Goal: Task Accomplishment & Management: Manage account settings

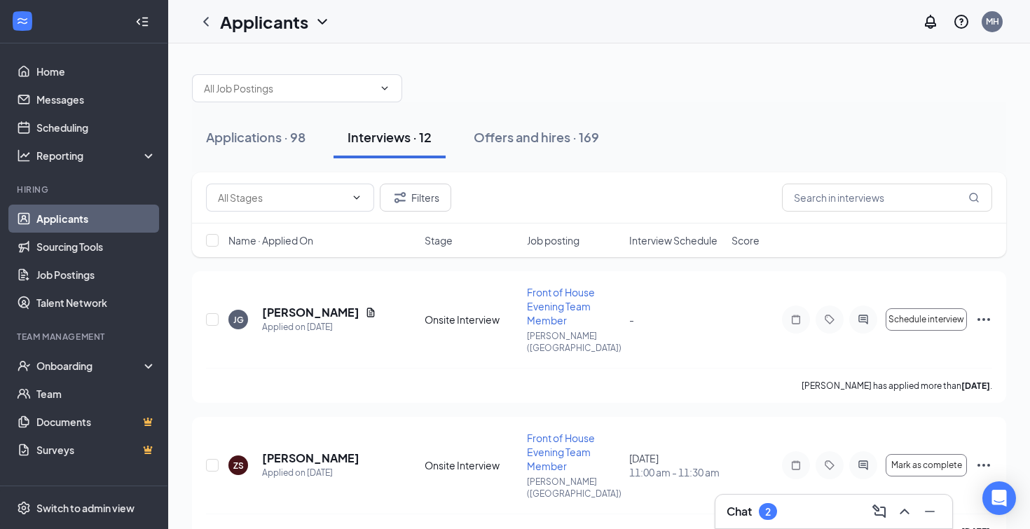
click at [791, 508] on div "Chat 2" at bounding box center [834, 511] width 214 height 22
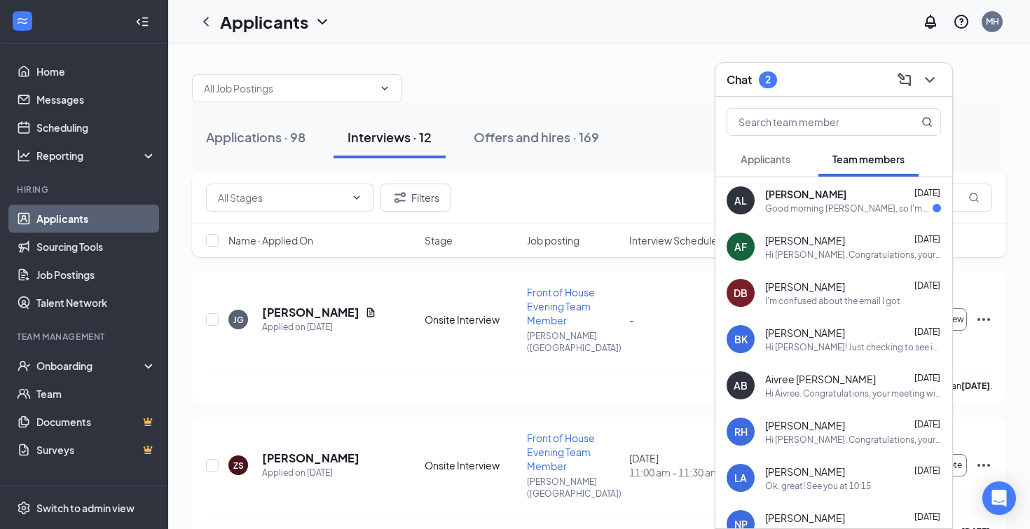
click at [827, 212] on div "Good morning [PERSON_NAME], so I'm having trouble logging into hot schedules wi…" at bounding box center [849, 209] width 168 height 12
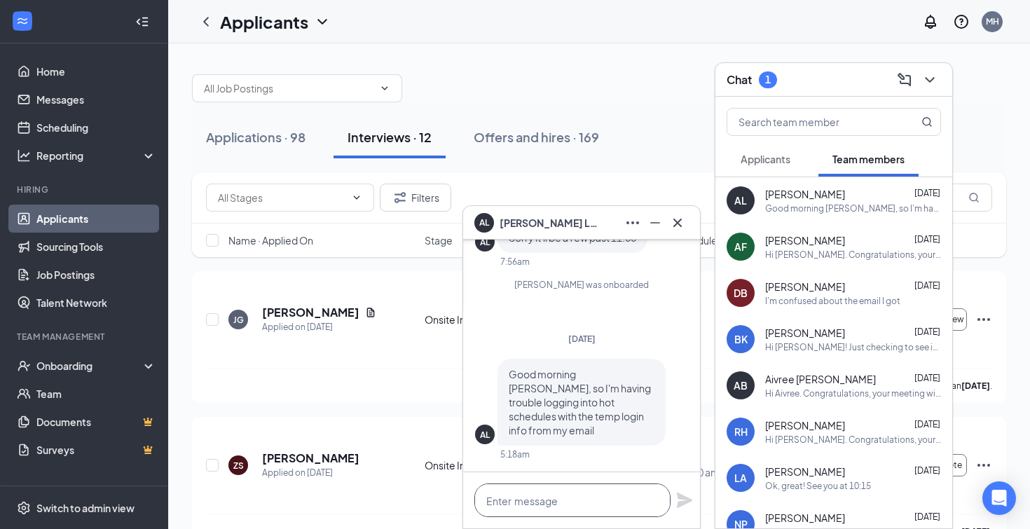
click at [578, 506] on textarea at bounding box center [572, 501] width 196 height 34
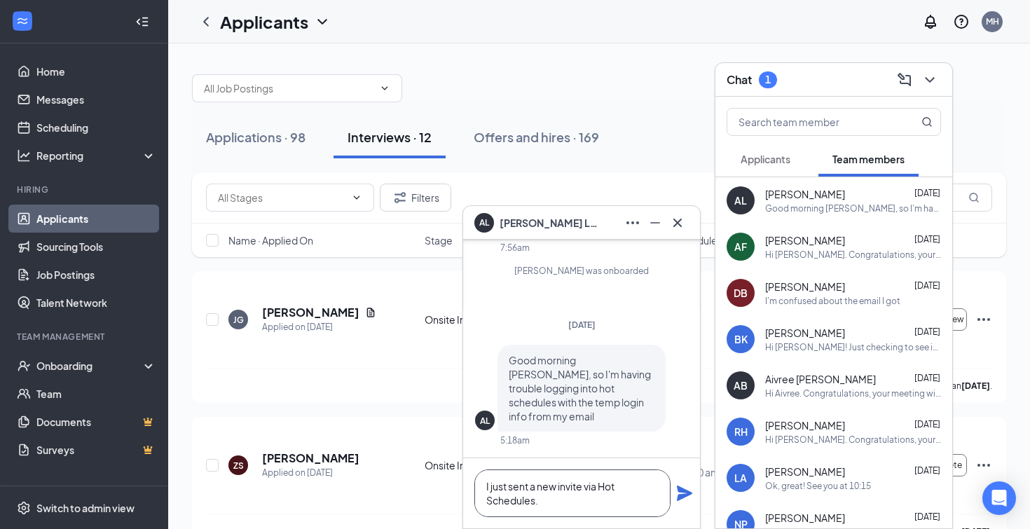
type textarea "I just sent a new invite via Hot Schedules."
click at [688, 494] on icon "Plane" at bounding box center [684, 493] width 15 height 15
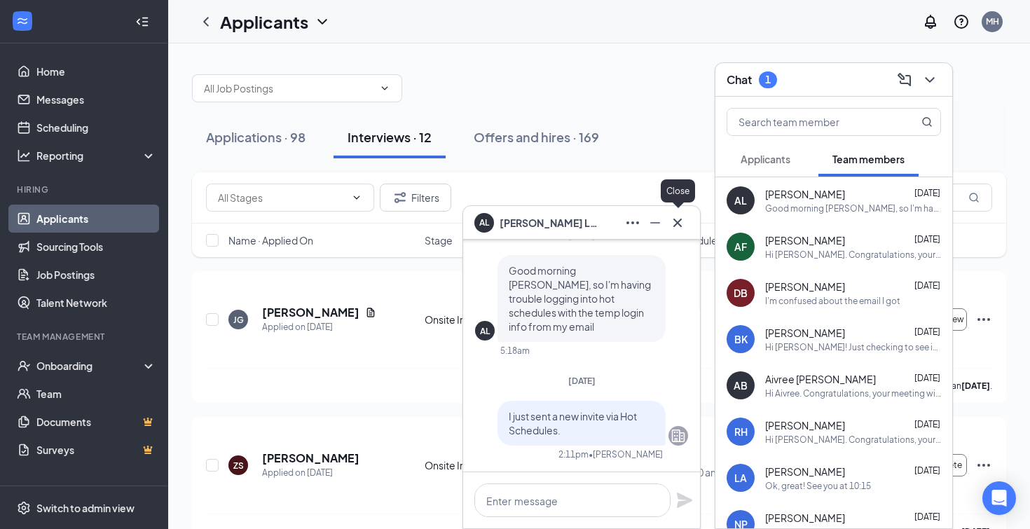
drag, startPoint x: 678, startPoint y: 220, endPoint x: 699, endPoint y: 211, distance: 22.9
click at [678, 219] on icon "Cross" at bounding box center [677, 222] width 17 height 17
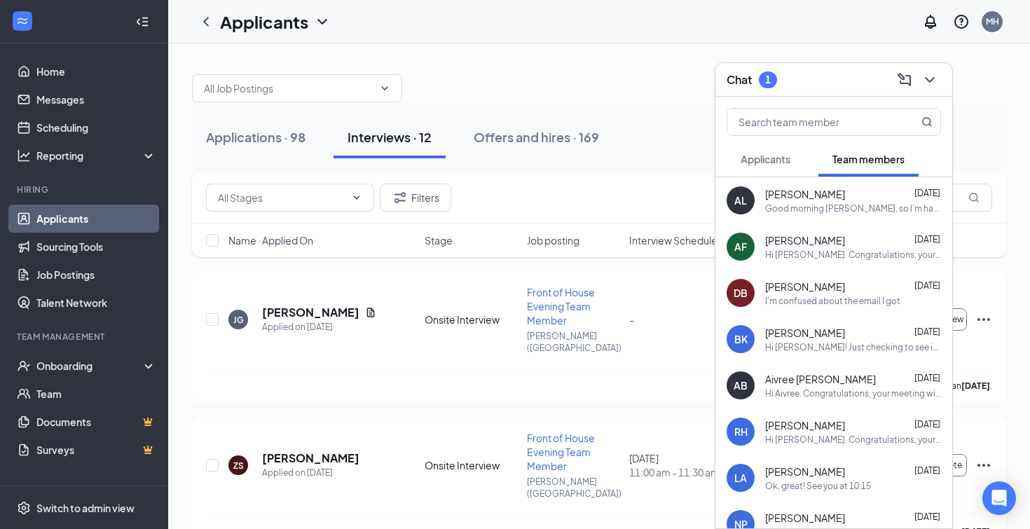
click at [763, 156] on span "Applicants" at bounding box center [766, 159] width 50 height 13
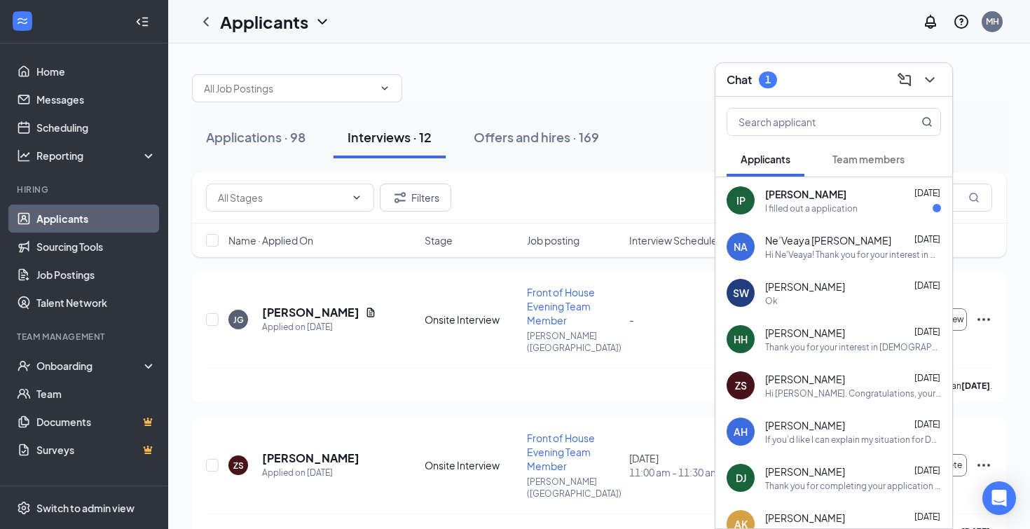
click at [854, 210] on div "I filled out a application" at bounding box center [811, 209] width 93 height 12
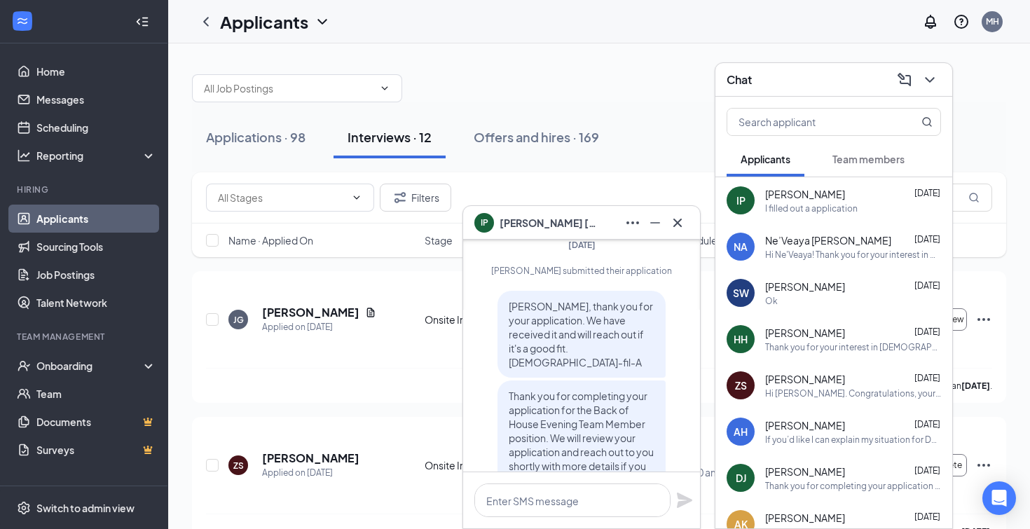
scroll to position [-146, 0]
click at [819, 254] on div "Hi Ne'Veaya! Thank you for your interest in CFA [PERSON_NAME]! We will be conta…" at bounding box center [853, 255] width 176 height 12
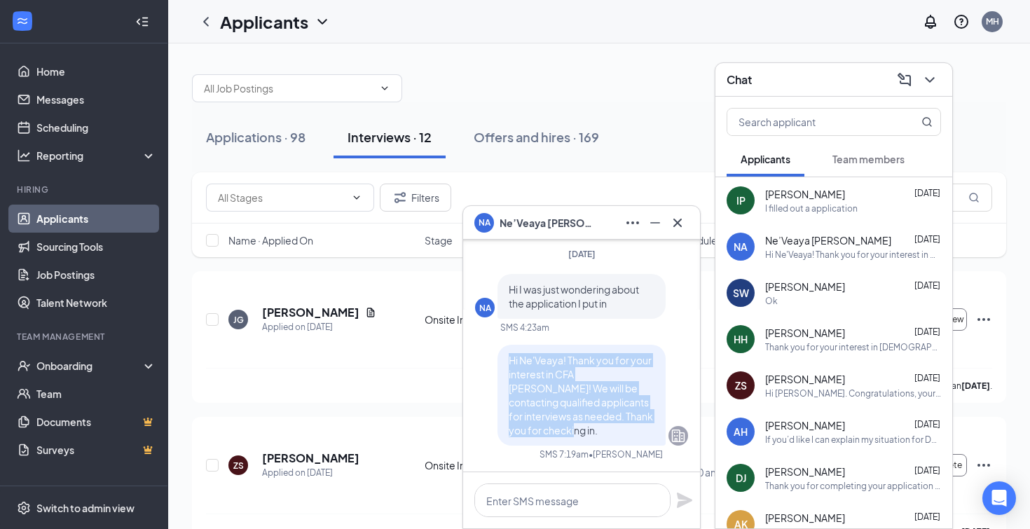
drag, startPoint x: 573, startPoint y: 431, endPoint x: 506, endPoint y: 361, distance: 96.7
click at [506, 361] on div "Hi Ne'Veaya! Thank you for your interest in CFA [PERSON_NAME]! We will be conta…" at bounding box center [582, 395] width 168 height 101
copy span "Hi Ne'Veaya! Thank you for your interest in CFA [PERSON_NAME]! We will be conta…"
drag, startPoint x: 683, startPoint y: 223, endPoint x: 721, endPoint y: 208, distance: 40.6
click at [683, 221] on icon "Cross" at bounding box center [677, 222] width 17 height 17
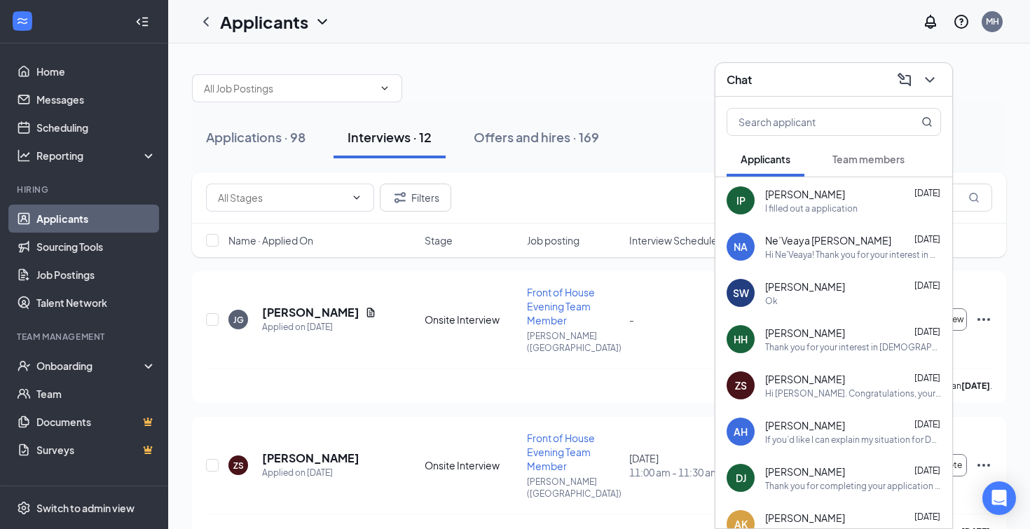
click at [787, 206] on div "I filled out a application" at bounding box center [811, 209] width 93 height 12
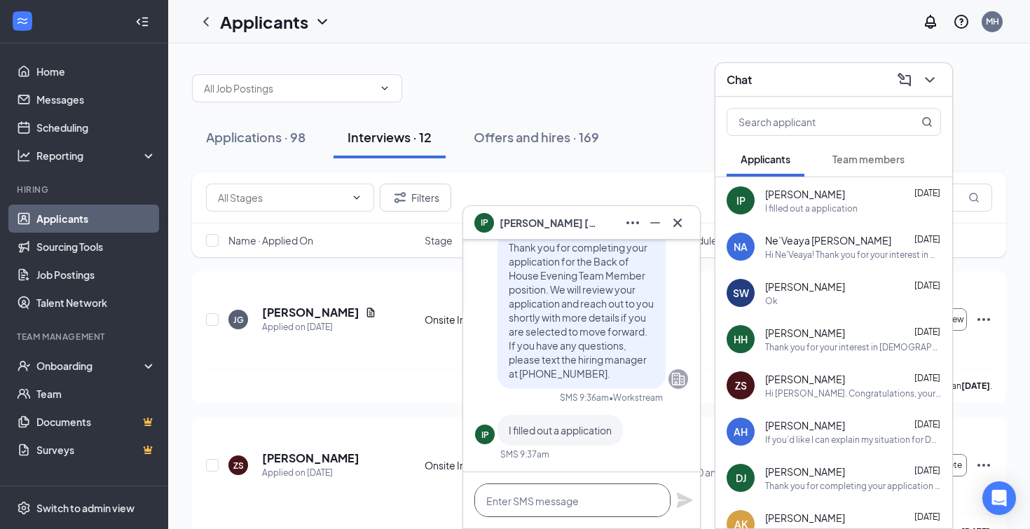
click at [605, 500] on textarea at bounding box center [572, 501] width 196 height 34
paste textarea "Hi Ne'Veaya! Thank you for your interest in CFA [PERSON_NAME]! We will be conta…"
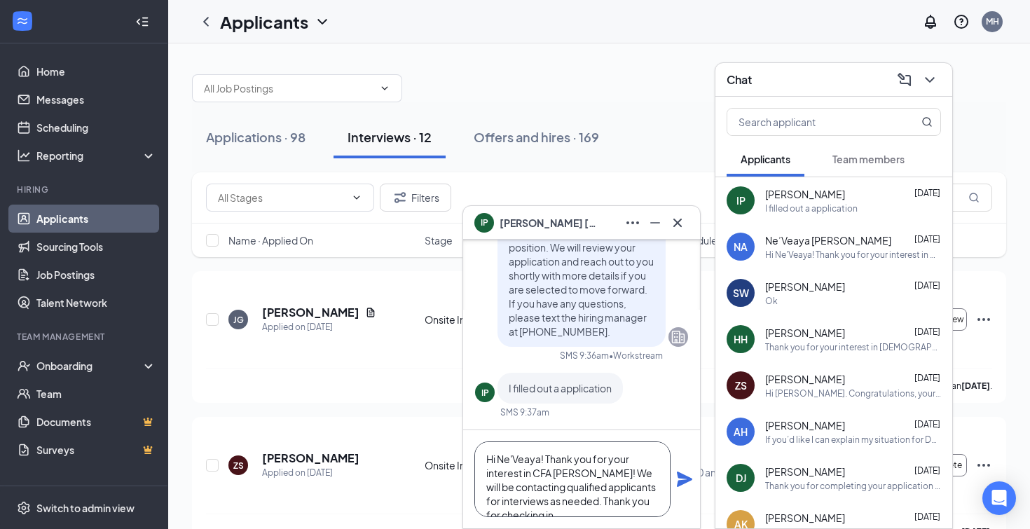
click at [541, 458] on textarea "Hi Ne'Veaya! Thank you for your interest in CFA [PERSON_NAME]! We will be conta…" at bounding box center [572, 480] width 196 height 76
type textarea "Hi [PERSON_NAME]! Thank you for your interest in CFA [PERSON_NAME]! We will be …"
click at [681, 480] on icon "Plane" at bounding box center [684, 479] width 17 height 17
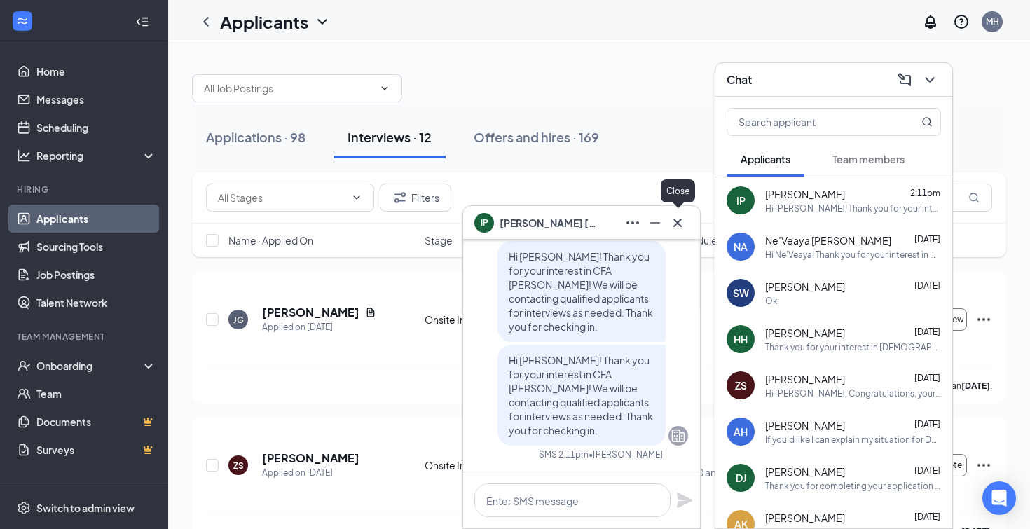
drag, startPoint x: 675, startPoint y: 220, endPoint x: 649, endPoint y: 250, distance: 39.8
click at [674, 220] on icon "Cross" at bounding box center [677, 222] width 17 height 17
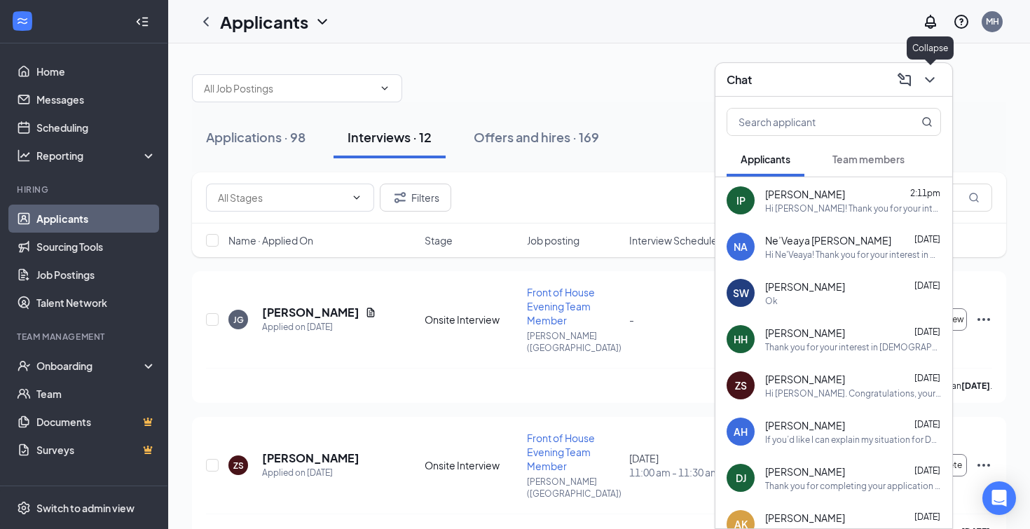
click at [927, 78] on icon "ChevronDown" at bounding box center [929, 80] width 9 height 6
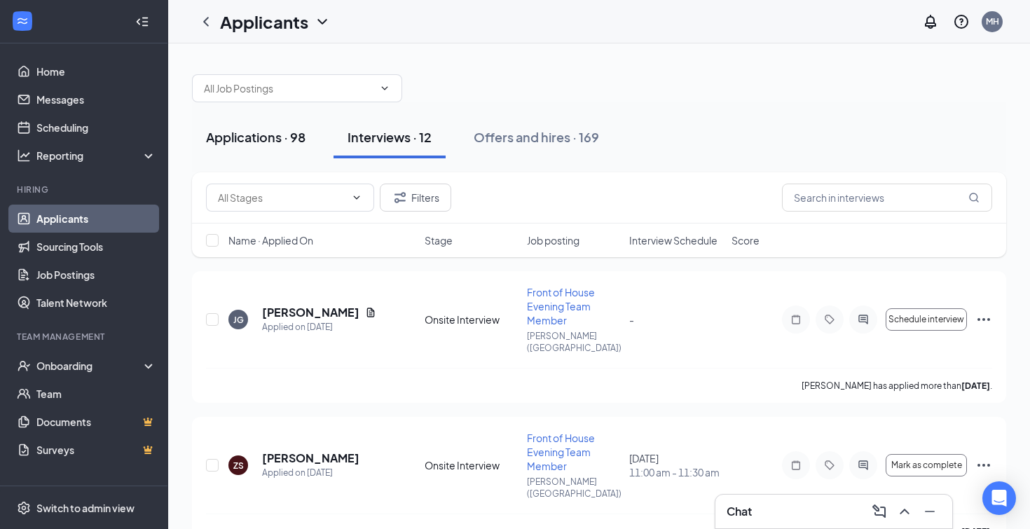
click at [258, 136] on div "Applications · 98" at bounding box center [256, 137] width 100 height 18
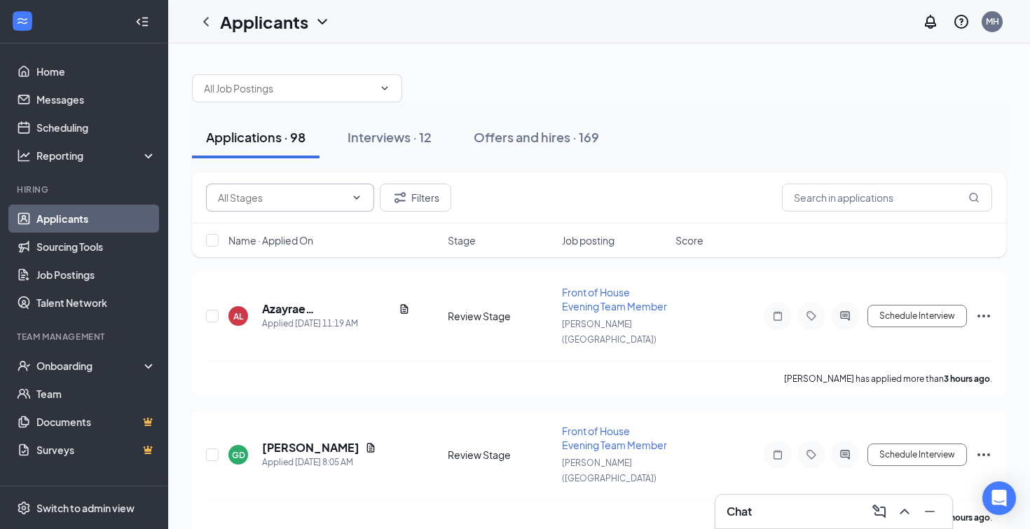
click at [357, 200] on icon "ChevronDown" at bounding box center [356, 197] width 11 height 11
click at [290, 269] on div "Review Stage (77)" at bounding box center [257, 262] width 81 height 15
type input "Review Stage (77)"
click at [300, 238] on span "Name · Applied On" at bounding box center [270, 240] width 85 height 14
click at [282, 240] on span "Name · Applied On" at bounding box center [270, 240] width 85 height 14
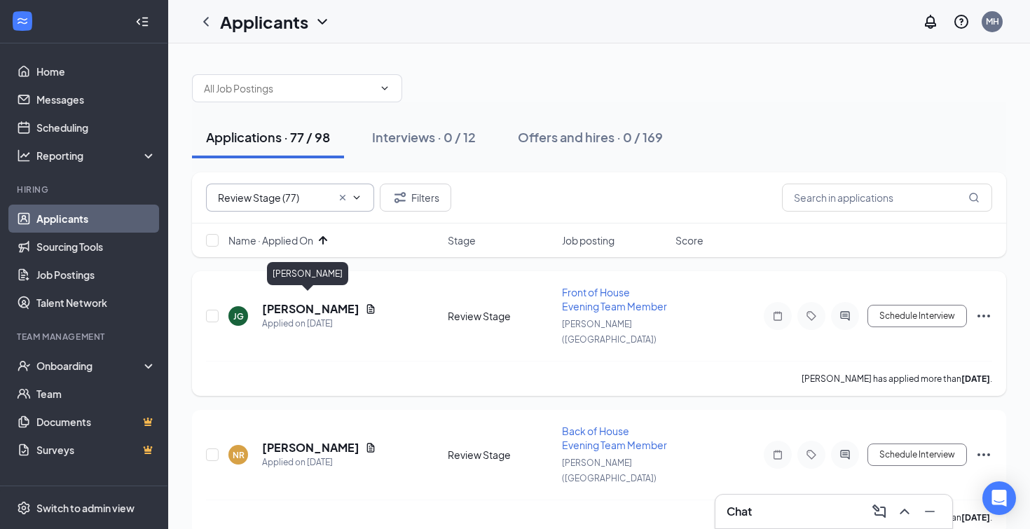
click at [315, 302] on h5 "[PERSON_NAME]" at bounding box center [310, 308] width 97 height 15
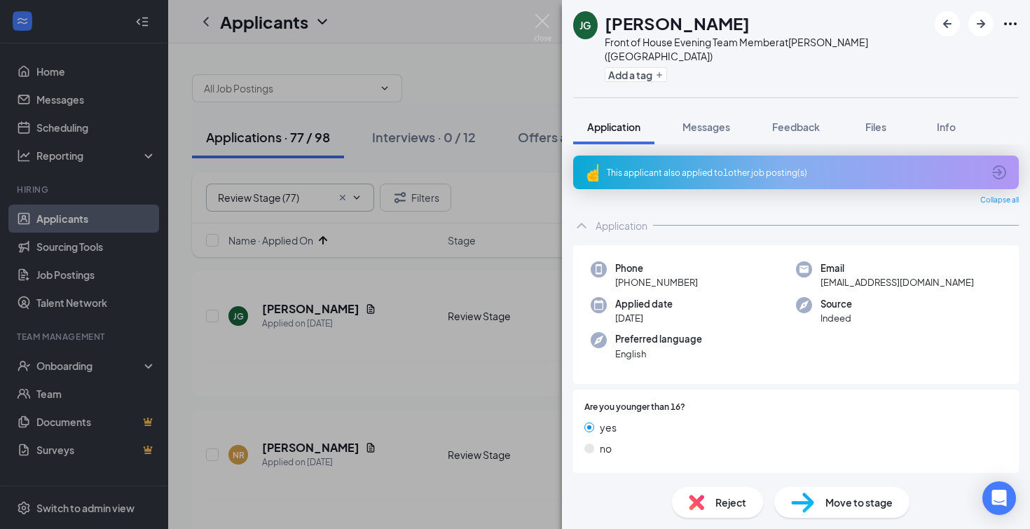
click at [1003, 164] on icon "ArrowCircle" at bounding box center [999, 172] width 17 height 17
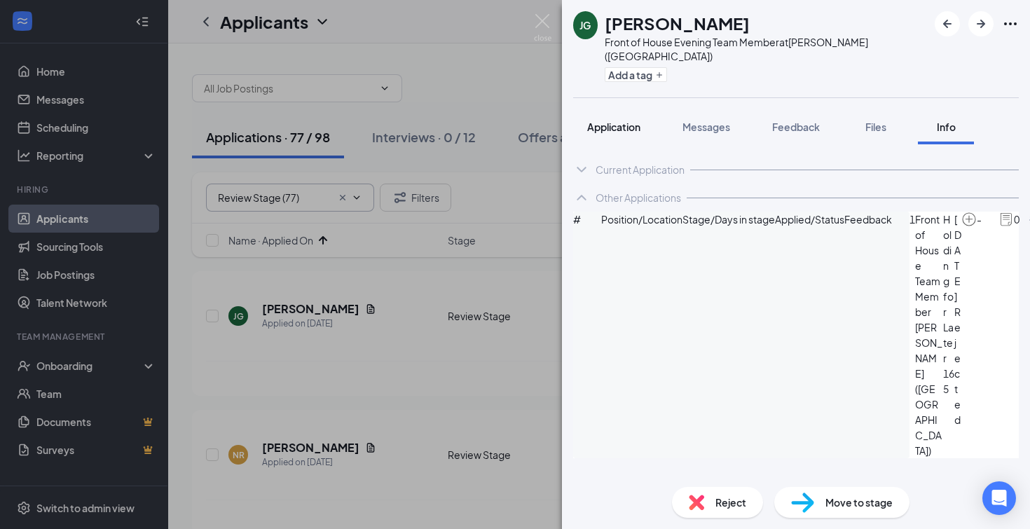
click at [622, 121] on span "Application" at bounding box center [613, 127] width 53 height 13
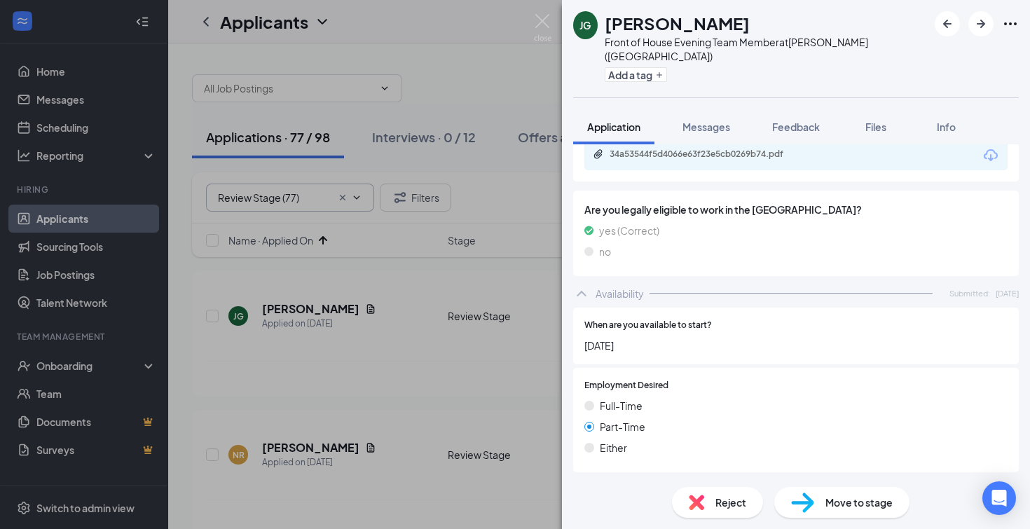
scroll to position [703, 0]
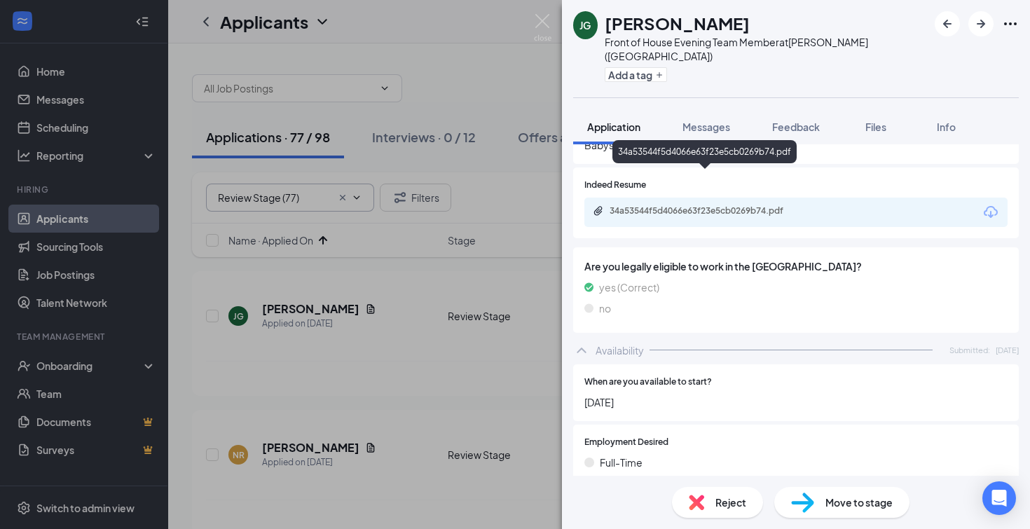
click at [686, 205] on div "34a53544f5d4066e63f23e5cb0269b74.pdf" at bounding box center [708, 210] width 196 height 11
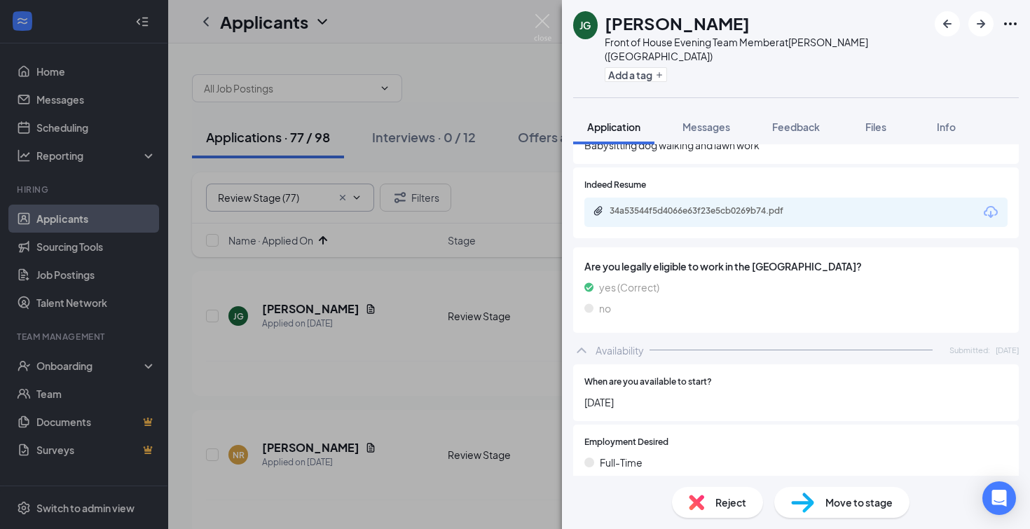
click at [731, 504] on span "Reject" at bounding box center [731, 502] width 31 height 15
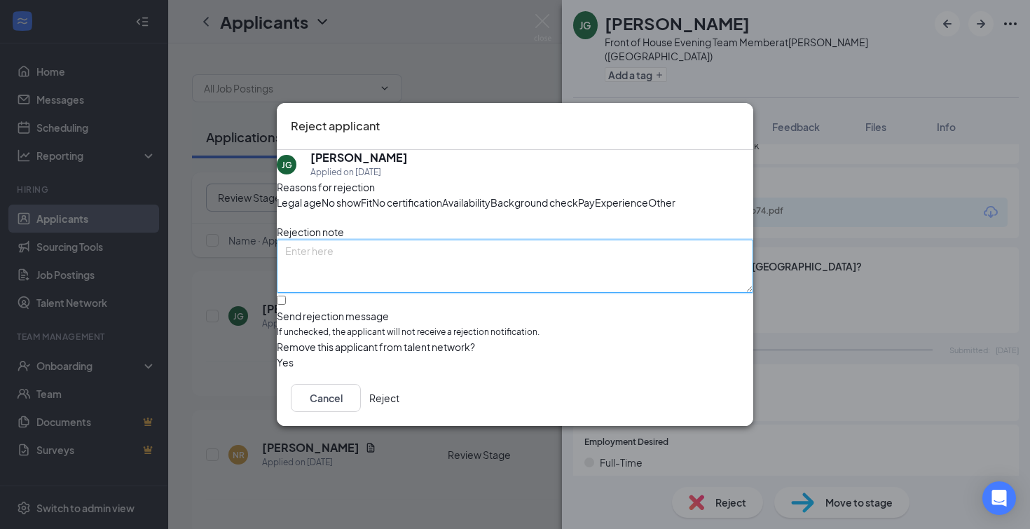
click at [361, 275] on textarea at bounding box center [515, 266] width 477 height 53
type textarea "looking for adult TM at this time"
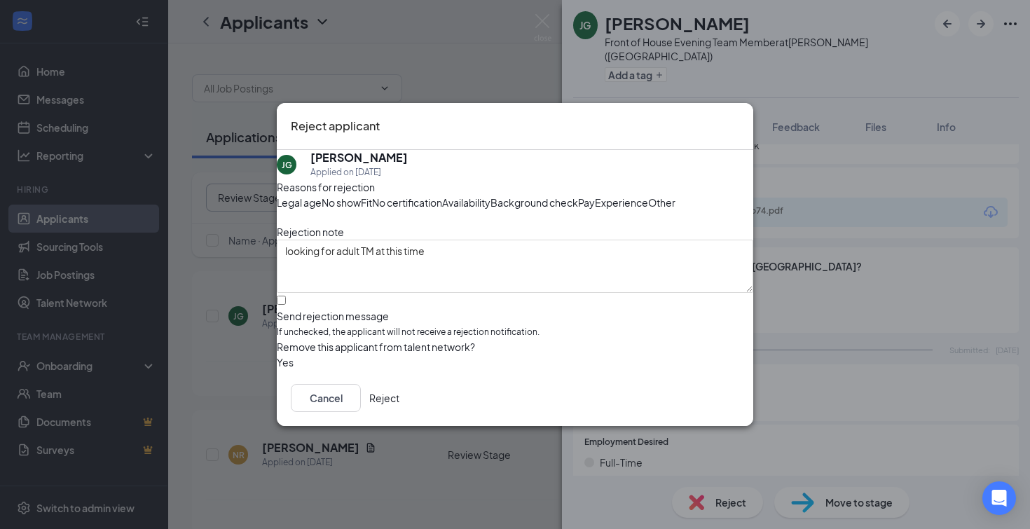
click at [303, 309] on div at bounding box center [515, 309] width 477 height 0
click at [286, 305] on input "Send rejection message If unchecked, the applicant will not receive a rejection…" at bounding box center [281, 300] width 9 height 9
checkbox input "true"
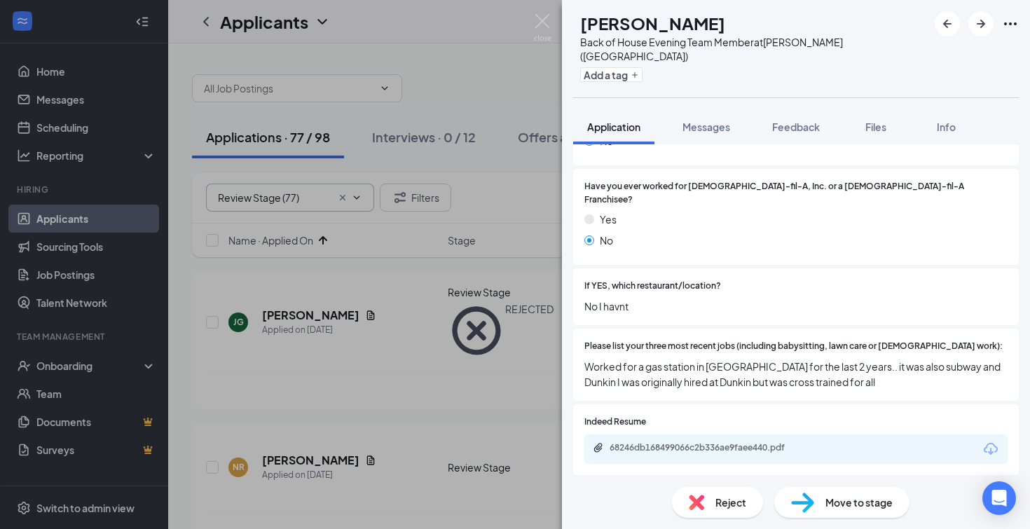
scroll to position [444, 0]
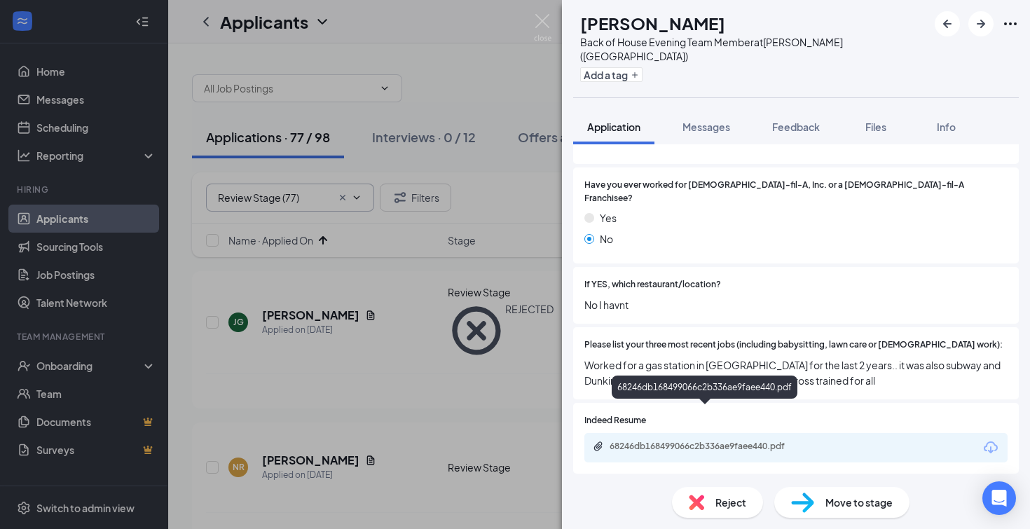
click at [655, 441] on div "68246db168499066c2b336ae9faee440.pdf" at bounding box center [708, 446] width 196 height 11
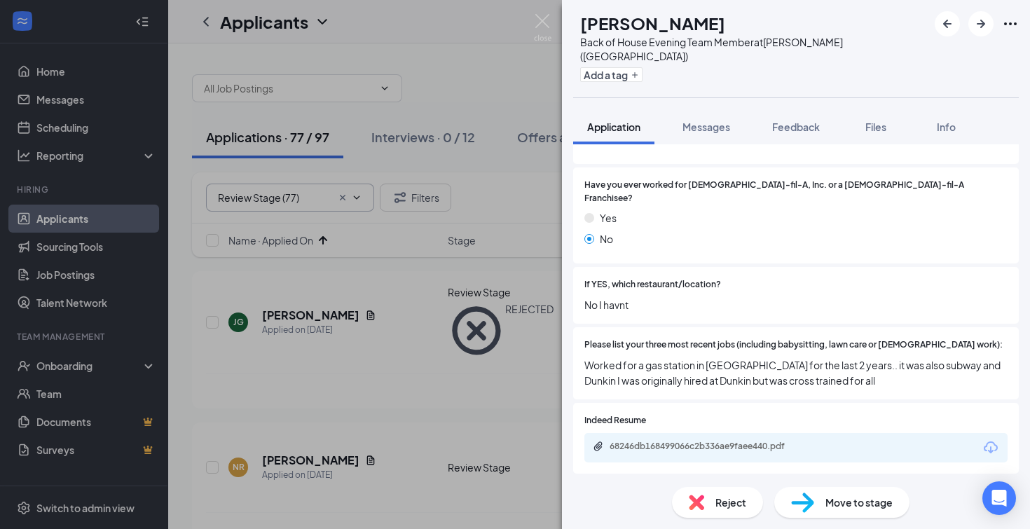
click at [723, 504] on span "Reject" at bounding box center [731, 502] width 31 height 15
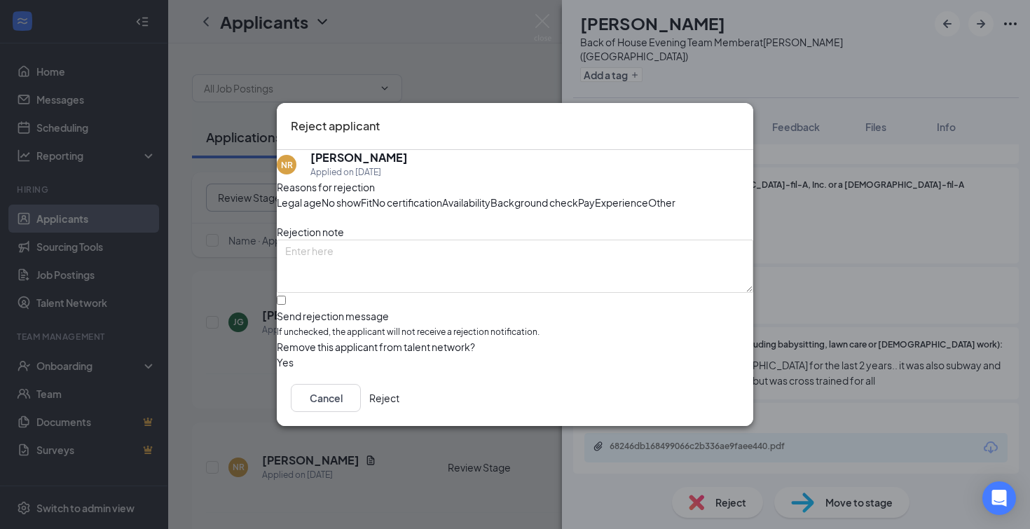
click at [299, 309] on div at bounding box center [515, 309] width 477 height 0
click at [286, 305] on input "Send rejection message If unchecked, the applicant will not receive a rejection…" at bounding box center [281, 300] width 9 height 9
checkbox input "true"
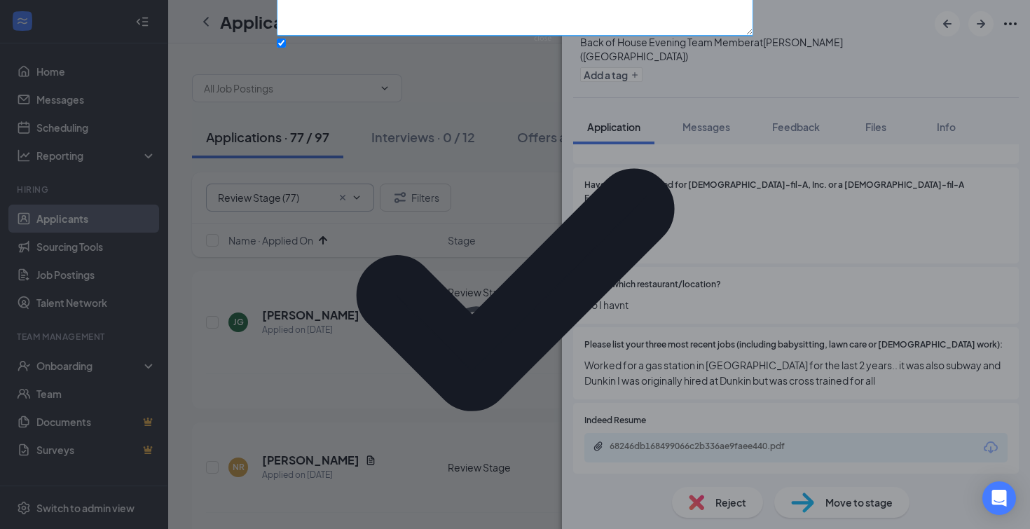
click at [362, 36] on textarea at bounding box center [515, 8] width 477 height 53
type textarea "unimpressed with resume"
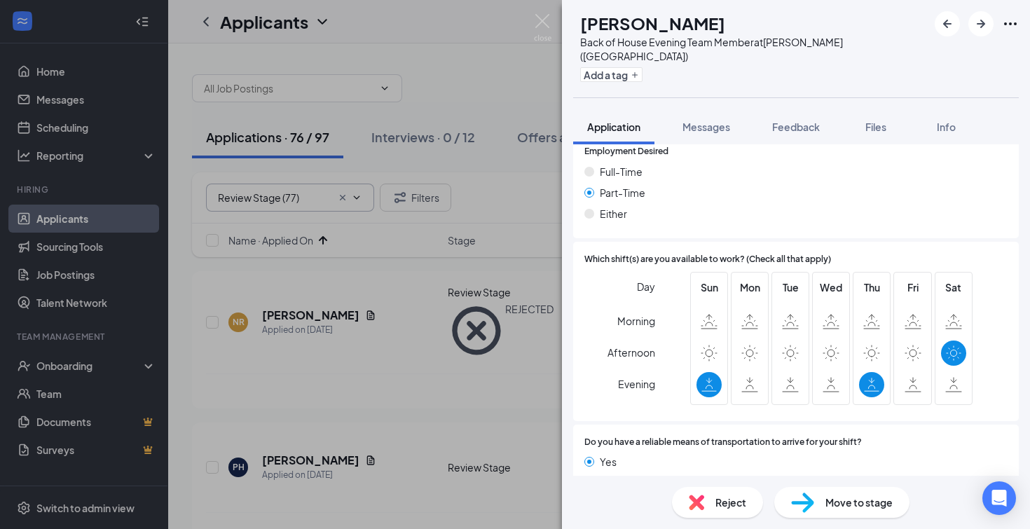
scroll to position [969, 0]
click at [730, 498] on span "Reject" at bounding box center [731, 502] width 31 height 15
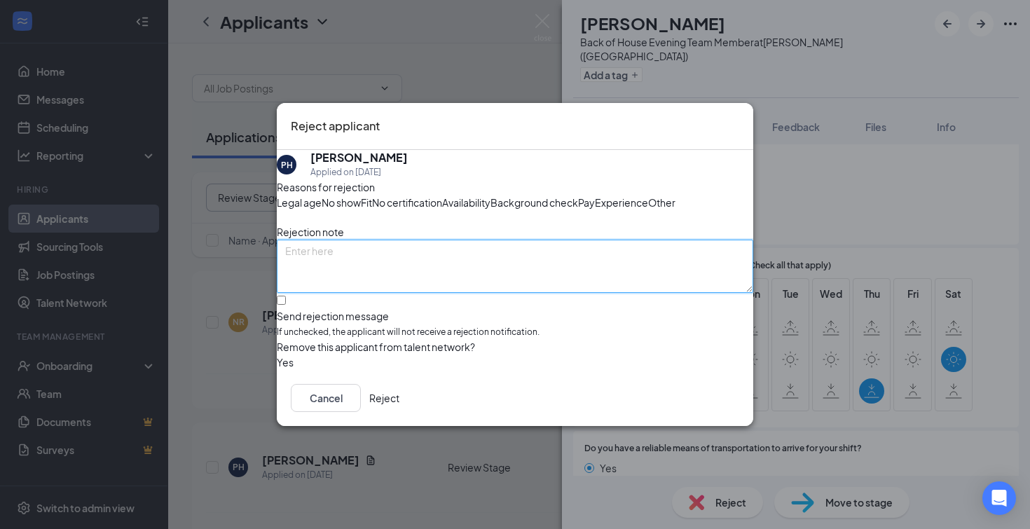
click at [395, 287] on textarea at bounding box center [515, 266] width 477 height 53
type textarea "availability"
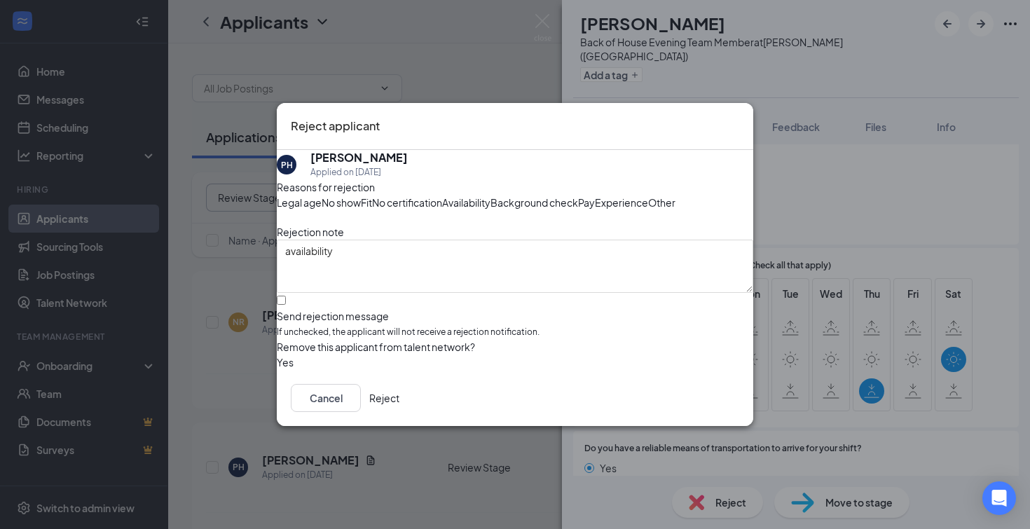
click at [286, 305] on input "Send rejection message If unchecked, the applicant will not receive a rejection…" at bounding box center [281, 300] width 9 height 9
checkbox input "true"
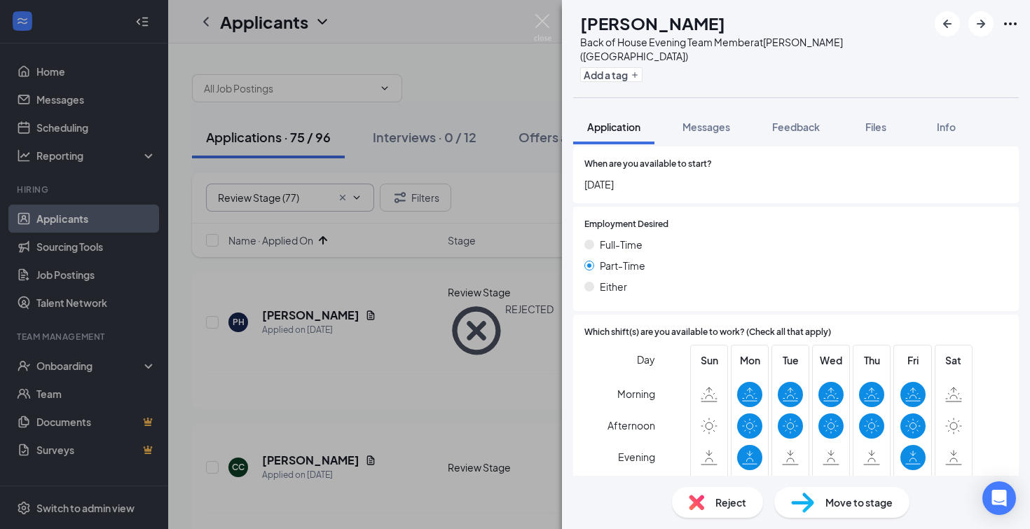
scroll to position [914, 0]
click at [740, 507] on span "Reject" at bounding box center [731, 502] width 31 height 15
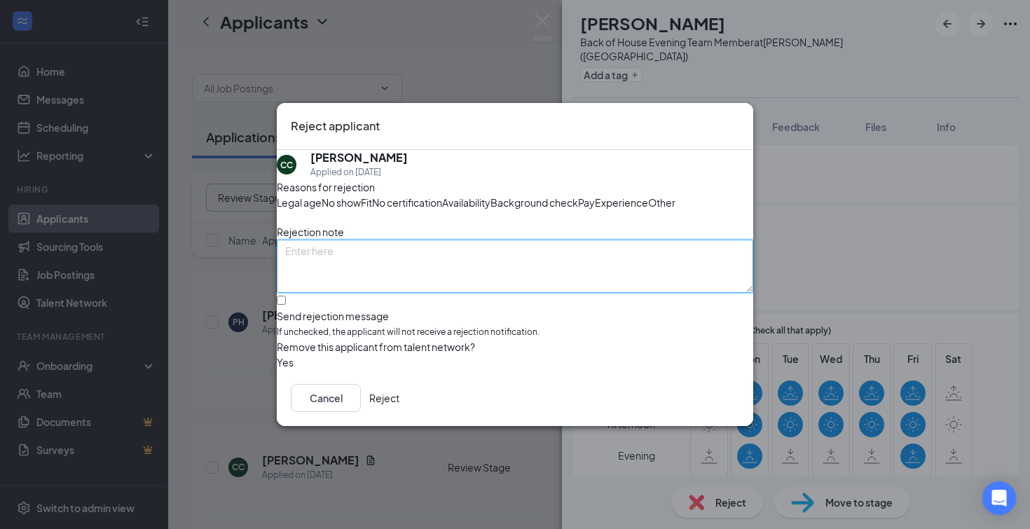
click at [399, 287] on textarea at bounding box center [515, 266] width 477 height 53
type textarea "availability"
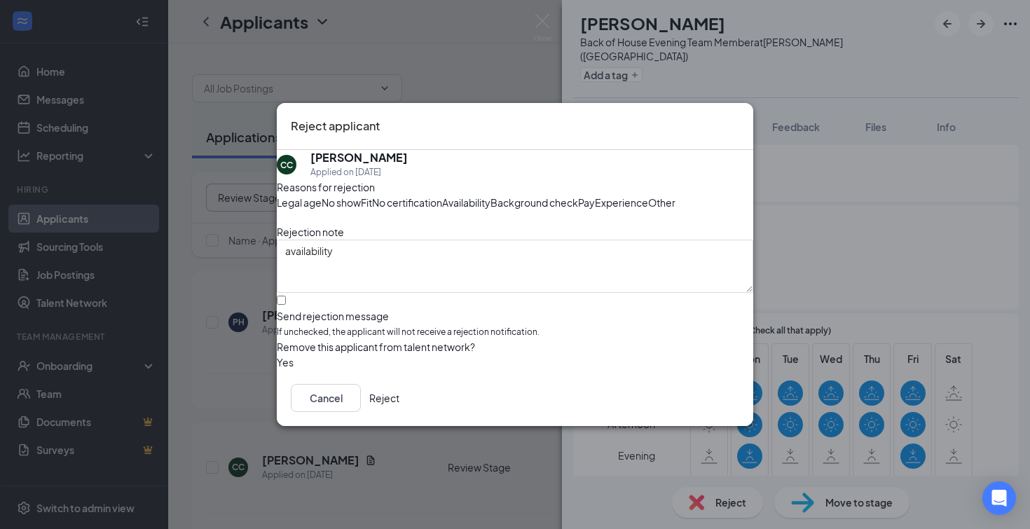
drag, startPoint x: 302, startPoint y: 338, endPoint x: 332, endPoint y: 351, distance: 32.3
click at [301, 309] on div at bounding box center [515, 309] width 477 height 0
click at [286, 305] on input "Send rejection message If unchecked, the applicant will not receive a rejection…" at bounding box center [281, 300] width 9 height 9
checkbox input "true"
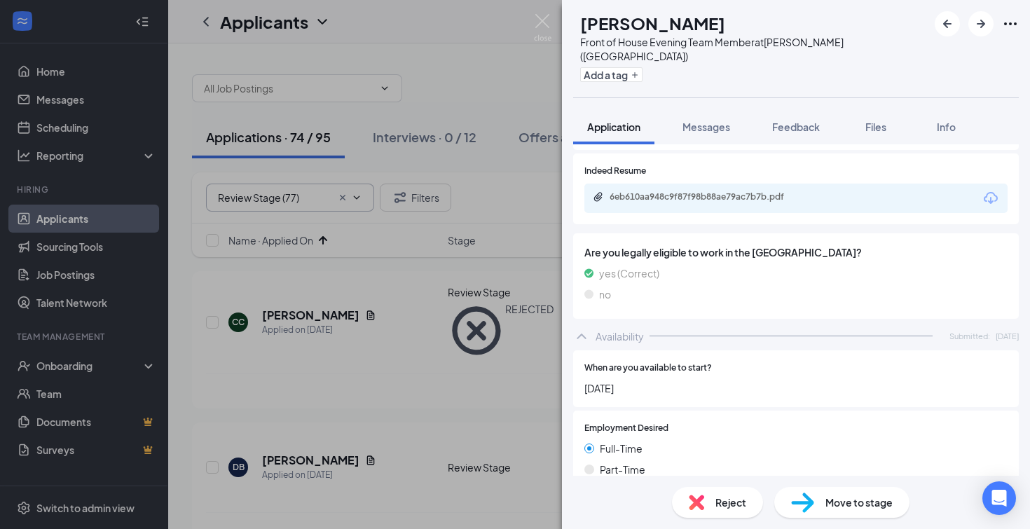
scroll to position [667, 0]
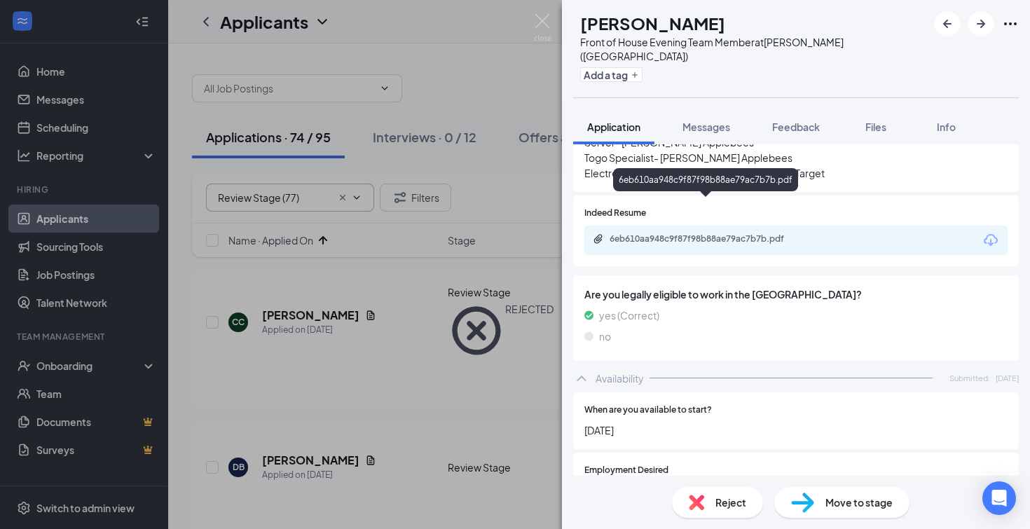
click at [685, 233] on div "6eb610aa948c9f87f98b88ae79ac7b7b.pdf" at bounding box center [708, 238] width 196 height 11
click at [840, 506] on span "Move to stage" at bounding box center [859, 502] width 67 height 15
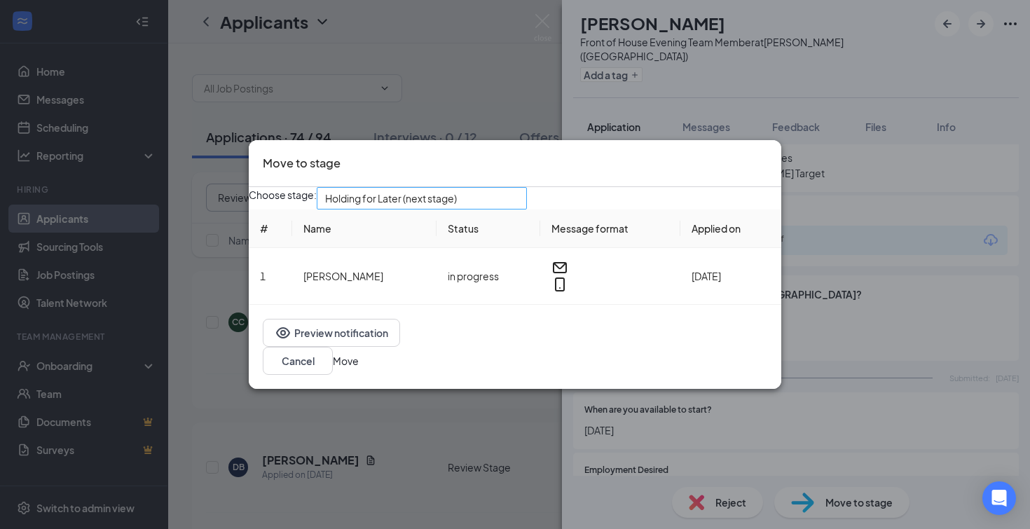
click at [527, 207] on div "Holding for Later (next stage)" at bounding box center [422, 198] width 210 height 22
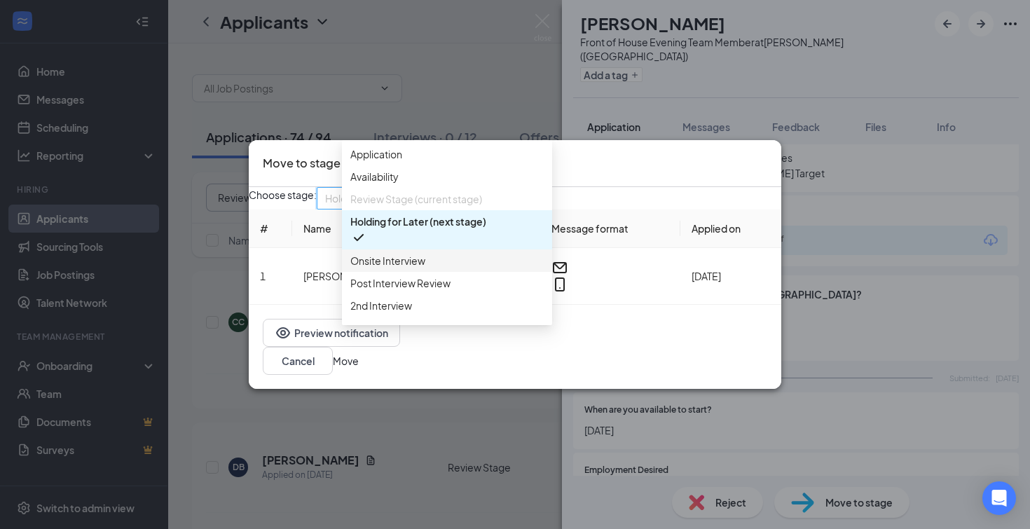
click at [418, 268] on span "Onsite Interview" at bounding box center [387, 260] width 75 height 15
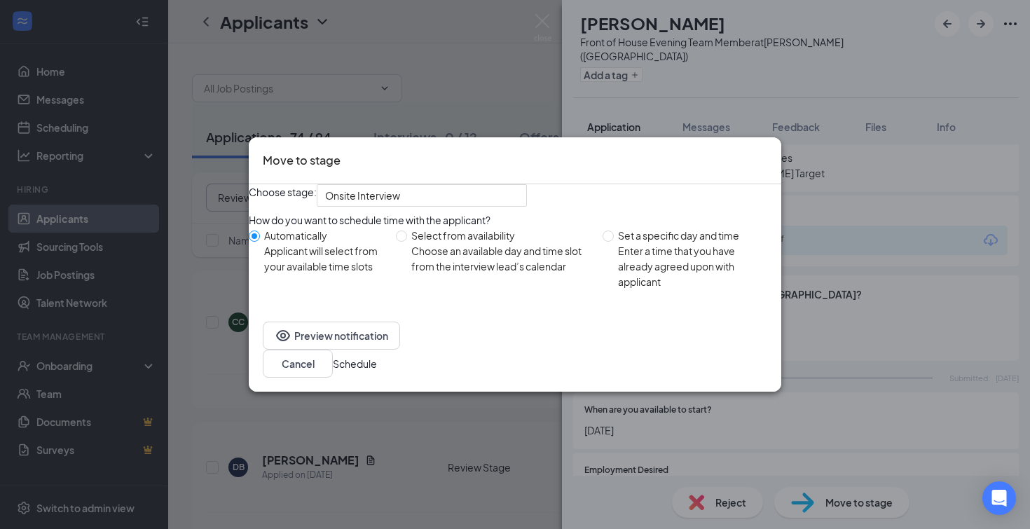
click at [377, 371] on button "Schedule" at bounding box center [355, 363] width 44 height 15
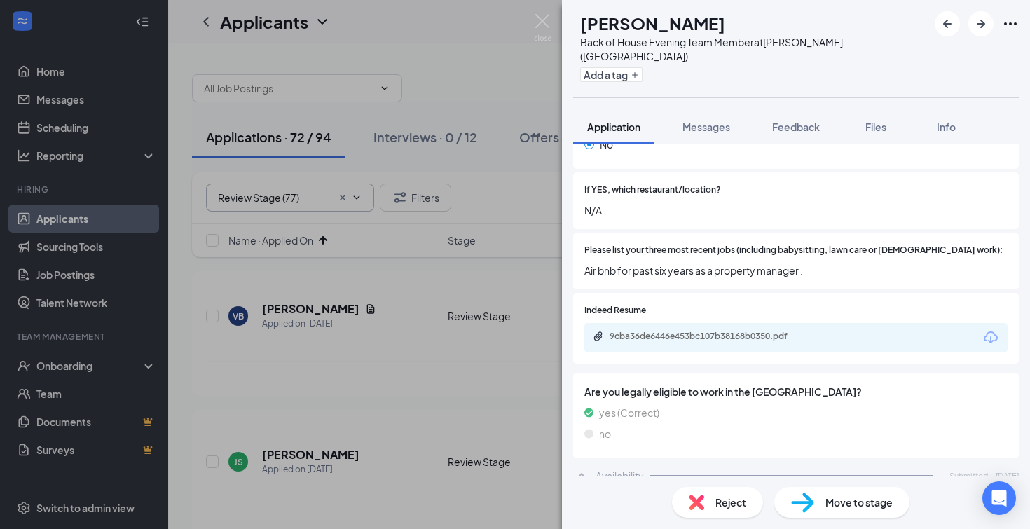
scroll to position [499, 0]
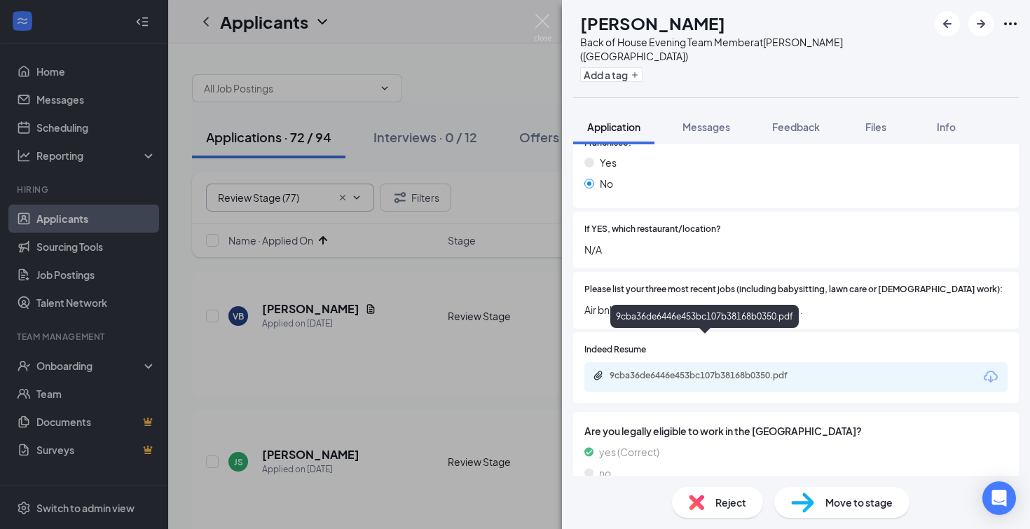
click at [655, 370] on div "9cba36de6446e453bc107b38168b0350.pdf" at bounding box center [708, 375] width 196 height 11
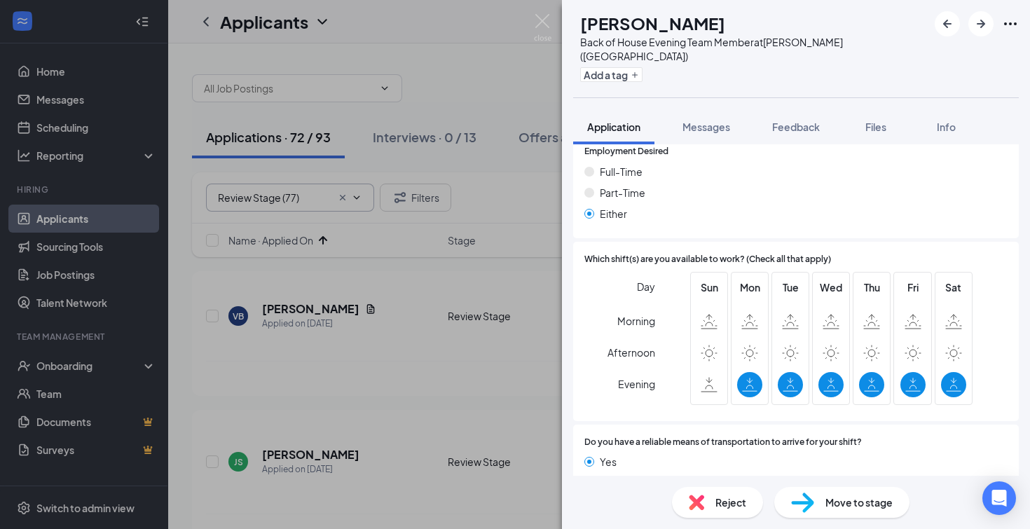
scroll to position [954, 0]
click at [709, 508] on div "Reject" at bounding box center [717, 502] width 91 height 31
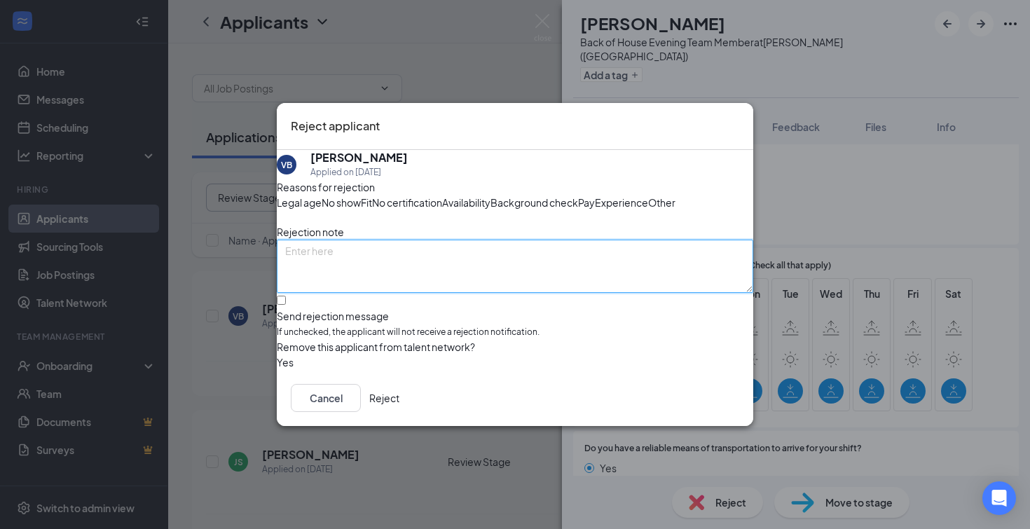
click at [351, 268] on textarea at bounding box center [515, 266] width 477 height 53
type textarea "unimpressed with resume"
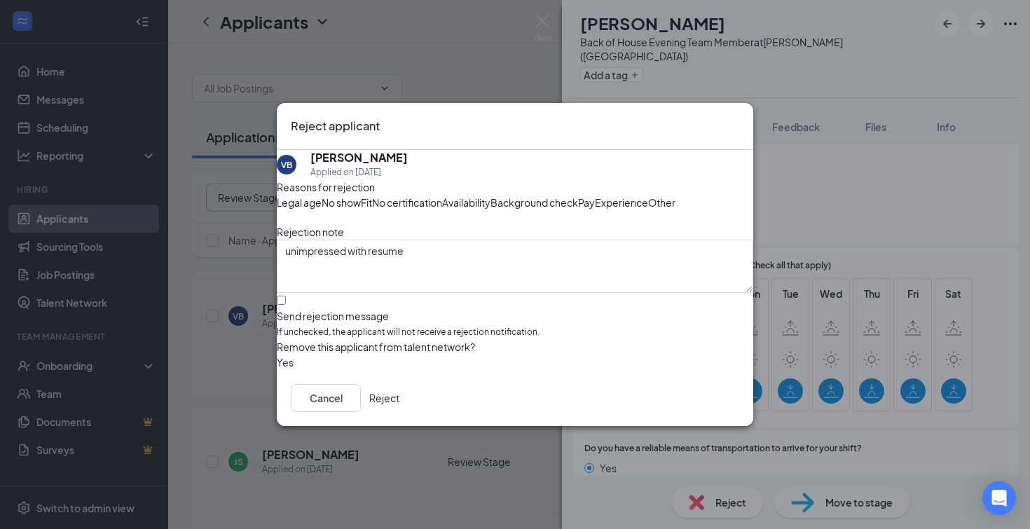
drag, startPoint x: 302, startPoint y: 331, endPoint x: 325, endPoint y: 345, distance: 27.0
click at [302, 309] on div at bounding box center [515, 309] width 477 height 0
click at [286, 305] on input "Send rejection message If unchecked, the applicant will not receive a rejection…" at bounding box center [281, 300] width 9 height 9
checkbox input "true"
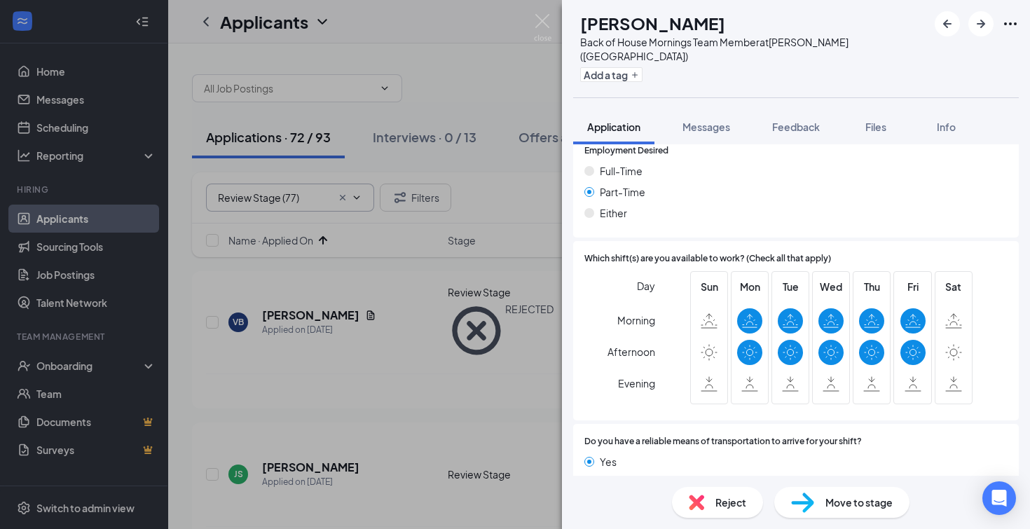
scroll to position [878, 0]
click at [752, 501] on div "Reject" at bounding box center [717, 502] width 91 height 31
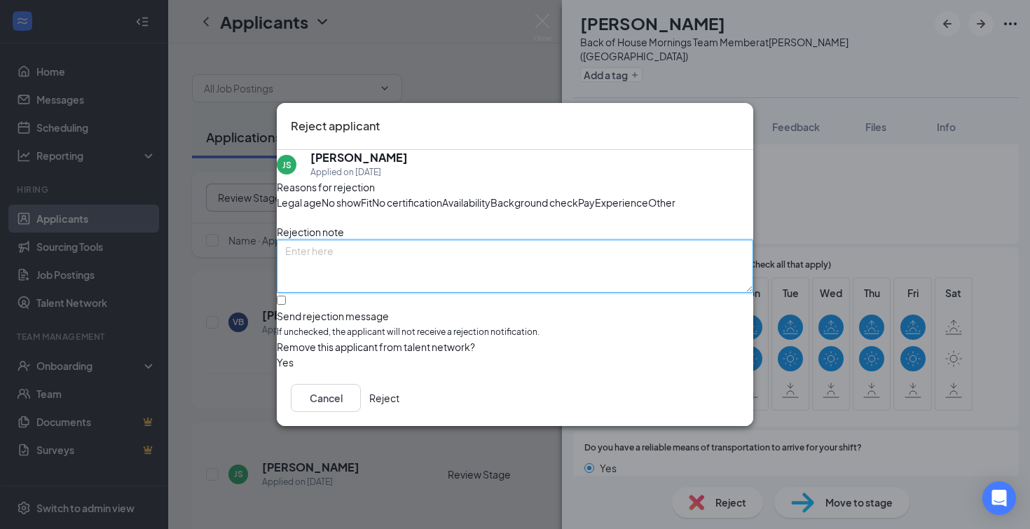
click at [341, 271] on textarea at bounding box center [515, 266] width 477 height 53
type textarea "availability"
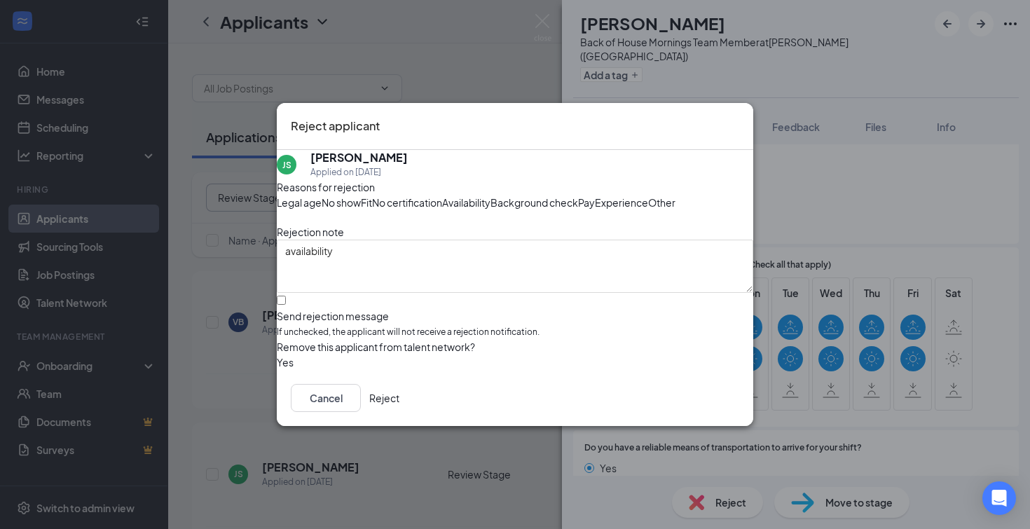
click at [286, 305] on input "Send rejection message If unchecked, the applicant will not receive a rejection…" at bounding box center [281, 300] width 9 height 9
checkbox input "true"
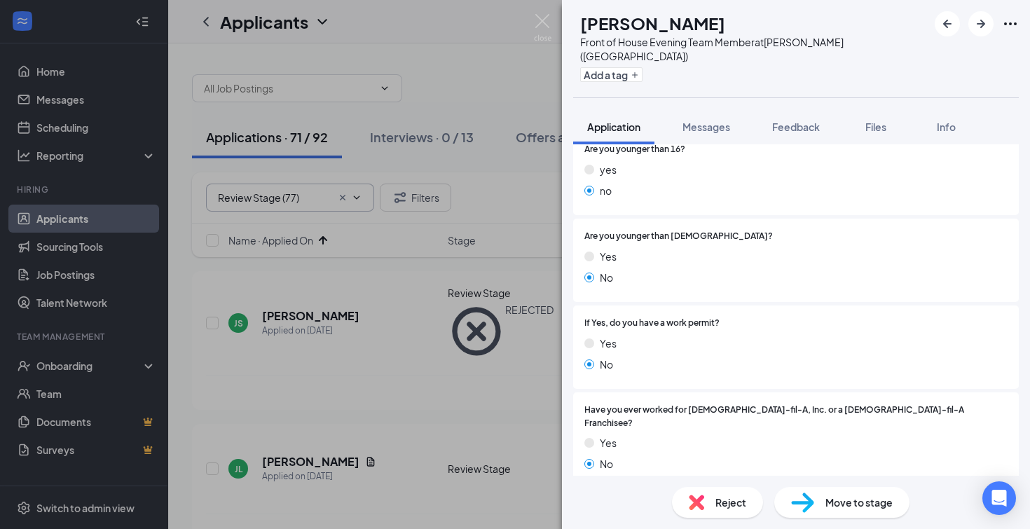
scroll to position [221, 0]
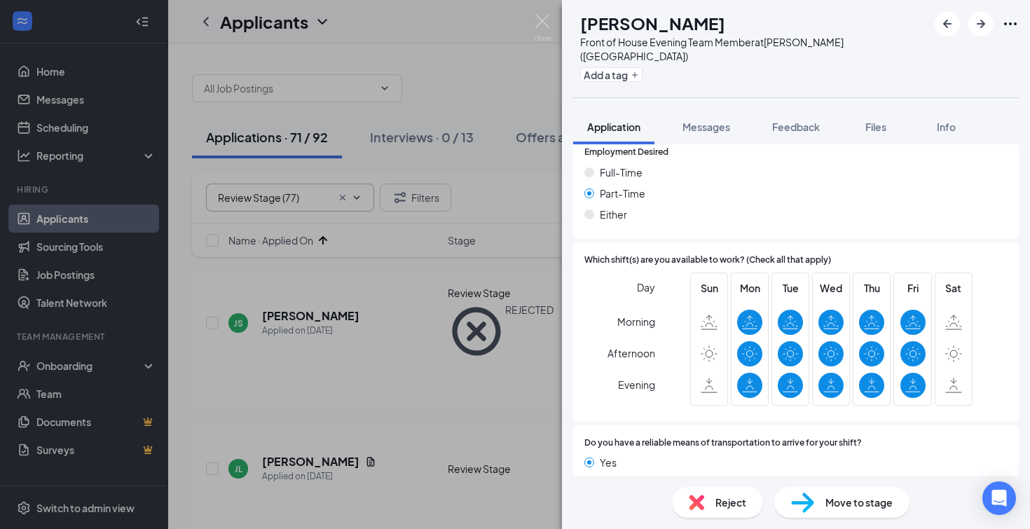
click at [734, 503] on span "Reject" at bounding box center [731, 502] width 31 height 15
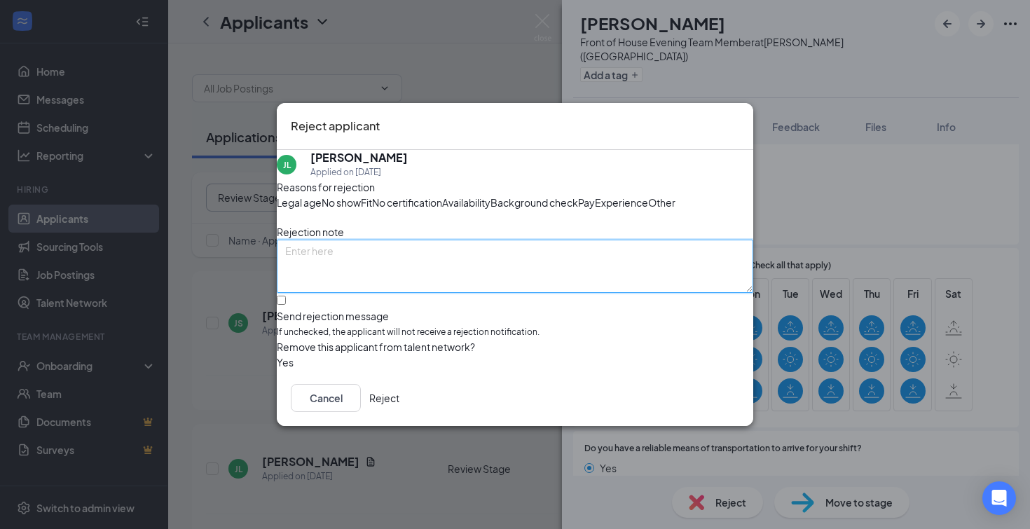
click at [372, 292] on textarea at bounding box center [515, 266] width 477 height 53
type textarea "availability"
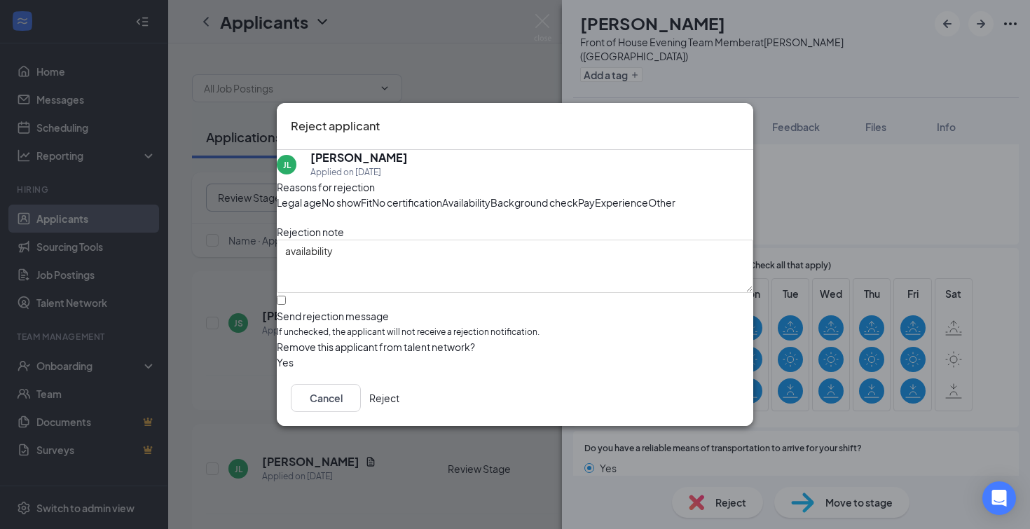
drag, startPoint x: 295, startPoint y: 330, endPoint x: 399, endPoint y: 355, distance: 106.6
click at [286, 305] on input "Send rejection message If unchecked, the applicant will not receive a rejection…" at bounding box center [281, 300] width 9 height 9
checkbox input "true"
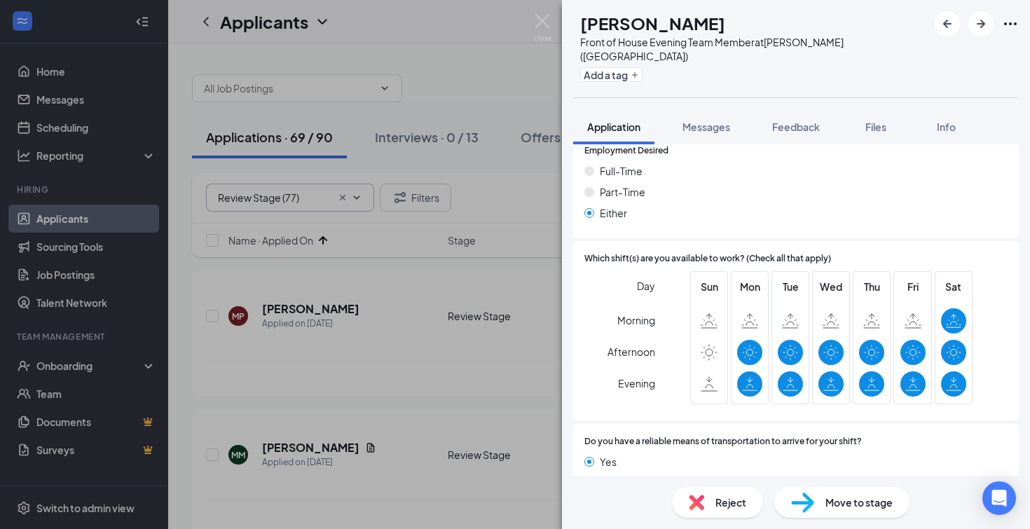
scroll to position [878, 0]
click at [713, 500] on div "Reject" at bounding box center [717, 502] width 91 height 31
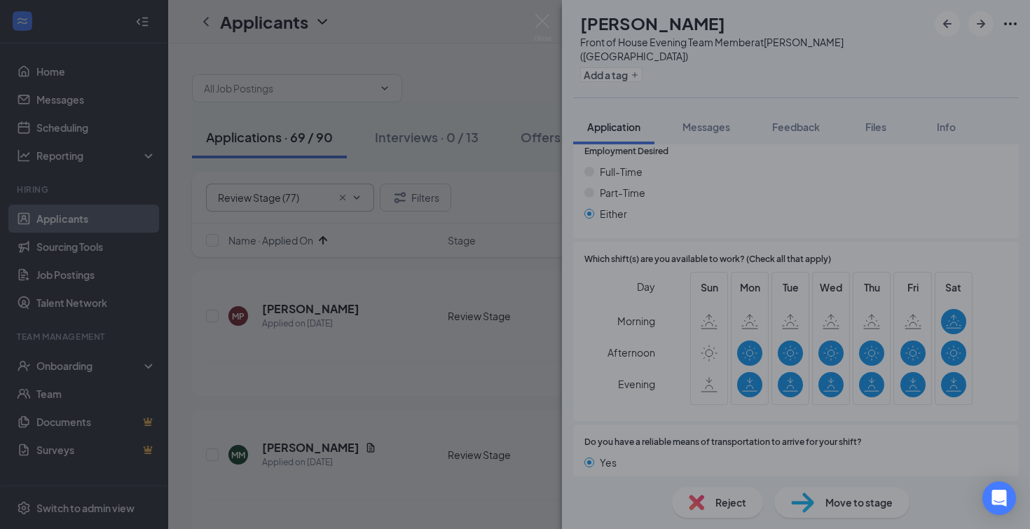
scroll to position [873, 0]
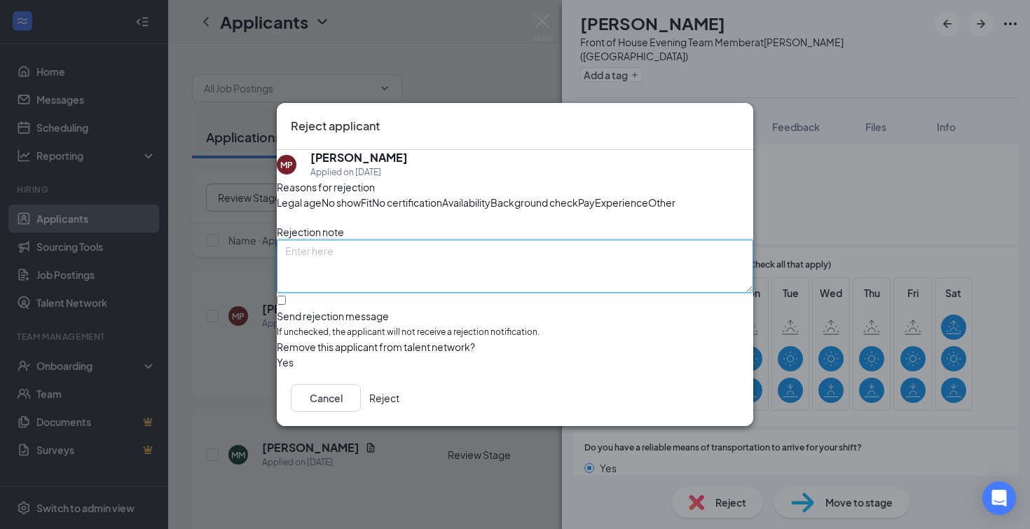
click at [357, 273] on textarea at bounding box center [515, 266] width 477 height 53
type textarea "unimpressed with application"
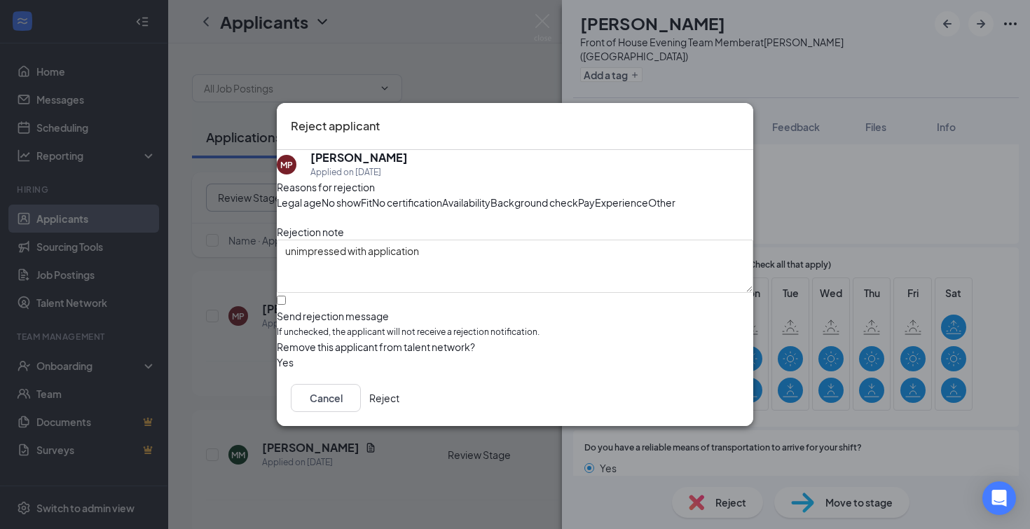
drag, startPoint x: 301, startPoint y: 331, endPoint x: 332, endPoint y: 337, distance: 31.5
click at [301, 309] on div at bounding box center [515, 309] width 477 height 0
click at [286, 305] on input "Send rejection message If unchecked, the applicant will not receive a rejection…" at bounding box center [281, 300] width 9 height 9
checkbox input "true"
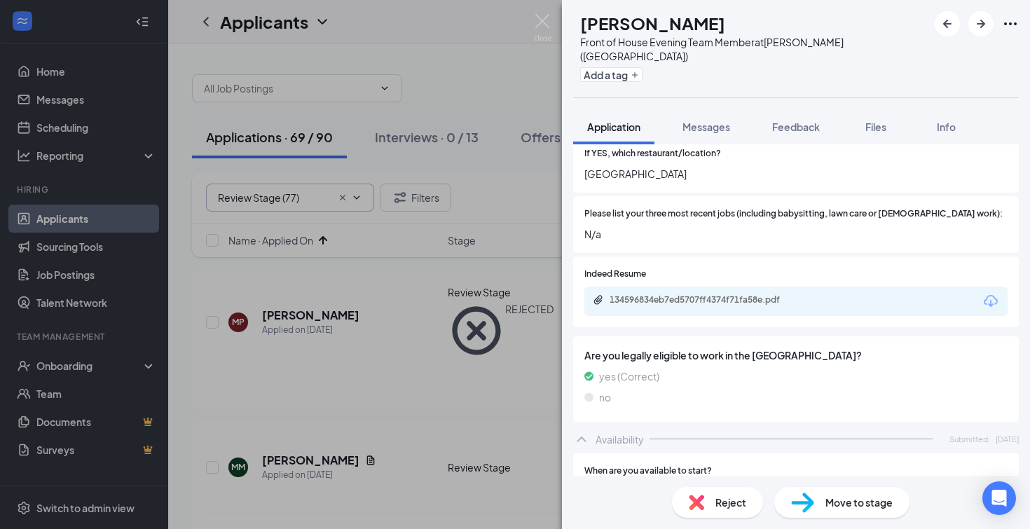
scroll to position [545, 0]
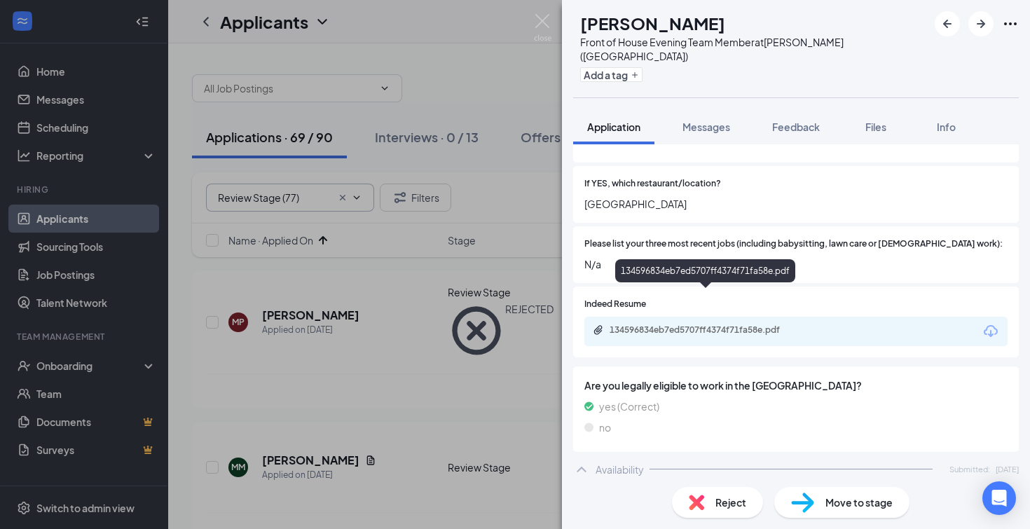
click at [685, 324] on div "134596834eb7ed5707ff4374f71fa58e.pdf" at bounding box center [708, 329] width 196 height 11
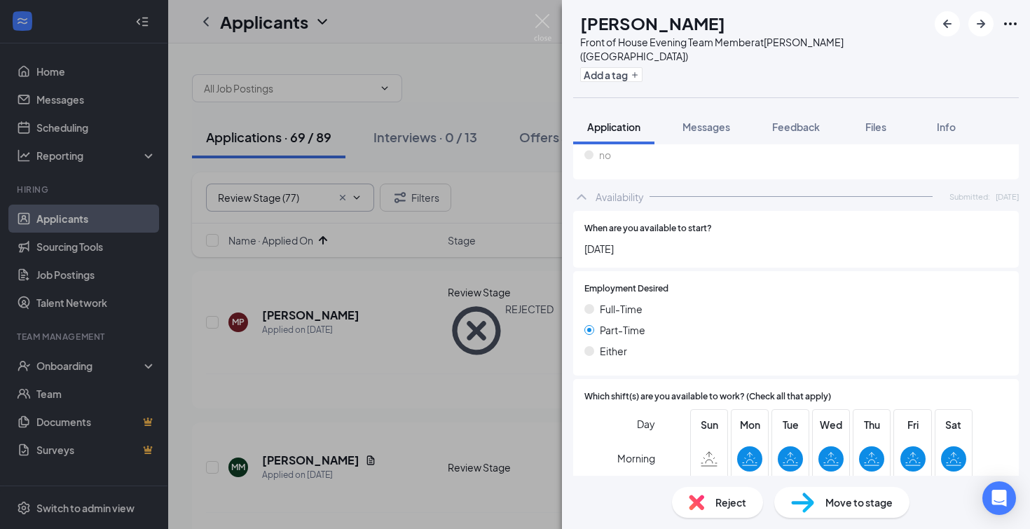
scroll to position [847, 0]
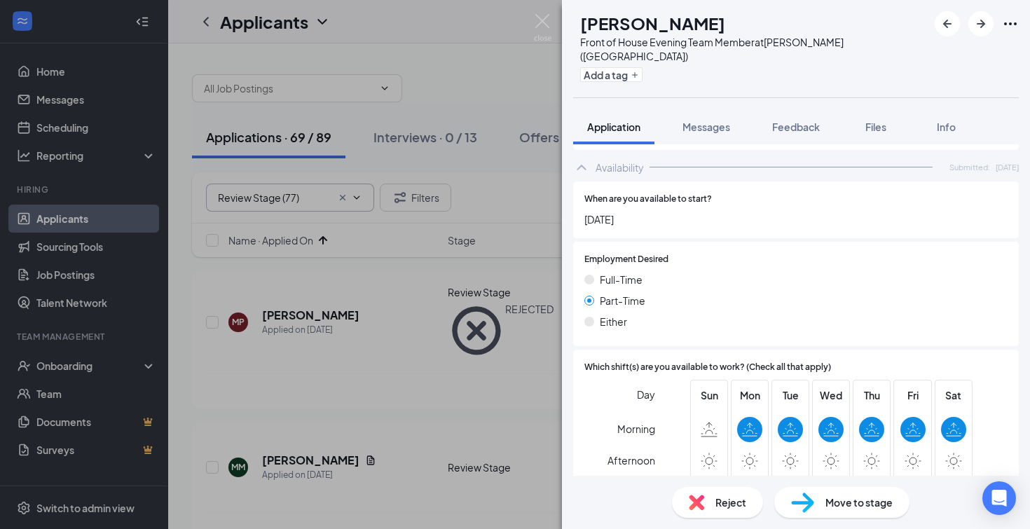
click at [726, 501] on span "Reject" at bounding box center [731, 502] width 31 height 15
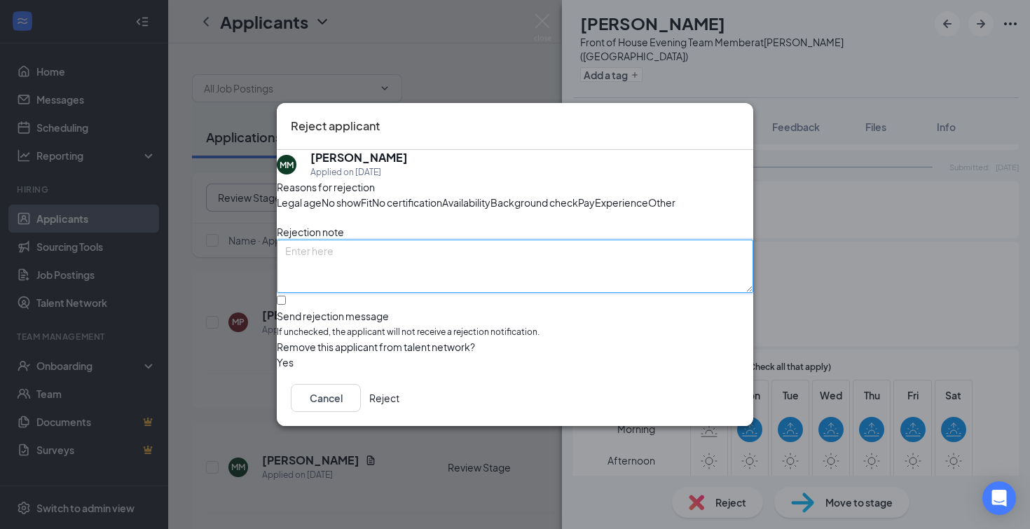
click at [328, 267] on textarea at bounding box center [515, 266] width 477 height 53
type textarea "applied for evening position but only has morning availability"
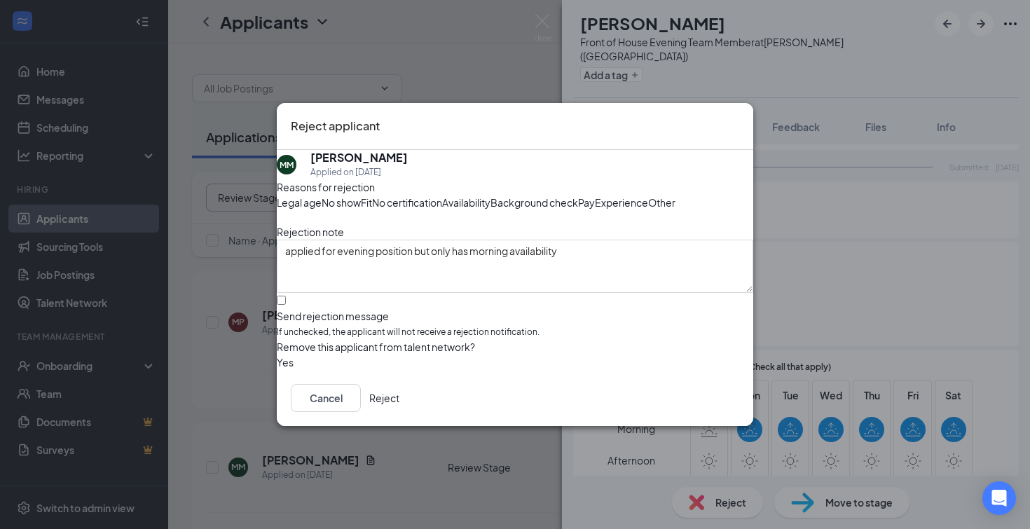
drag, startPoint x: 295, startPoint y: 327, endPoint x: 414, endPoint y: 364, distance: 124.3
click at [286, 305] on input "Send rejection message If unchecked, the applicant will not receive a rejection…" at bounding box center [281, 300] width 9 height 9
checkbox input "true"
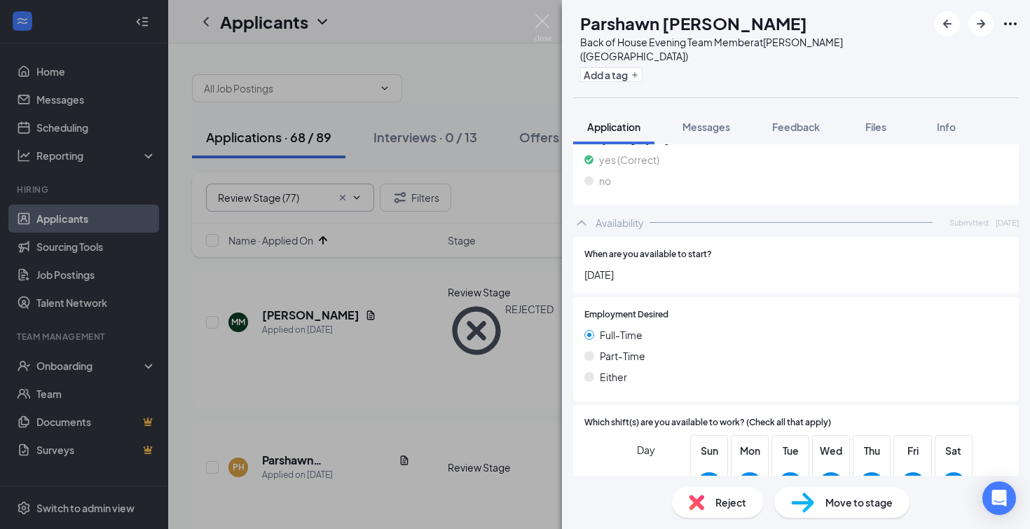
scroll to position [753, 0]
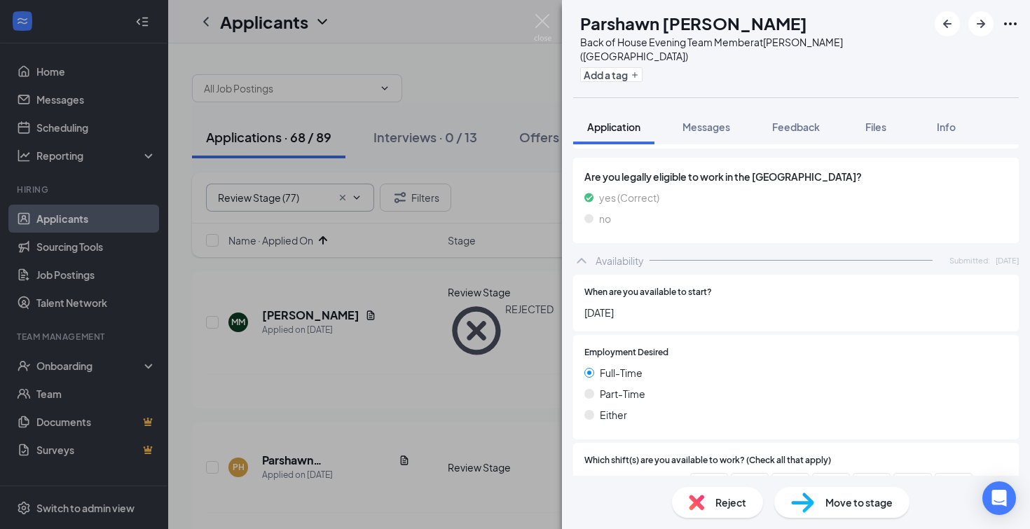
click at [718, 501] on span "Reject" at bounding box center [731, 502] width 31 height 15
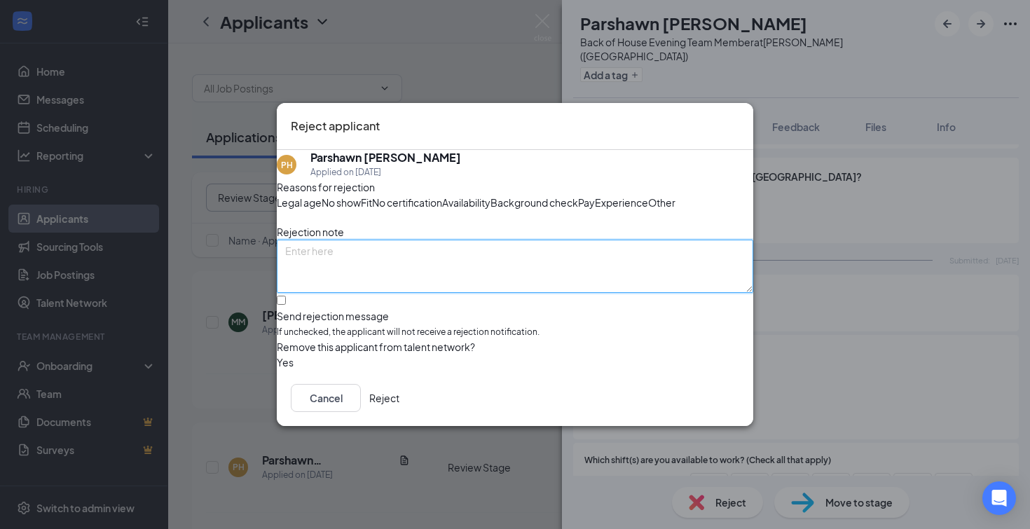
click at [350, 269] on textarea at bounding box center [515, 266] width 477 height 53
click at [566, 271] on textarea "applied for evening position but only has morning availabilty" at bounding box center [515, 266] width 477 height 53
drag, startPoint x: 629, startPoint y: 292, endPoint x: 577, endPoint y: 323, distance: 60.9
click at [629, 292] on textarea "applied for evening position but only has morning availability" at bounding box center [515, 266] width 477 height 53
type textarea "applied for evening position but only has morning availability"
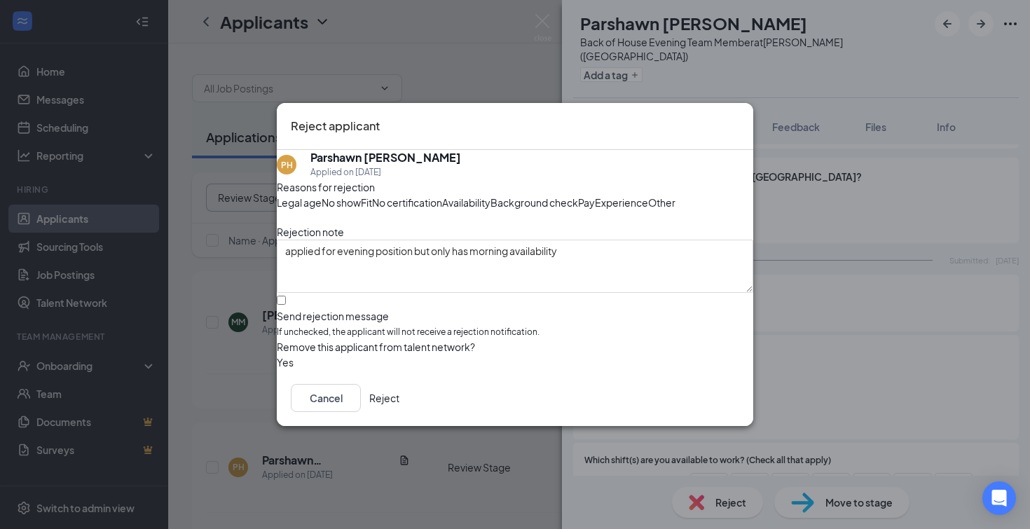
click at [286, 305] on input "Send rejection message If unchecked, the applicant will not receive a rejection…" at bounding box center [281, 300] width 9 height 9
checkbox input "true"
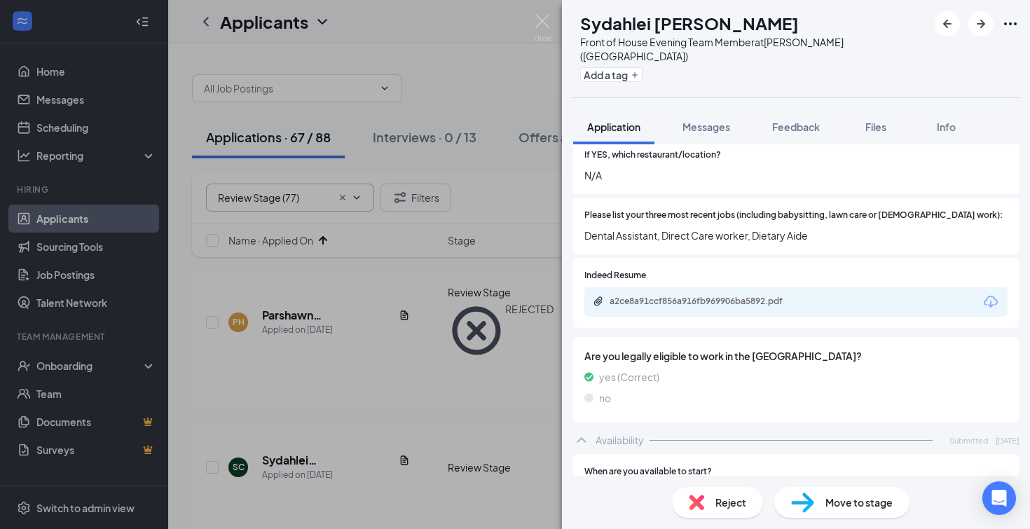
scroll to position [537, 0]
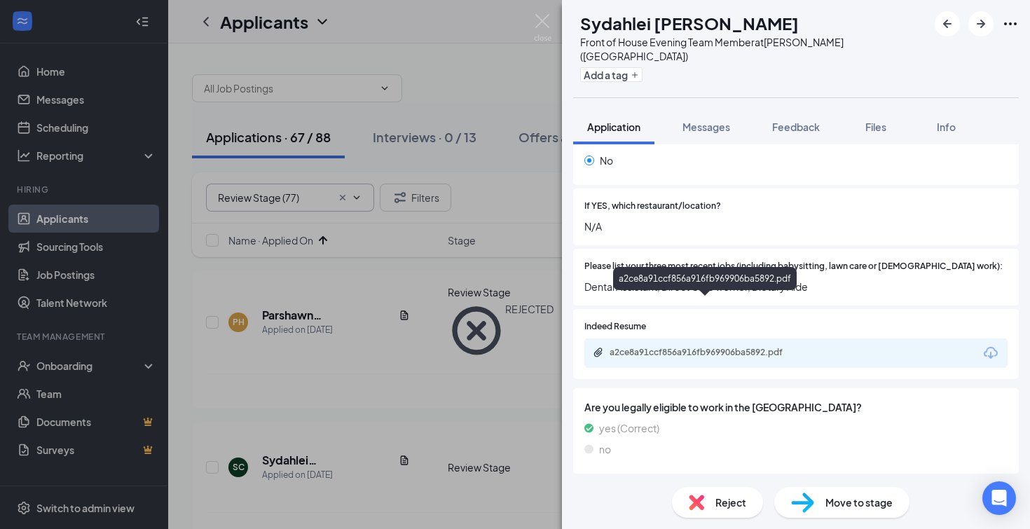
click at [655, 347] on div "a2ce8a91ccf856a916fb969906ba5892.pdf" at bounding box center [708, 352] width 196 height 11
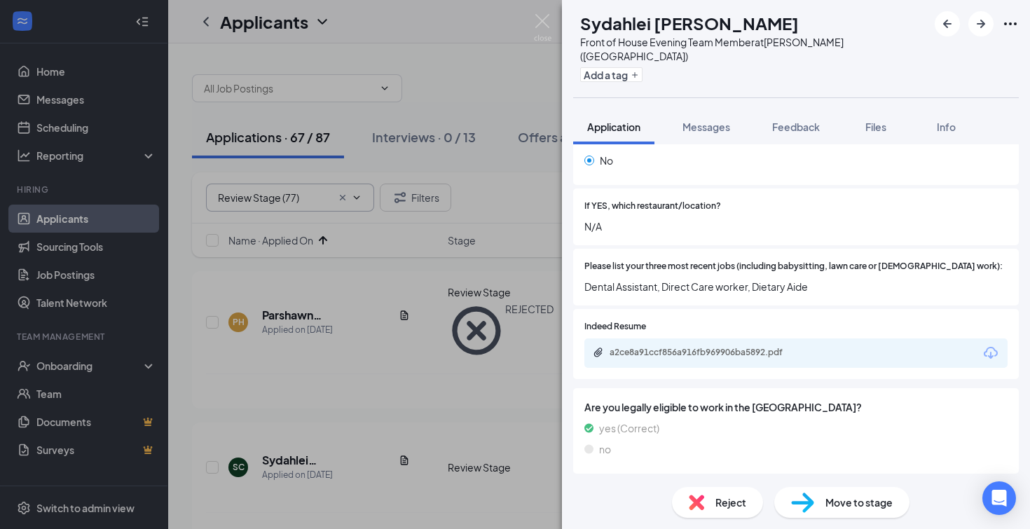
click at [819, 505] on div "Move to stage" at bounding box center [841, 502] width 135 height 31
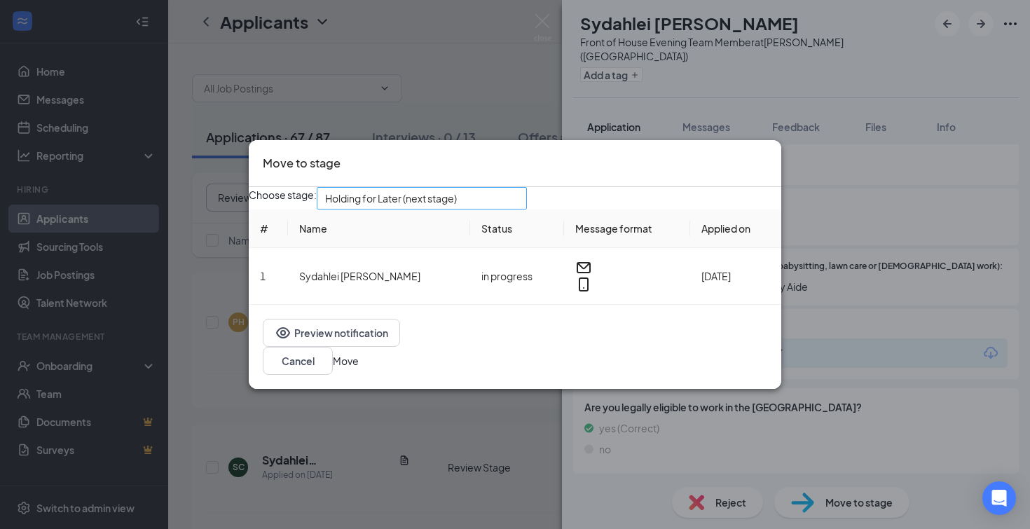
click at [519, 207] on span "Holding for Later (next stage)" at bounding box center [421, 198] width 193 height 21
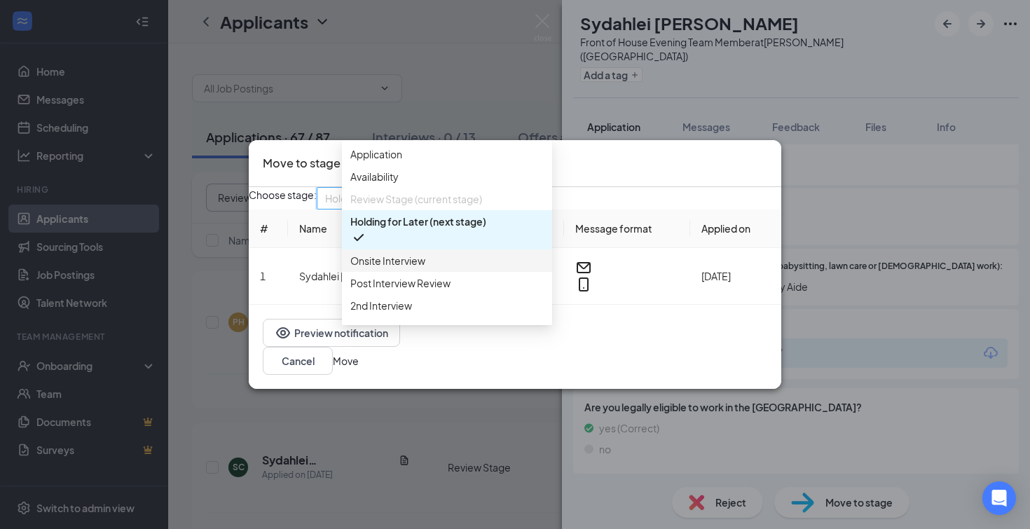
click at [406, 268] on span "Onsite Interview" at bounding box center [387, 260] width 75 height 15
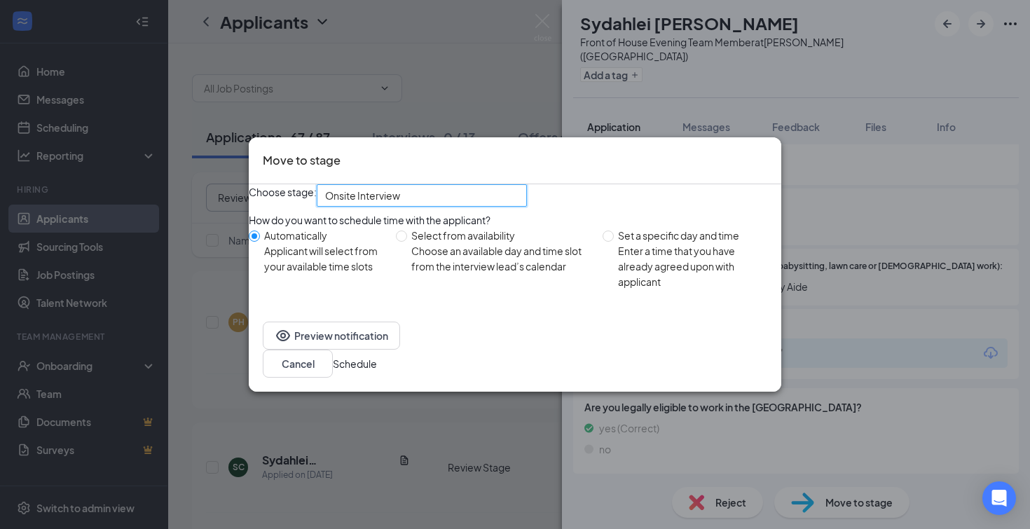
click at [377, 371] on button "Schedule" at bounding box center [355, 363] width 44 height 15
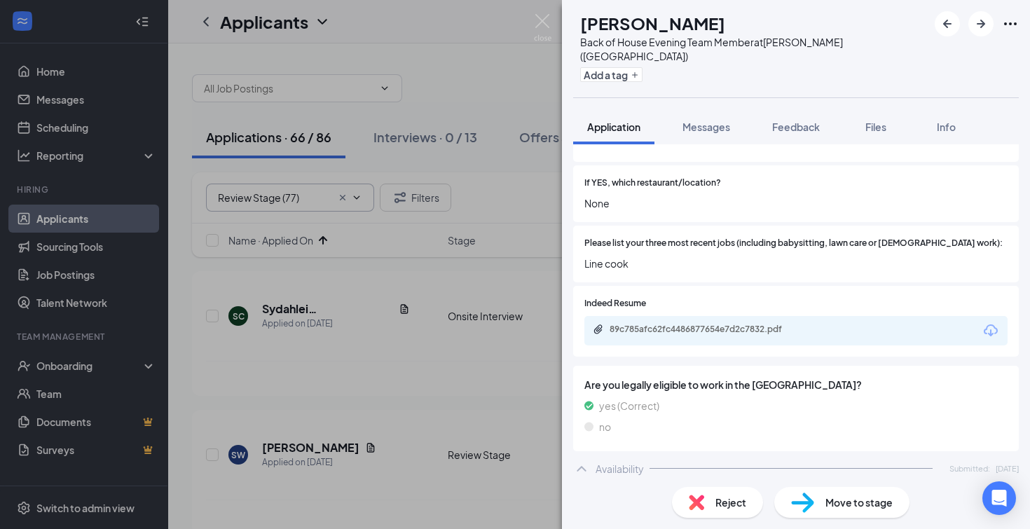
scroll to position [524, 0]
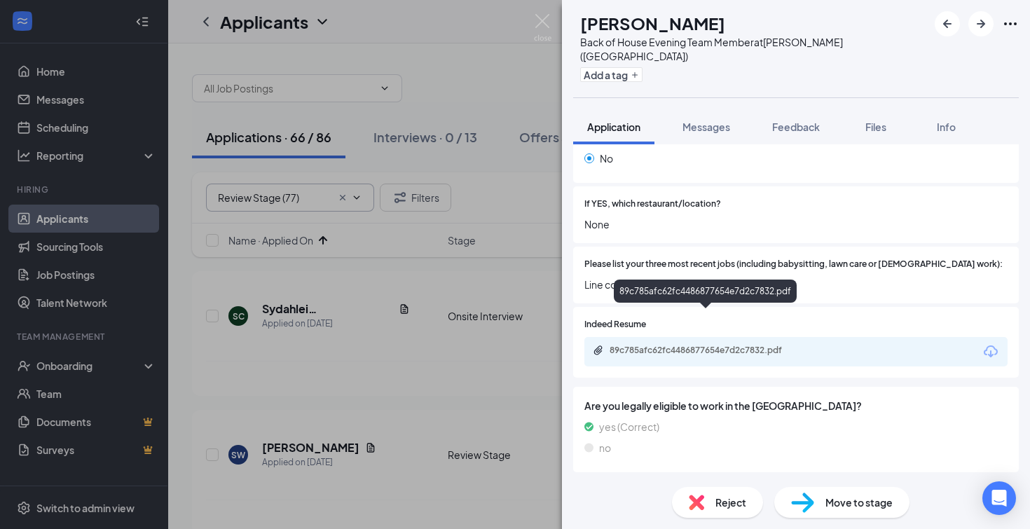
click at [656, 345] on div "89c785afc62fc4486877654e7d2c7832.pdf" at bounding box center [708, 350] width 196 height 11
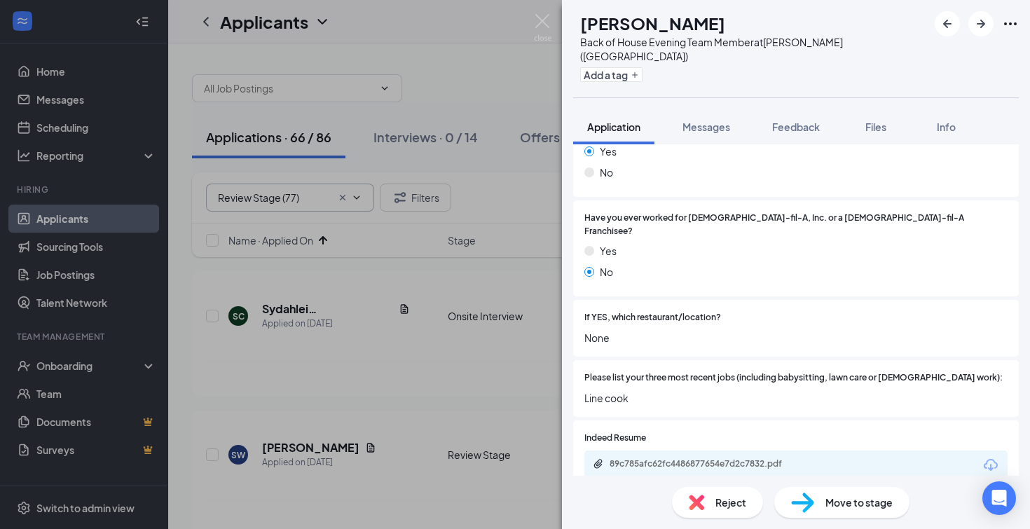
scroll to position [463, 0]
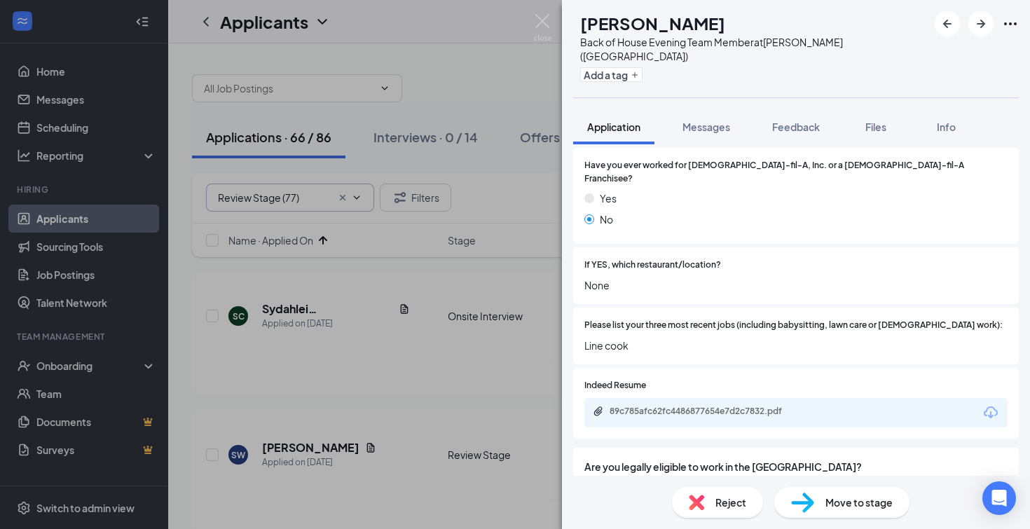
click at [723, 510] on div "Reject" at bounding box center [717, 502] width 91 height 31
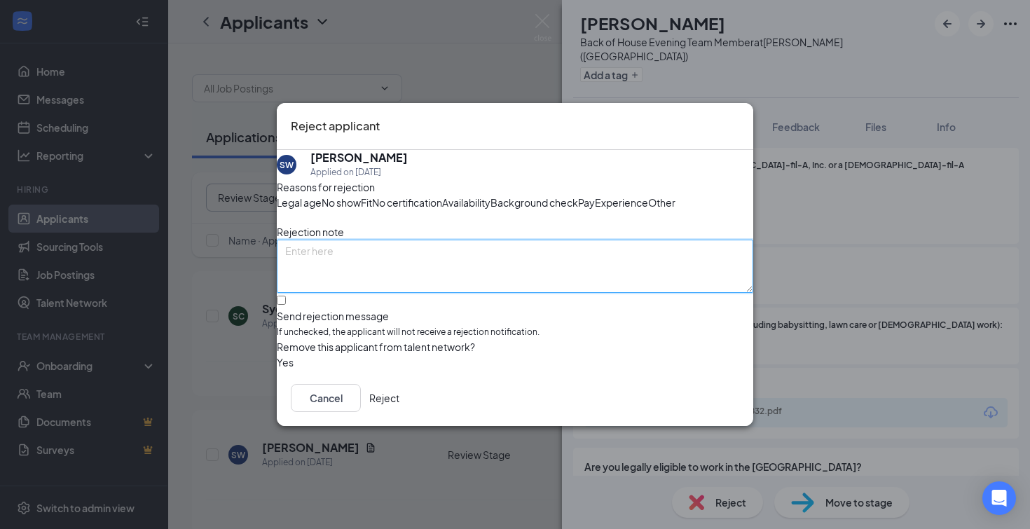
click at [377, 272] on textarea at bounding box center [515, 266] width 477 height 53
type textarea "location listed on resume"
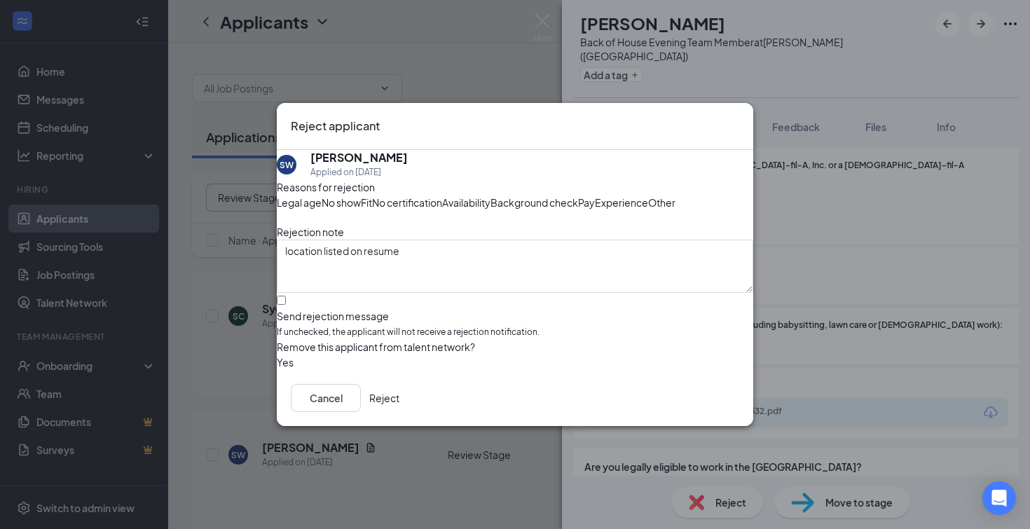
click at [301, 309] on div at bounding box center [515, 309] width 477 height 0
click at [286, 305] on input "Send rejection message If unchecked, the applicant will not receive a rejection…" at bounding box center [281, 300] width 9 height 9
checkbox input "true"
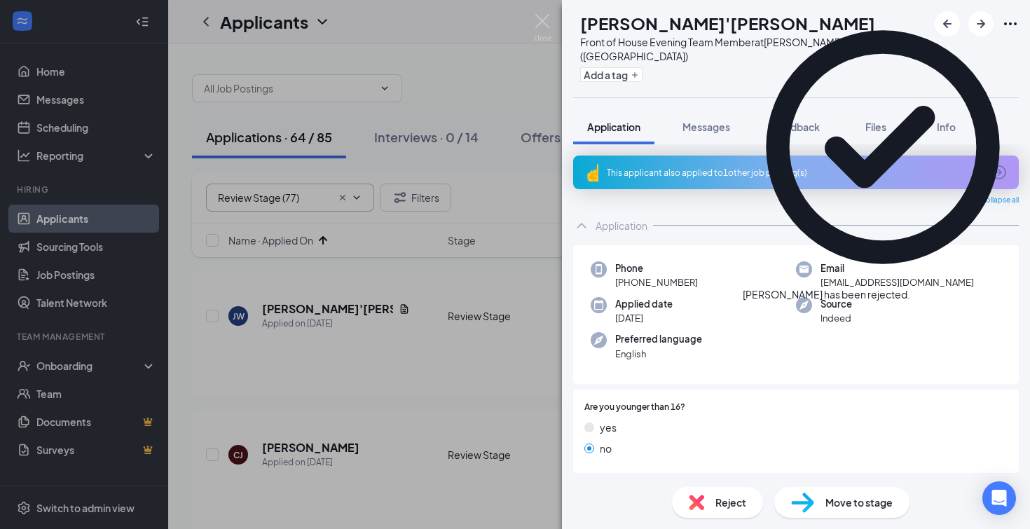
click at [997, 164] on icon "ArrowCircle" at bounding box center [999, 172] width 17 height 17
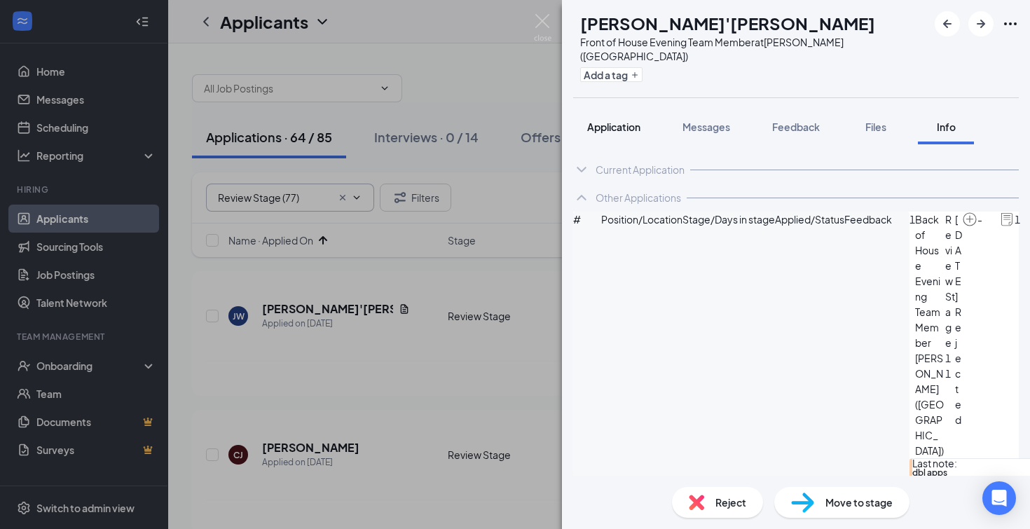
click at [606, 121] on span "Application" at bounding box center [613, 127] width 53 height 13
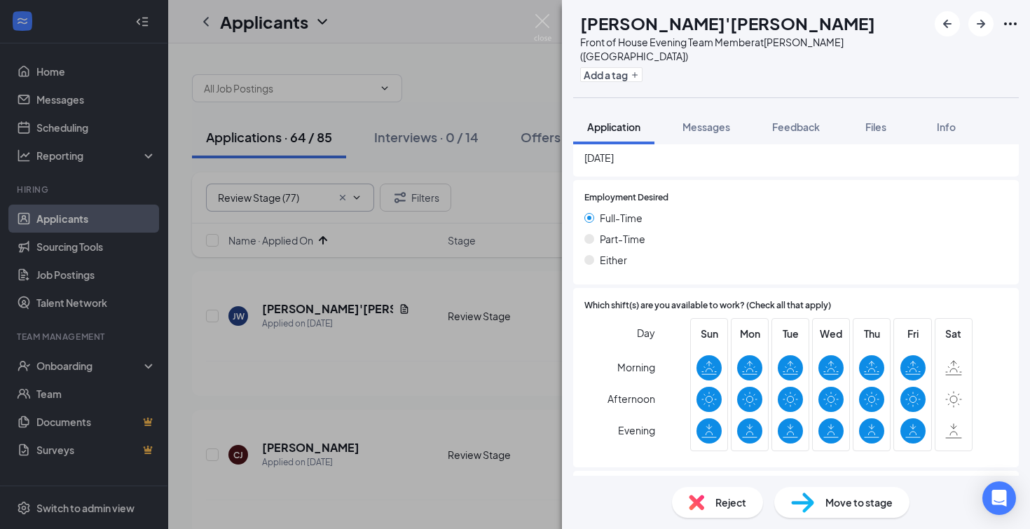
scroll to position [964, 0]
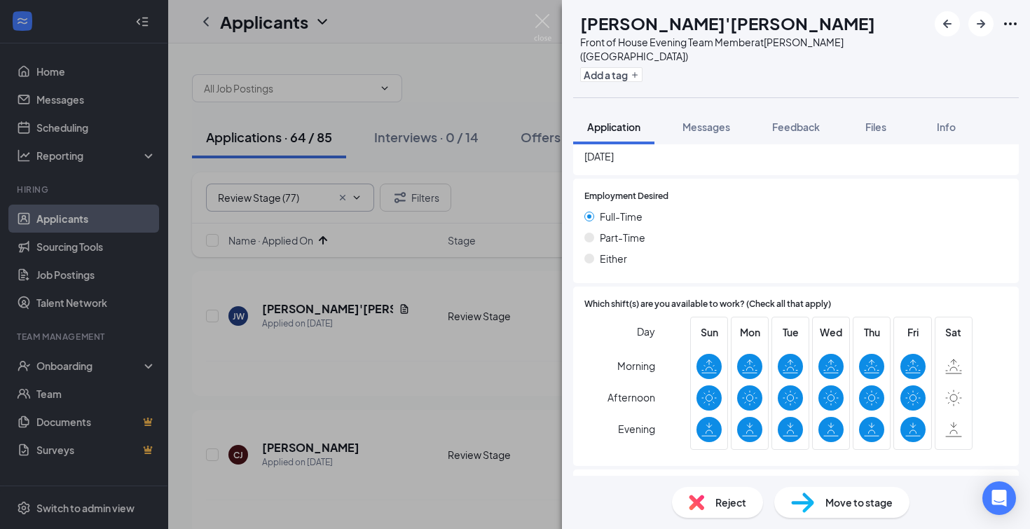
click at [716, 506] on span "Reject" at bounding box center [731, 502] width 31 height 15
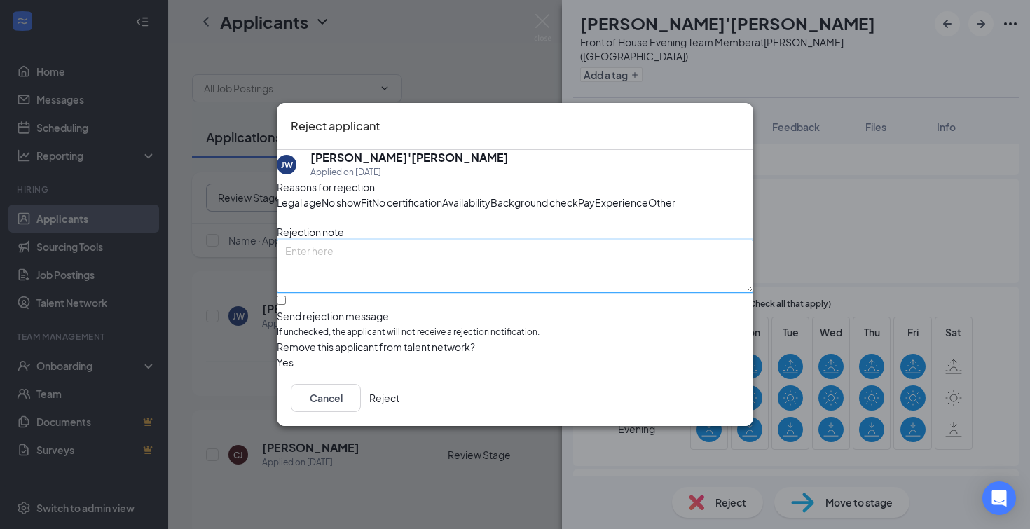
click at [364, 280] on textarea at bounding box center [515, 266] width 477 height 53
type textarea "availability"
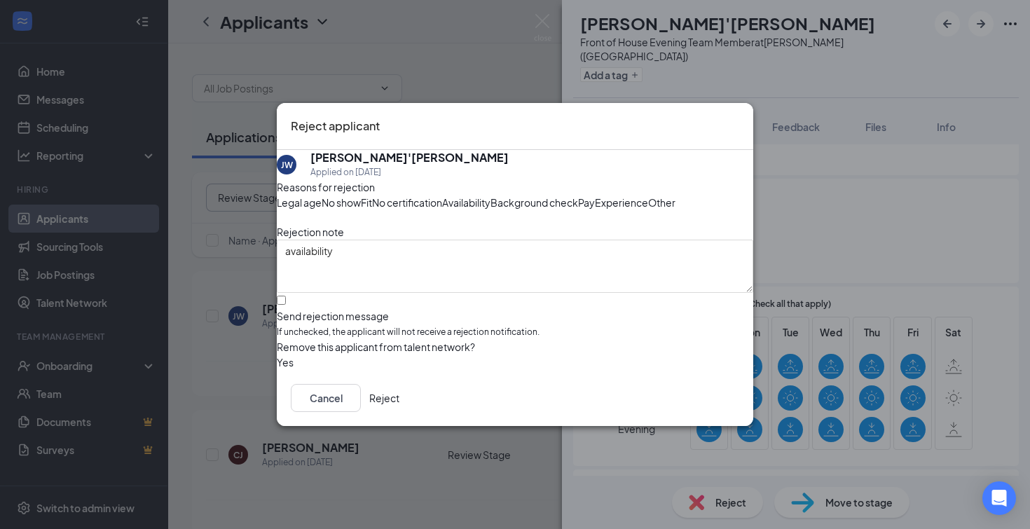
click at [286, 305] on input "Send rejection message If unchecked, the applicant will not receive a rejection…" at bounding box center [281, 300] width 9 height 9
checkbox input "true"
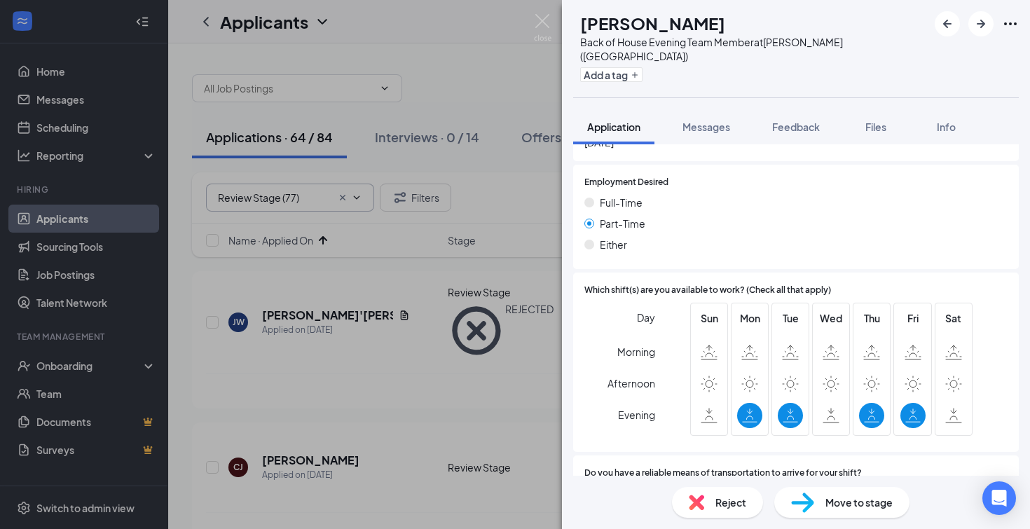
scroll to position [848, 0]
click at [739, 502] on span "Reject" at bounding box center [731, 502] width 31 height 15
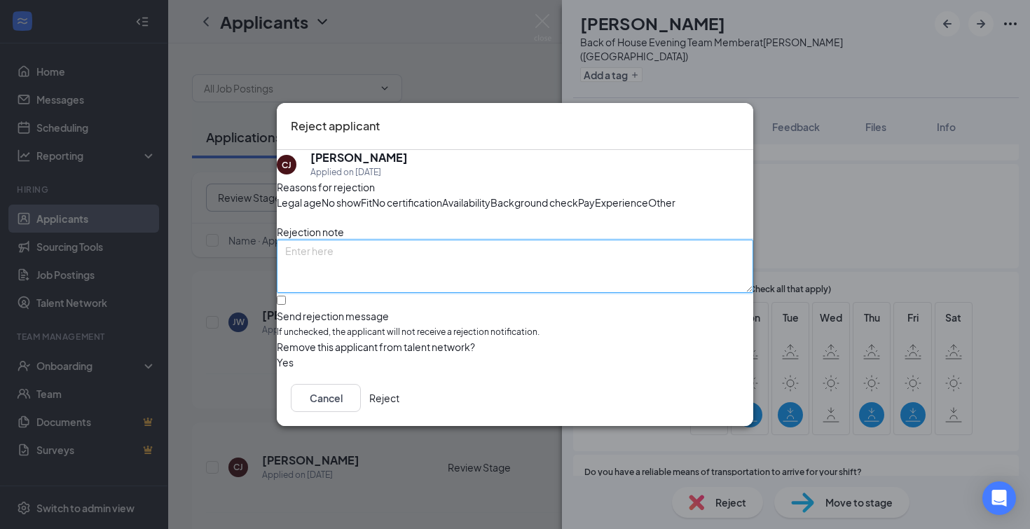
click at [404, 278] on textarea at bounding box center [515, 266] width 477 height 53
type textarea "availability"
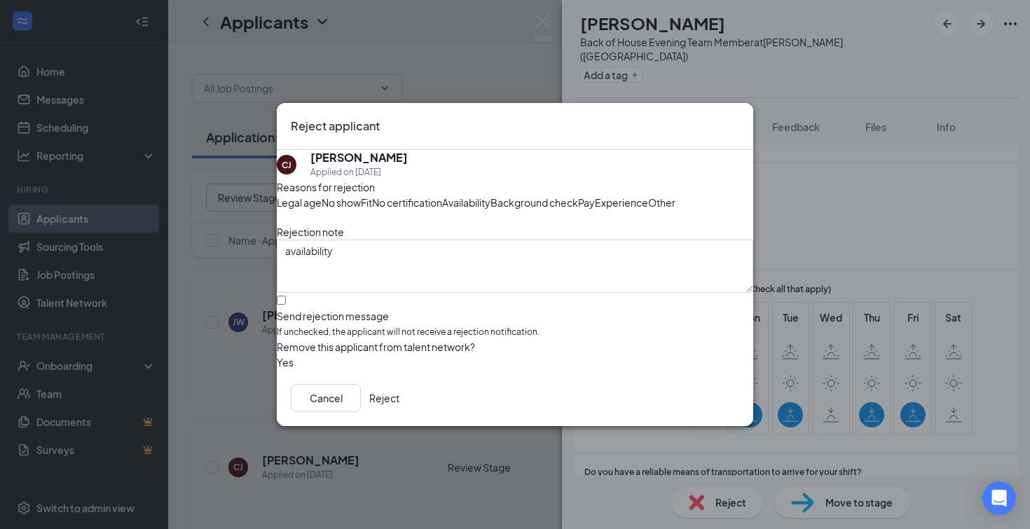
click at [307, 334] on label "Send rejection message If unchecked, the applicant will not receive a rejection…" at bounding box center [515, 317] width 477 height 43
click at [286, 305] on input "Send rejection message If unchecked, the applicant will not receive a rejection…" at bounding box center [281, 300] width 9 height 9
checkbox input "true"
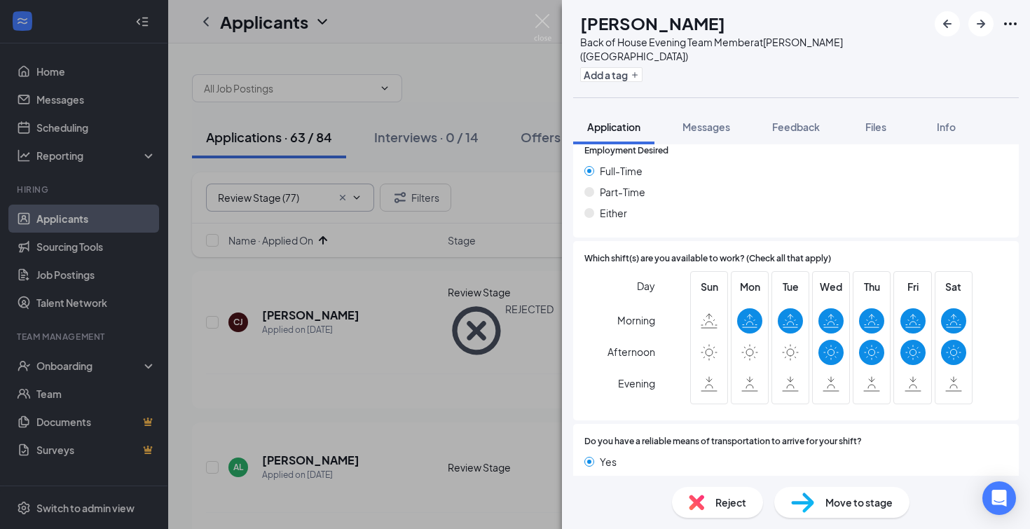
scroll to position [878, 0]
click at [724, 510] on span "Reject" at bounding box center [731, 502] width 31 height 15
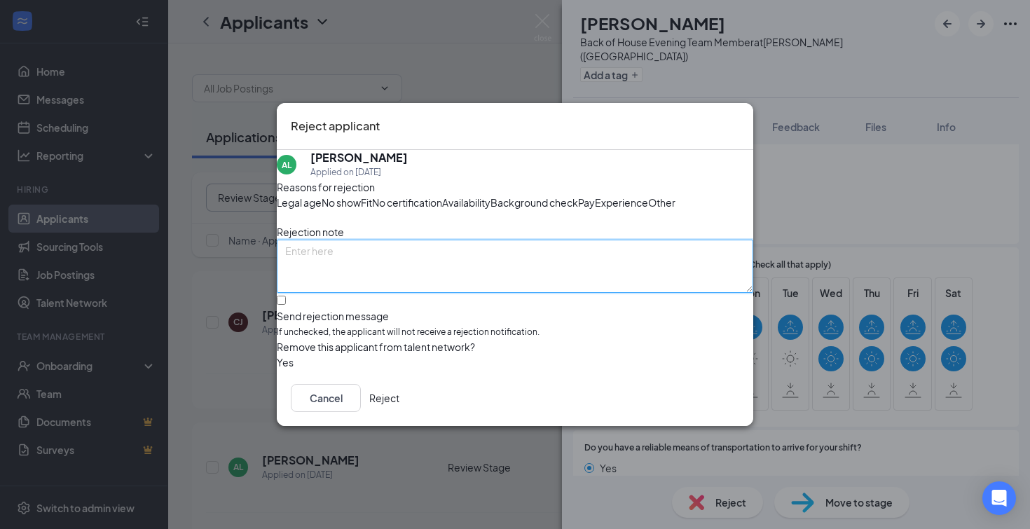
click at [335, 280] on textarea at bounding box center [515, 266] width 477 height 53
type textarea "applied for evening position and only has morning availability"
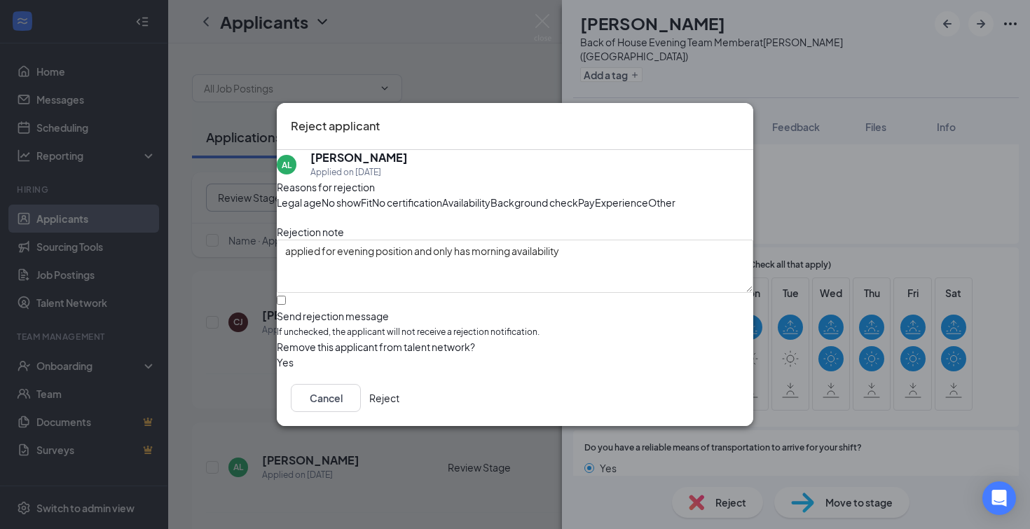
click at [286, 305] on input "Send rejection message If unchecked, the applicant will not receive a rejection…" at bounding box center [281, 300] width 9 height 9
checkbox input "true"
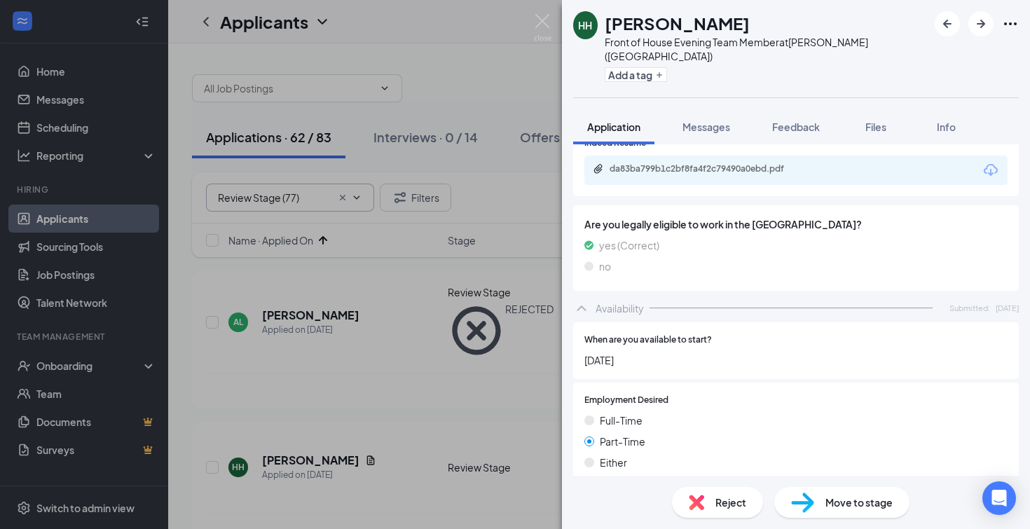
scroll to position [609, 0]
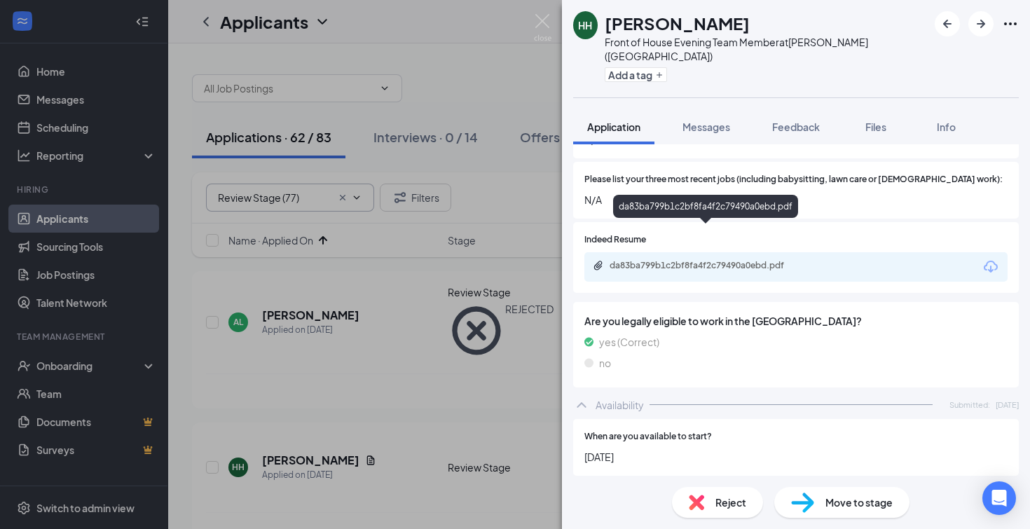
click at [648, 260] on div "da83ba799b1c2bf8fa4f2c79490a0ebd.pdf" at bounding box center [708, 265] width 196 height 11
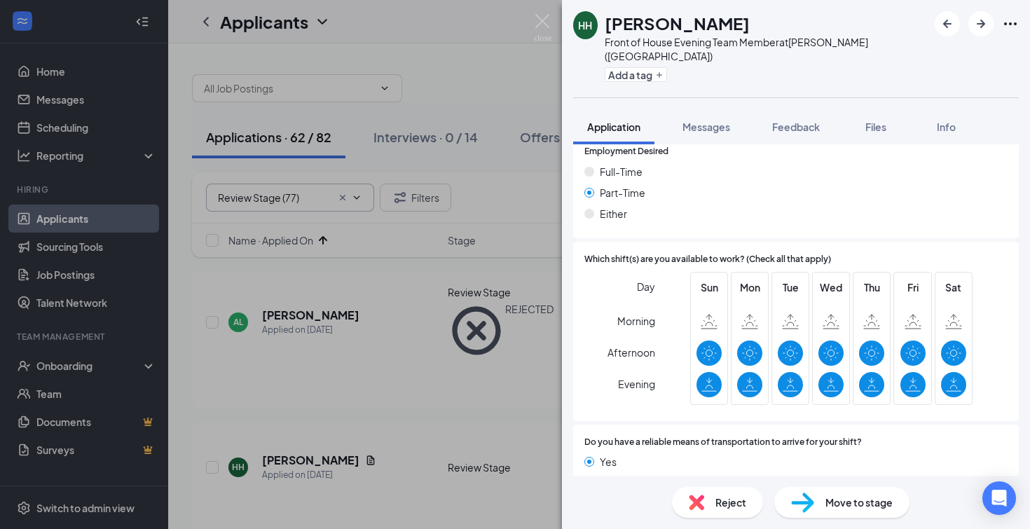
scroll to position [954, 0]
click at [809, 506] on img at bounding box center [802, 503] width 23 height 20
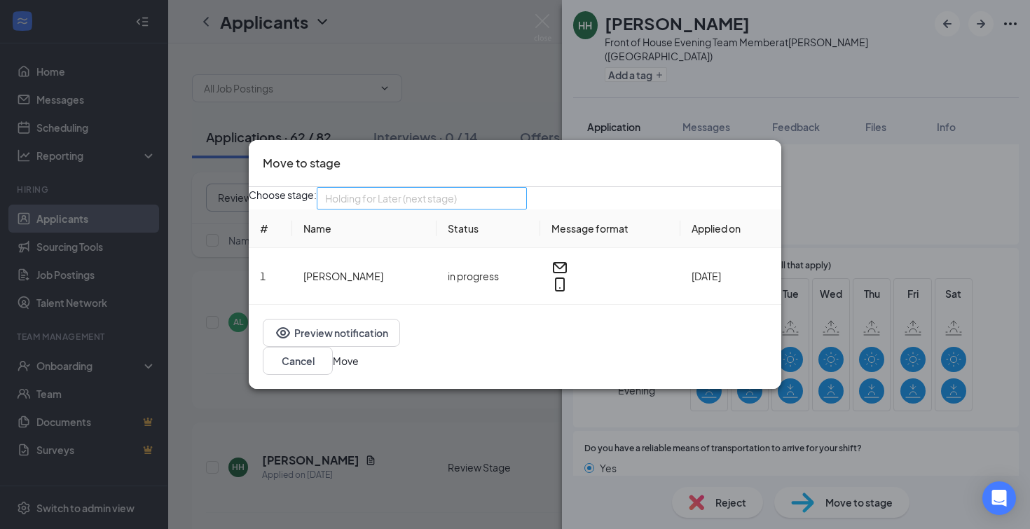
click at [506, 209] on span "Holding for Later (next stage)" at bounding box center [415, 207] width 181 height 38
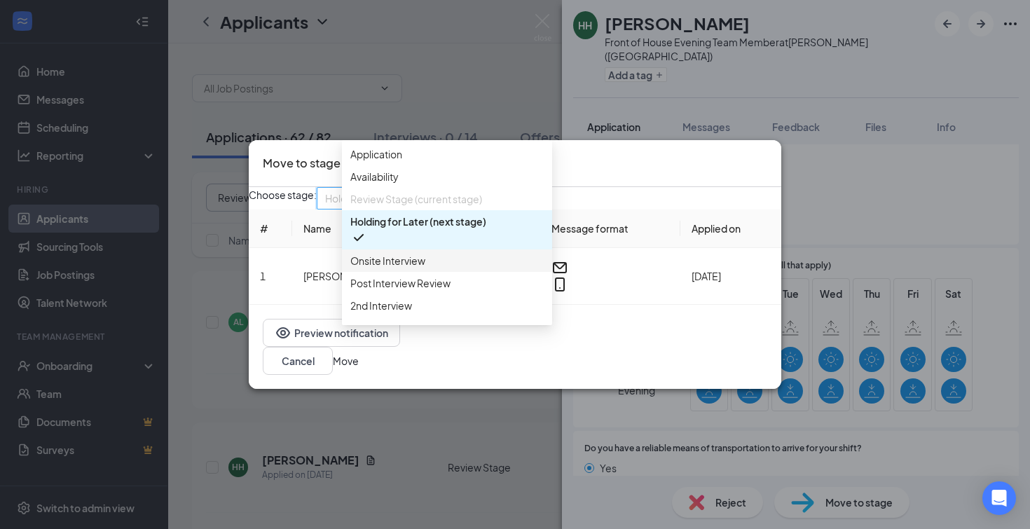
drag, startPoint x: 397, startPoint y: 290, endPoint x: 428, endPoint y: 292, distance: 30.9
click at [397, 268] on span "Onsite Interview" at bounding box center [387, 260] width 75 height 15
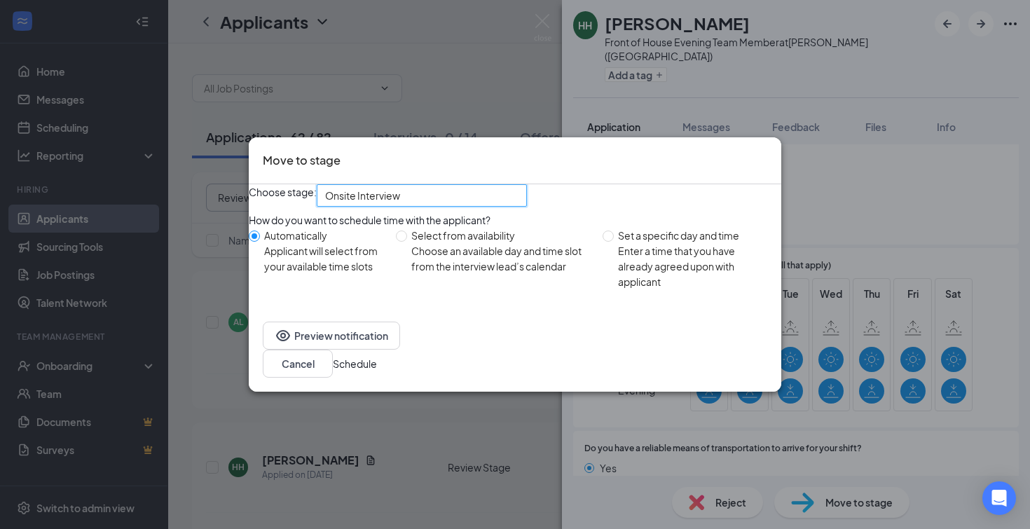
click at [377, 371] on button "Schedule" at bounding box center [355, 363] width 44 height 15
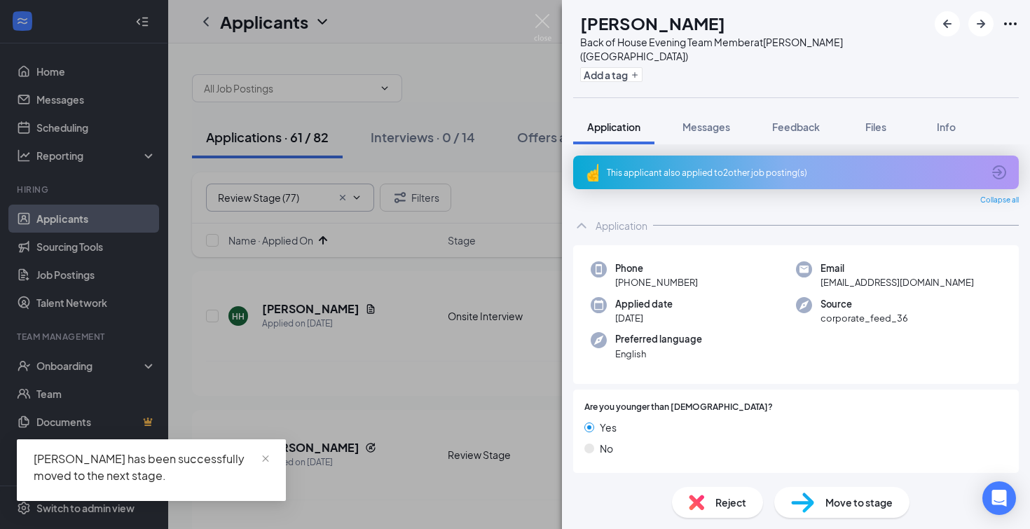
click at [1002, 164] on icon "ArrowCircle" at bounding box center [999, 172] width 17 height 17
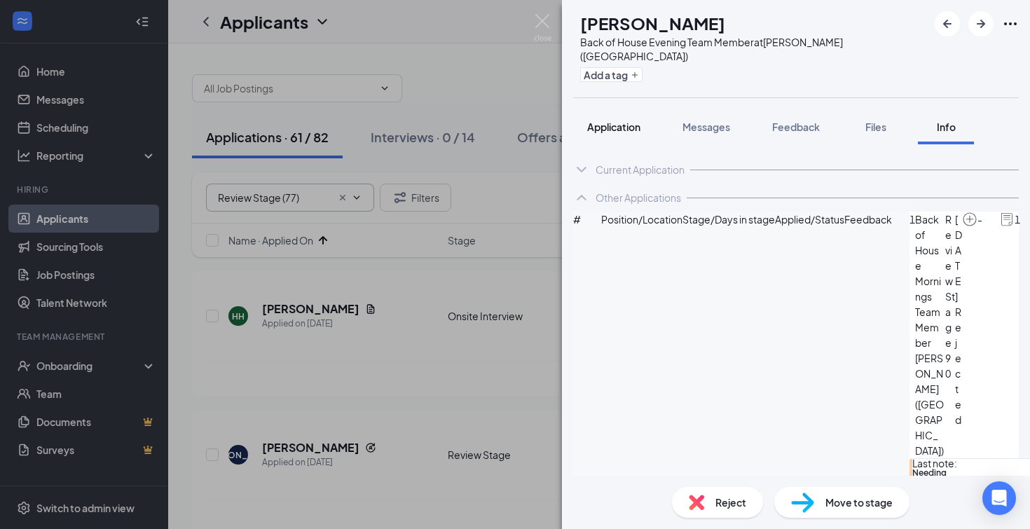
click at [609, 121] on span "Application" at bounding box center [613, 127] width 53 height 13
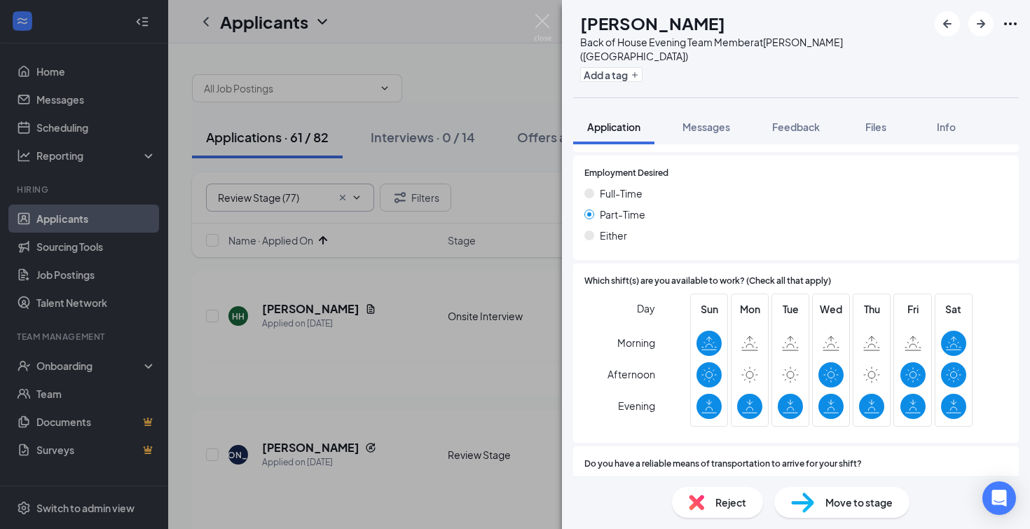
scroll to position [897, 0]
click at [791, 121] on span "Feedback" at bounding box center [796, 127] width 48 height 13
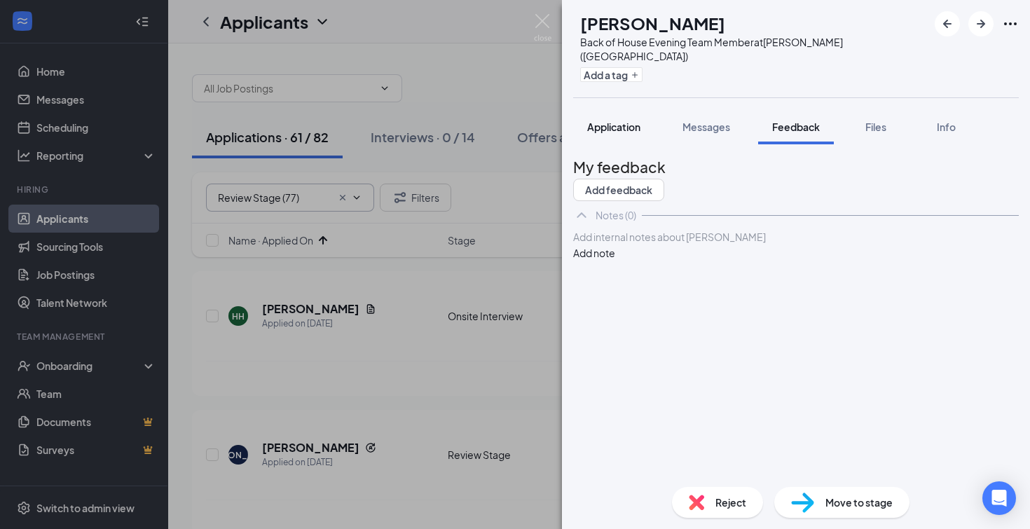
click at [615, 121] on span "Application" at bounding box center [613, 127] width 53 height 13
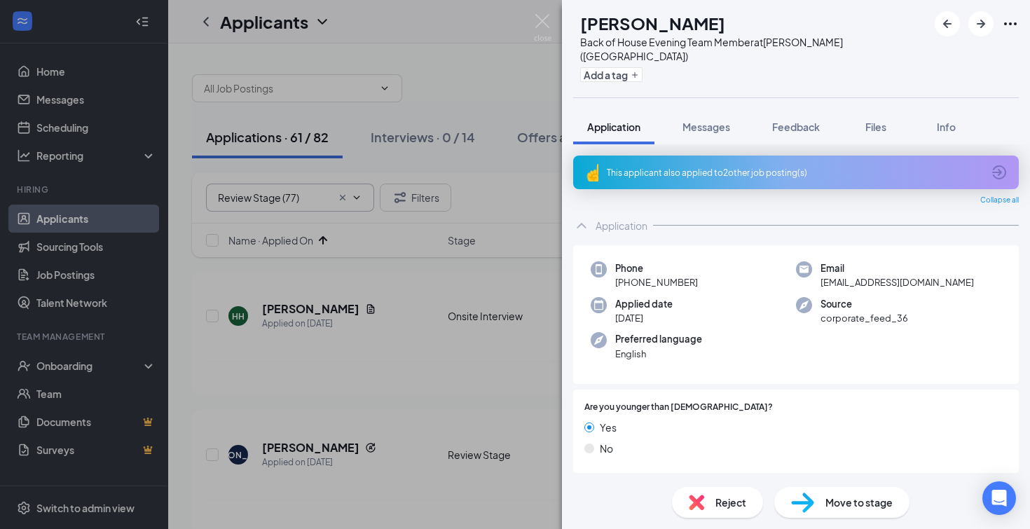
click at [1002, 164] on icon "ArrowCircle" at bounding box center [999, 172] width 17 height 17
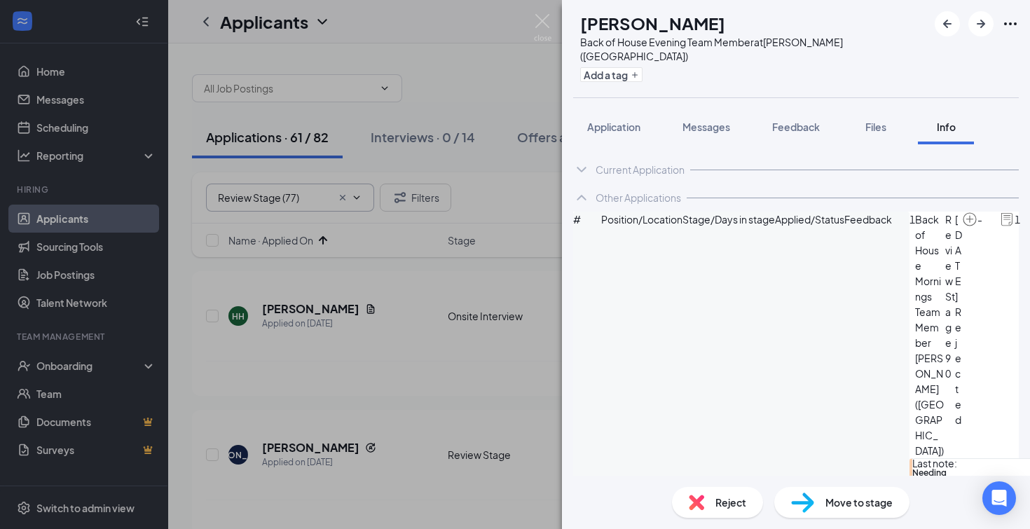
click at [839, 505] on span "Move to stage" at bounding box center [859, 502] width 67 height 15
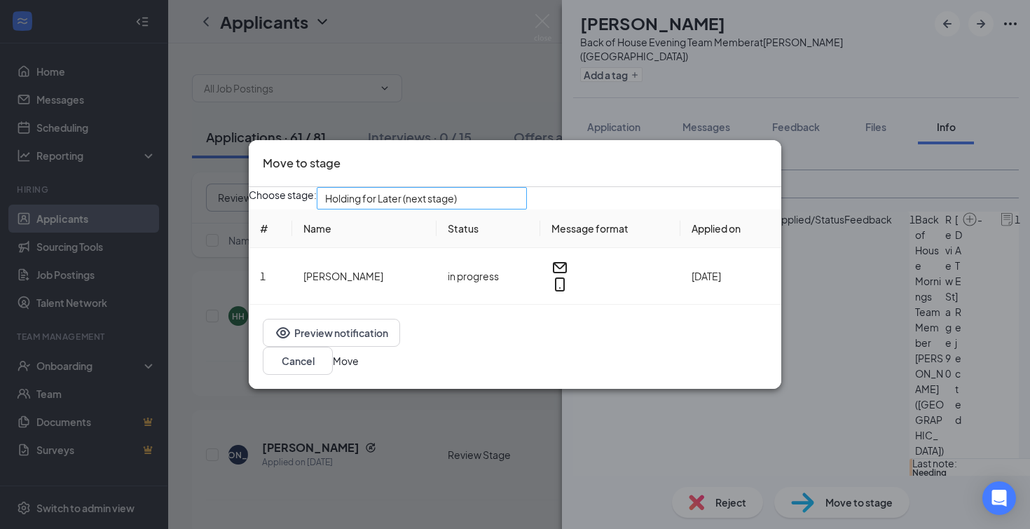
click at [519, 207] on span "Holding for Later (next stage)" at bounding box center [421, 198] width 193 height 21
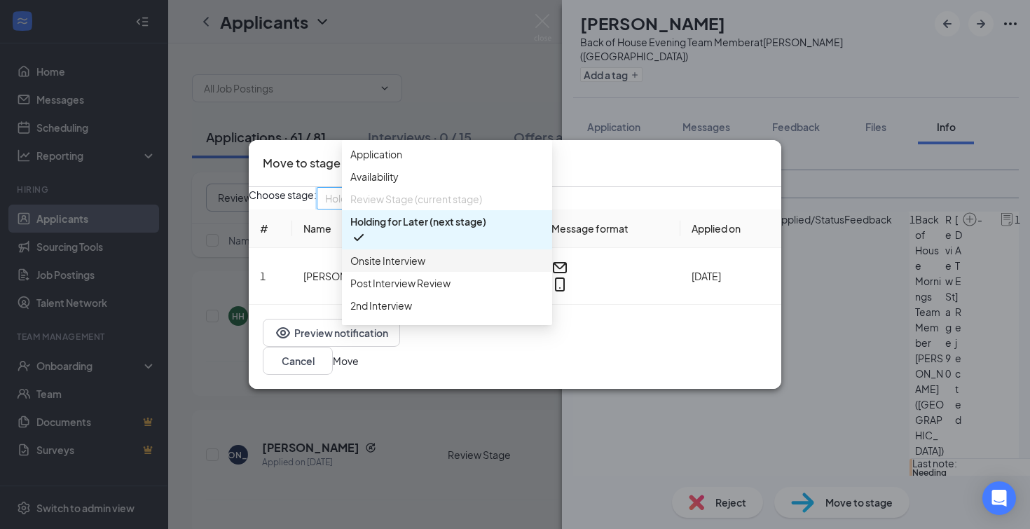
click at [398, 268] on span "Onsite Interview" at bounding box center [387, 260] width 75 height 15
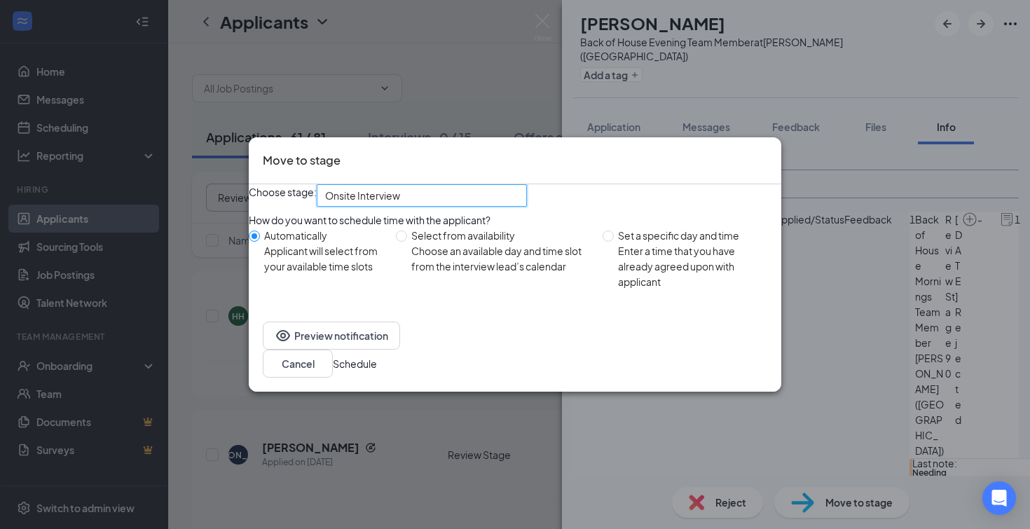
click at [377, 370] on button "Schedule" at bounding box center [355, 363] width 44 height 15
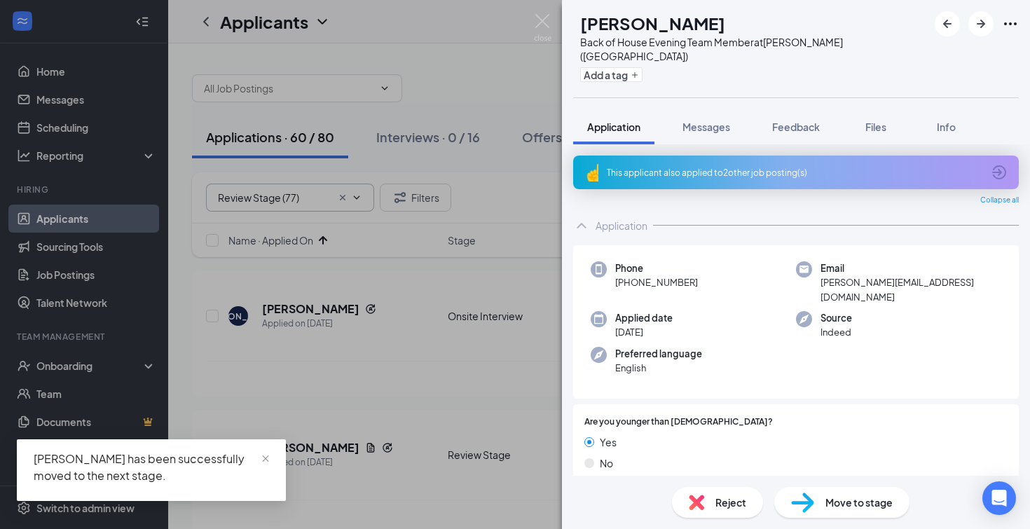
click at [1002, 165] on icon "ArrowCircle" at bounding box center [999, 172] width 14 height 14
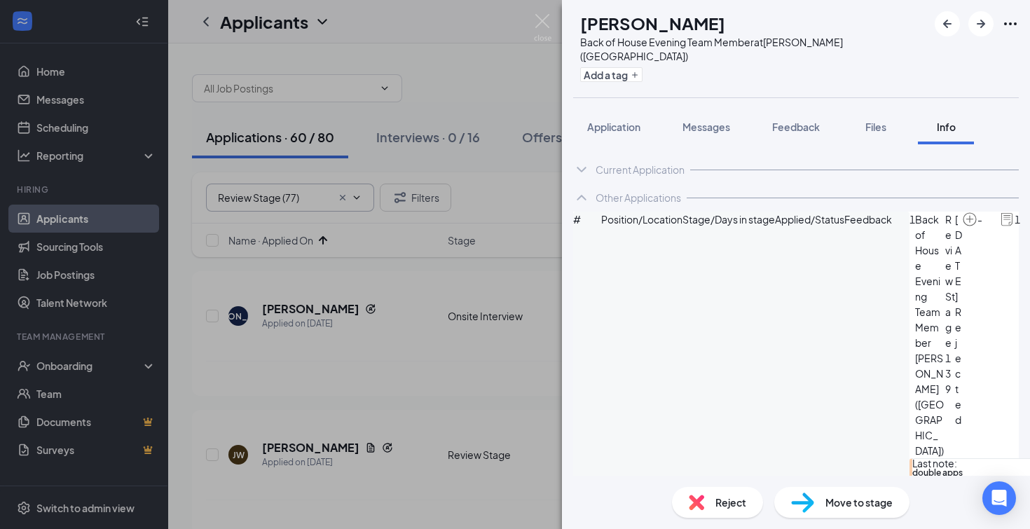
click at [743, 506] on span "Reject" at bounding box center [731, 502] width 31 height 15
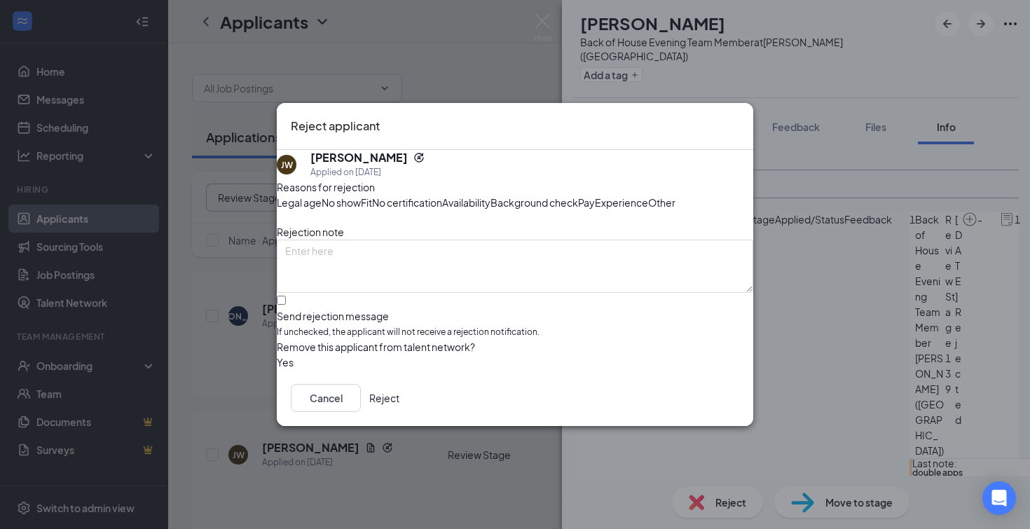
click at [300, 309] on div at bounding box center [515, 309] width 477 height 0
click at [286, 305] on input "Send rejection message If unchecked, the applicant will not receive a rejection…" at bounding box center [281, 300] width 9 height 9
checkbox input "true"
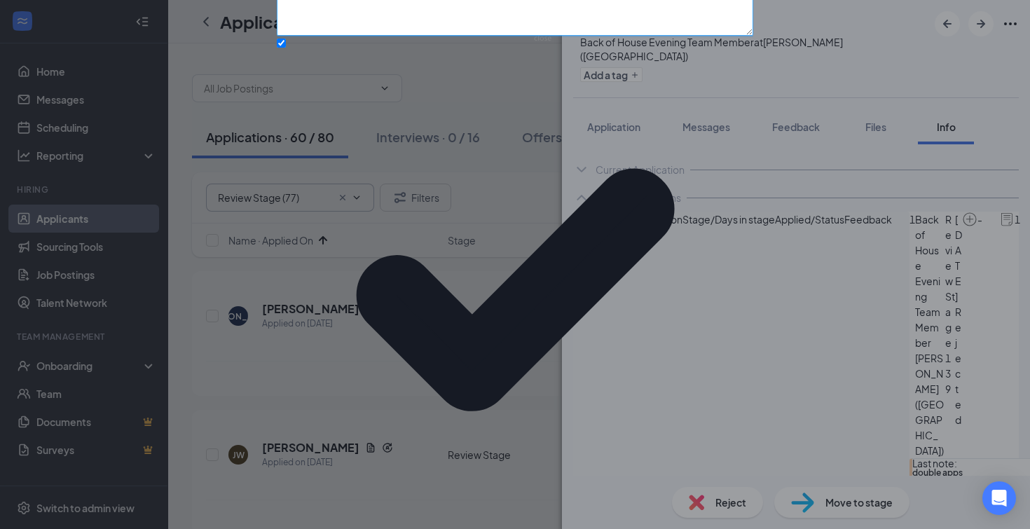
click at [334, 36] on textarea at bounding box center [515, 8] width 477 height 53
type textarea "previously rejected candidate"
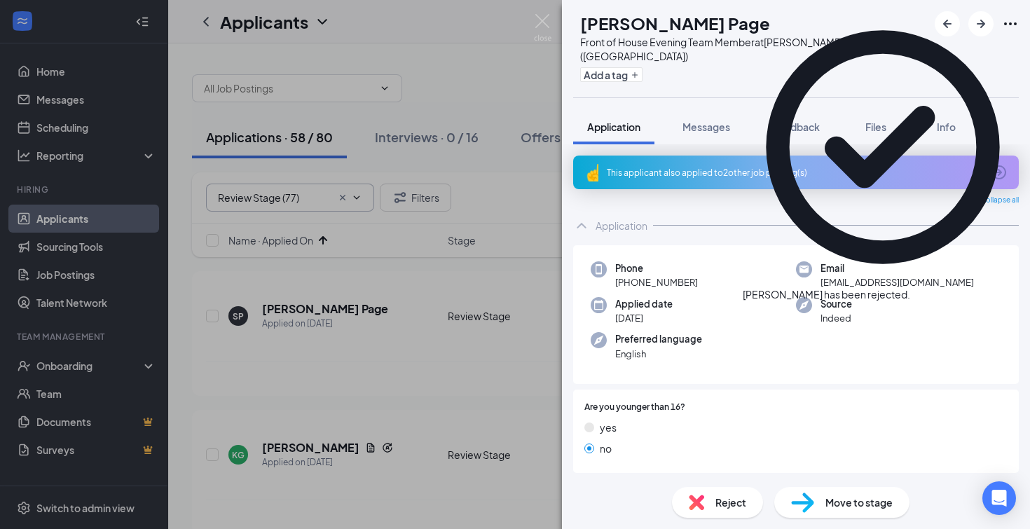
click at [992, 164] on icon "ArrowCircle" at bounding box center [999, 172] width 17 height 17
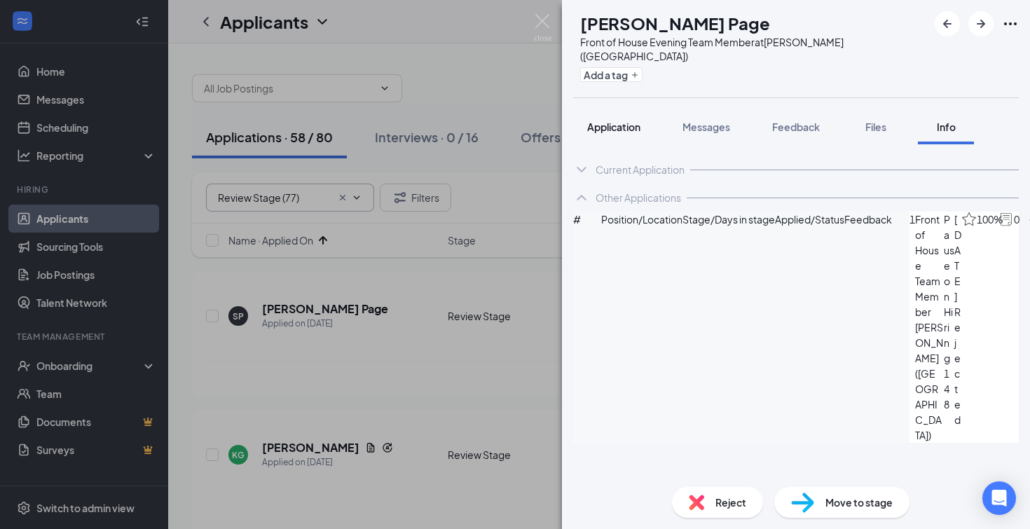
click at [613, 121] on span "Application" at bounding box center [613, 127] width 53 height 13
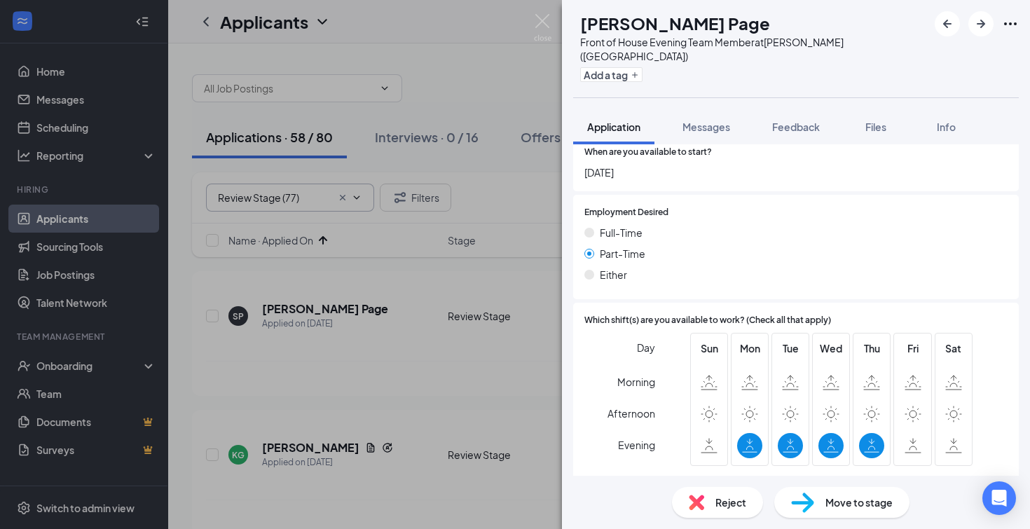
scroll to position [888, 0]
click at [730, 505] on span "Reject" at bounding box center [731, 502] width 31 height 15
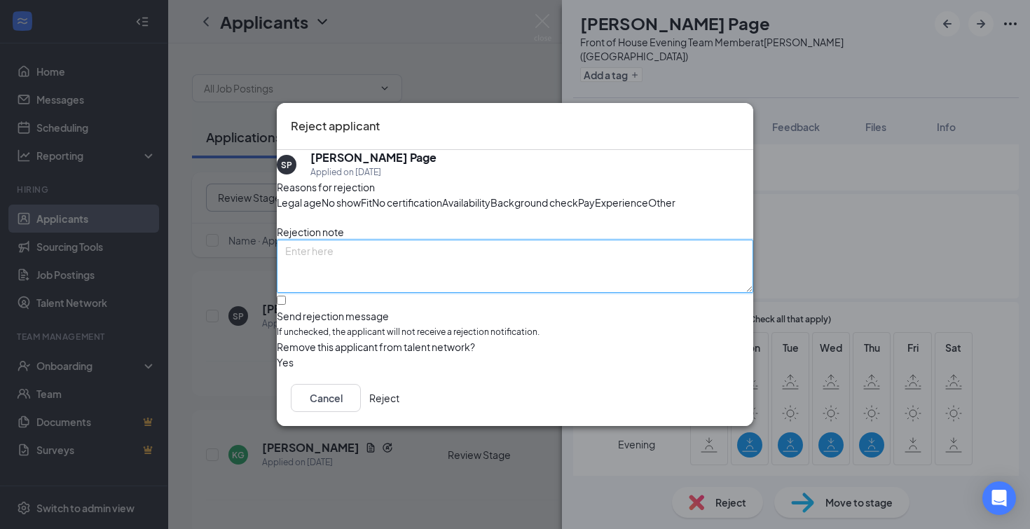
click at [376, 291] on textarea at bounding box center [515, 266] width 477 height 53
type textarea "availability"
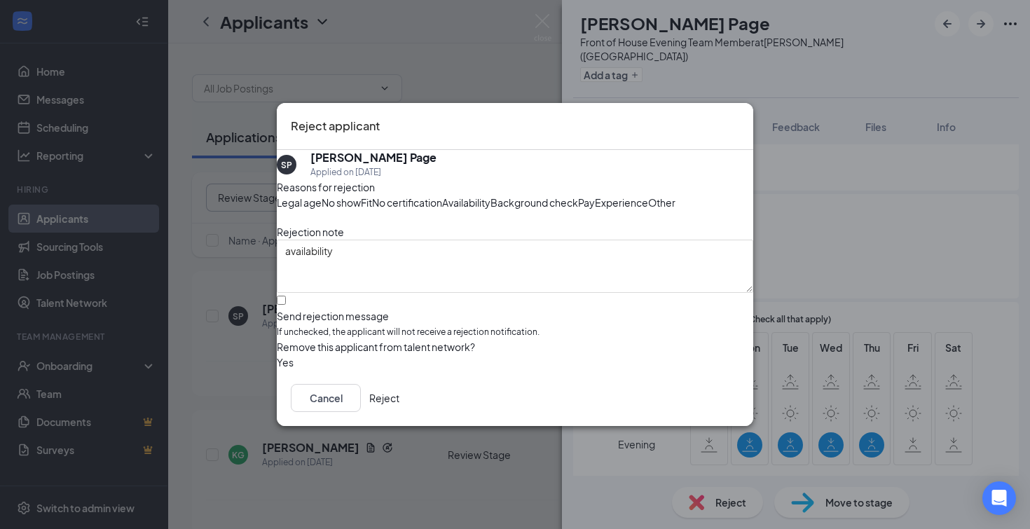
click at [300, 309] on div at bounding box center [515, 309] width 477 height 0
click at [286, 305] on input "Send rejection message If unchecked, the applicant will not receive a rejection…" at bounding box center [281, 300] width 9 height 9
checkbox input "true"
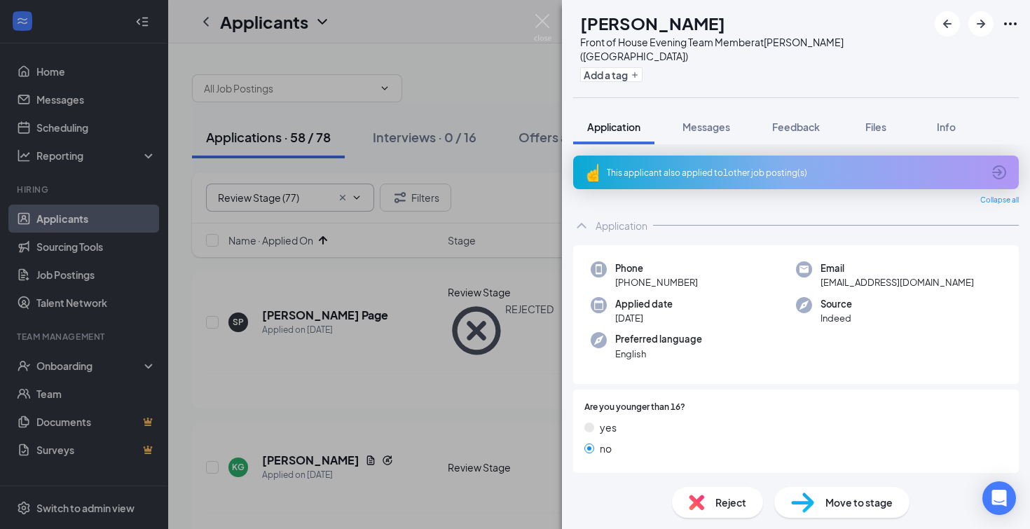
click at [999, 165] on icon "ArrowCircle" at bounding box center [999, 172] width 14 height 14
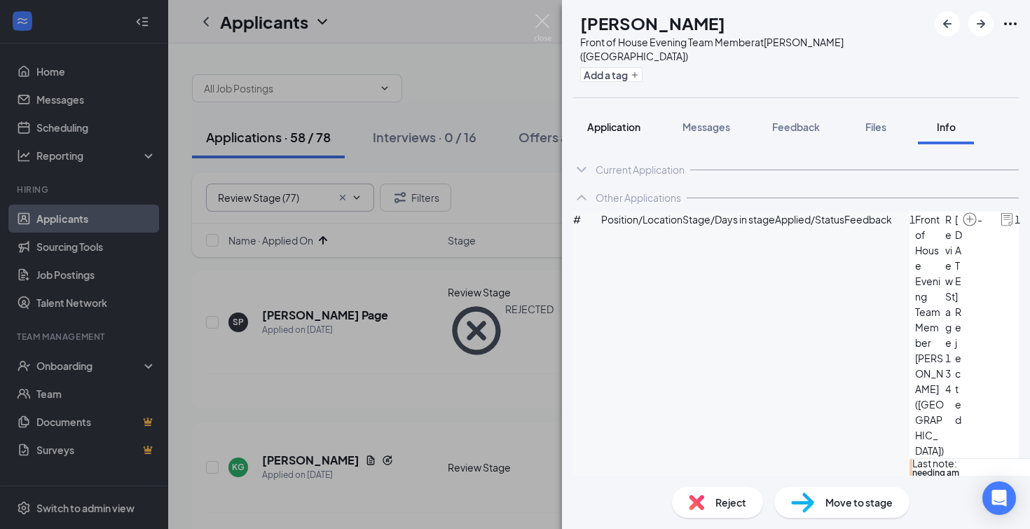
click at [603, 121] on span "Application" at bounding box center [613, 127] width 53 height 13
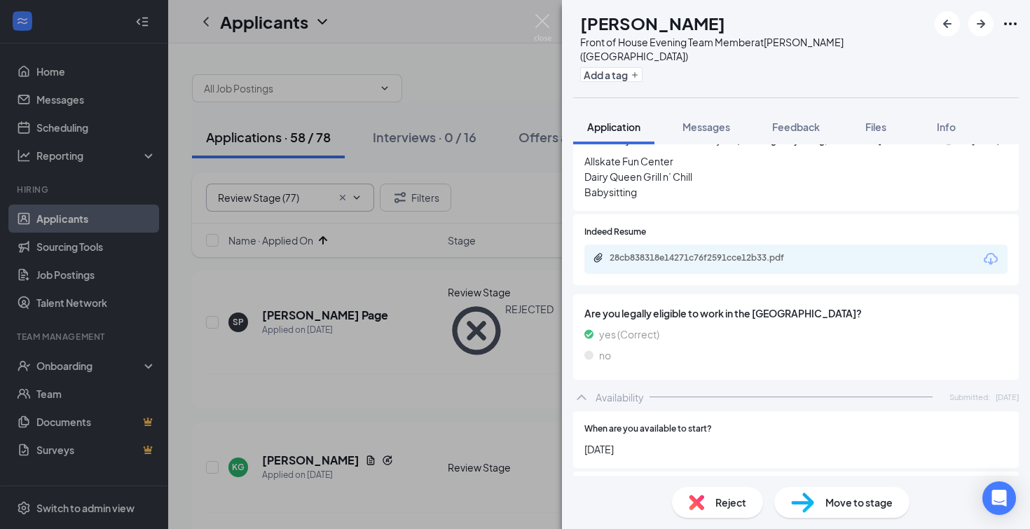
scroll to position [681, 0]
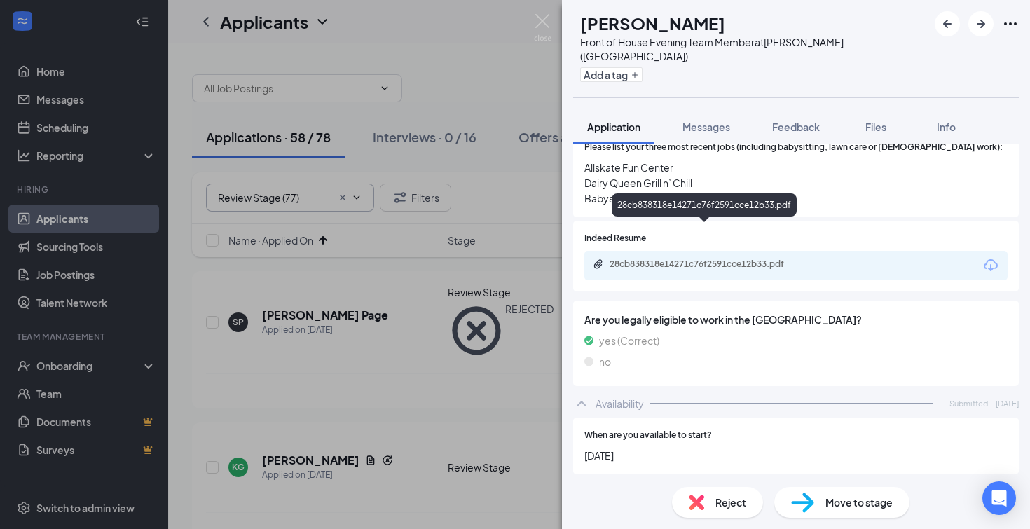
click at [729, 259] on div "28cb838318e14271c76f2591cce12b33.pdf" at bounding box center [708, 264] width 196 height 11
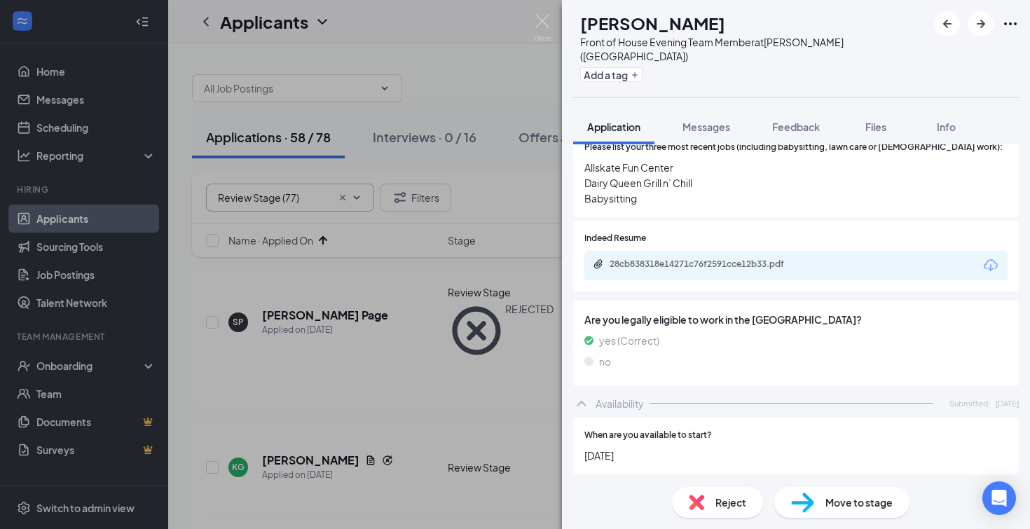
click at [852, 507] on span "Move to stage" at bounding box center [859, 502] width 67 height 15
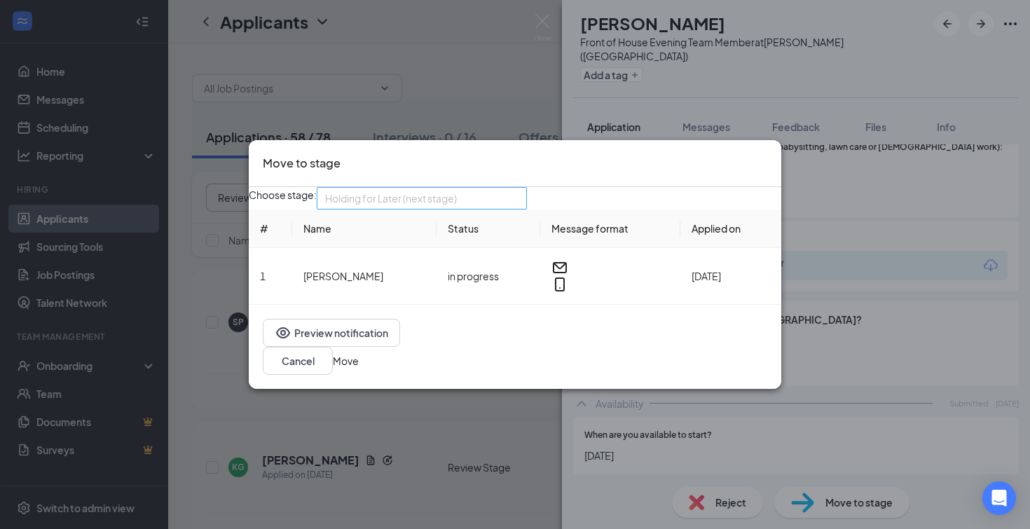
click at [519, 207] on span "Holding for Later (next stage)" at bounding box center [421, 198] width 193 height 21
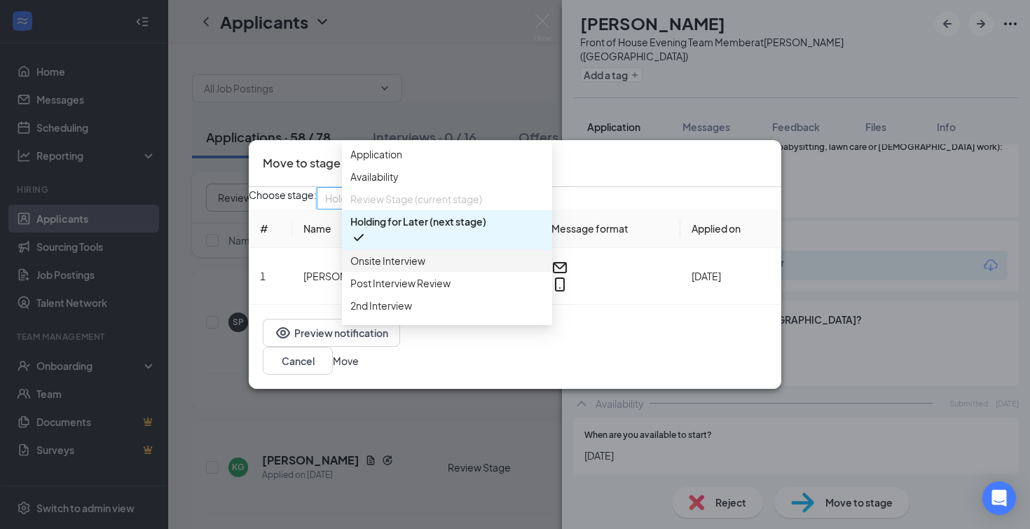
click at [444, 268] on span "Onsite Interview" at bounding box center [446, 260] width 193 height 15
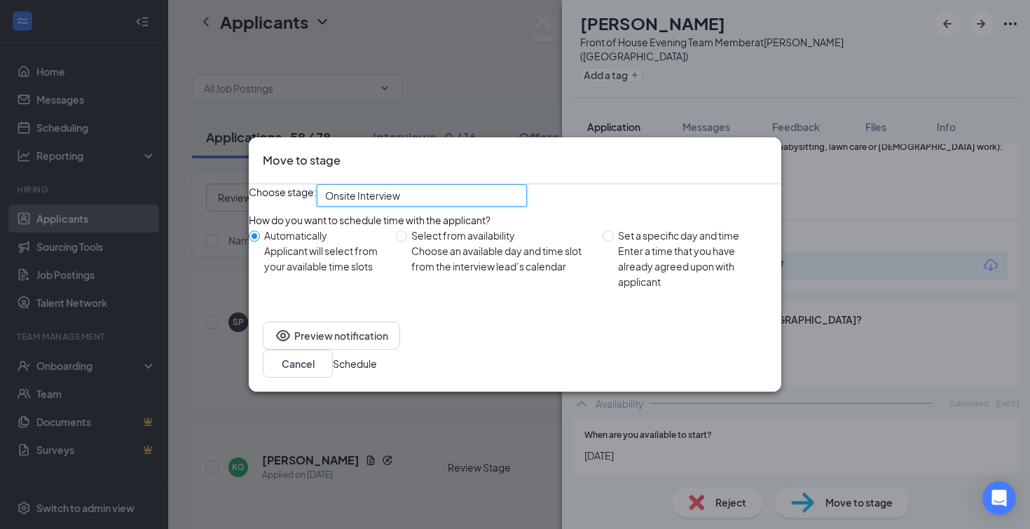
click at [377, 371] on button "Schedule" at bounding box center [355, 363] width 44 height 15
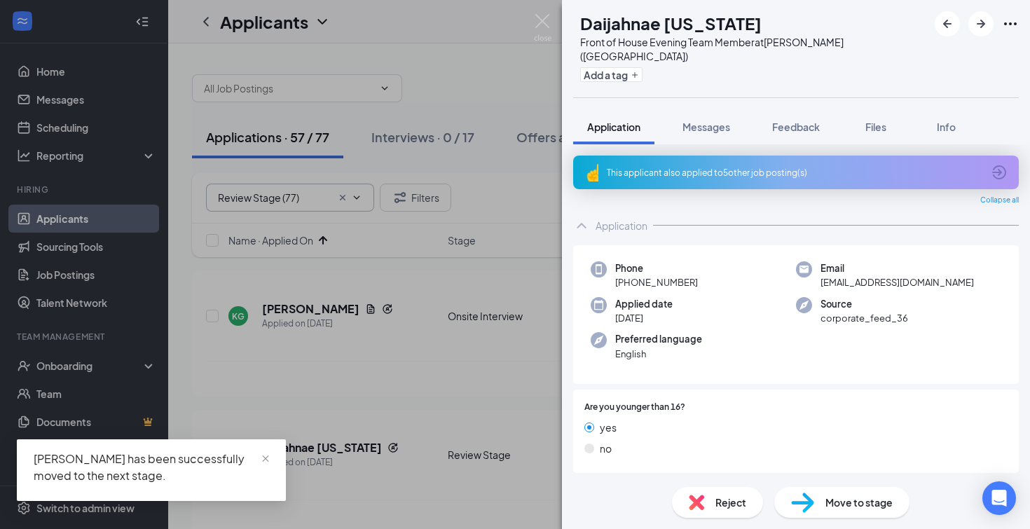
click at [995, 164] on icon "ArrowCircle" at bounding box center [999, 172] width 17 height 17
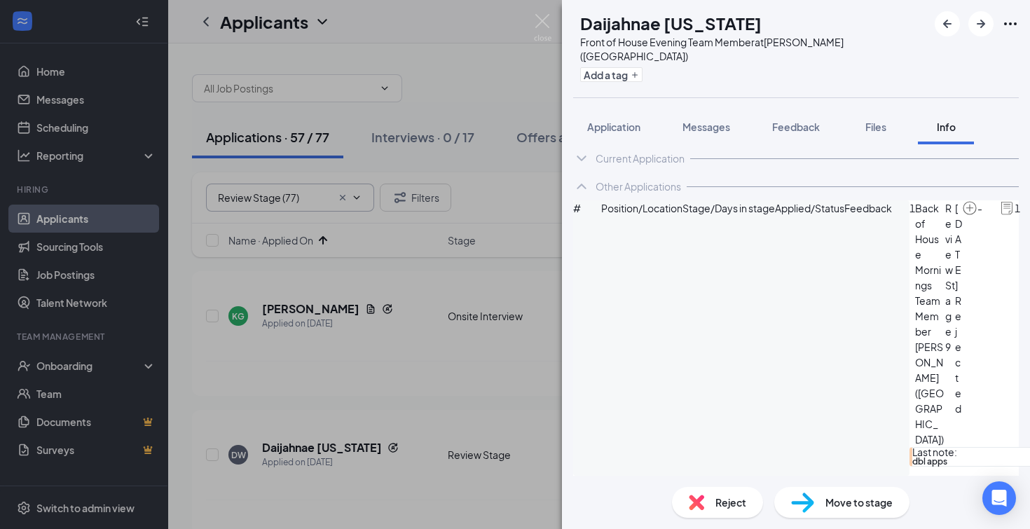
scroll to position [172, 0]
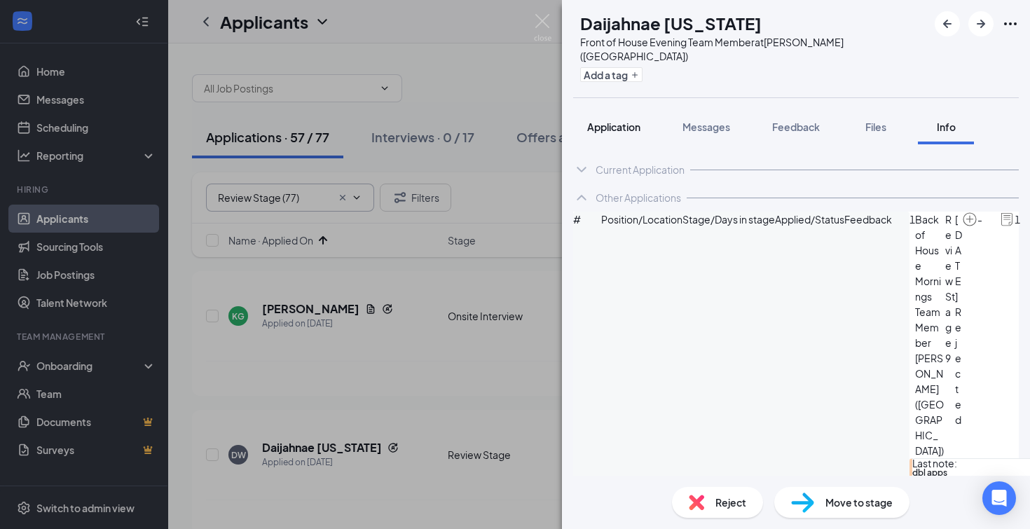
click at [617, 121] on span "Application" at bounding box center [613, 127] width 53 height 13
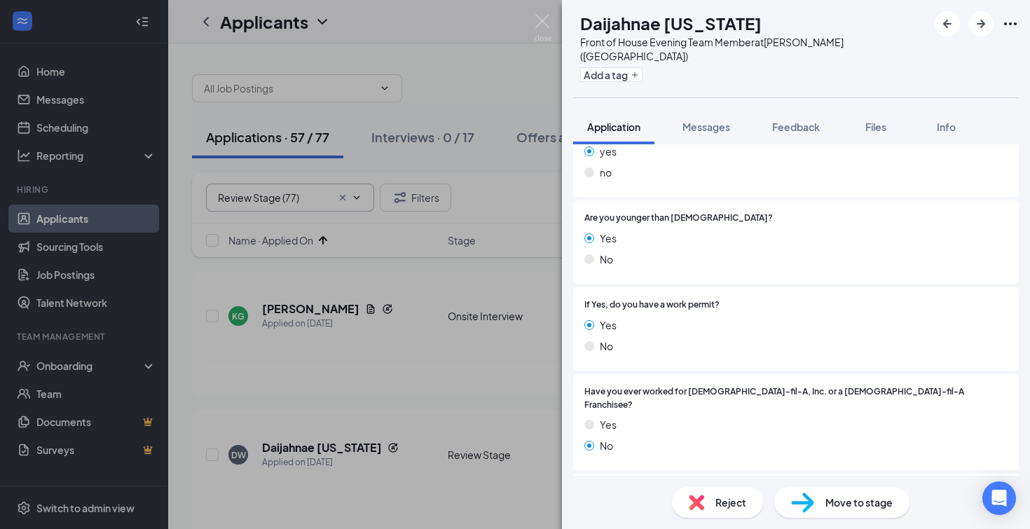
scroll to position [289, 0]
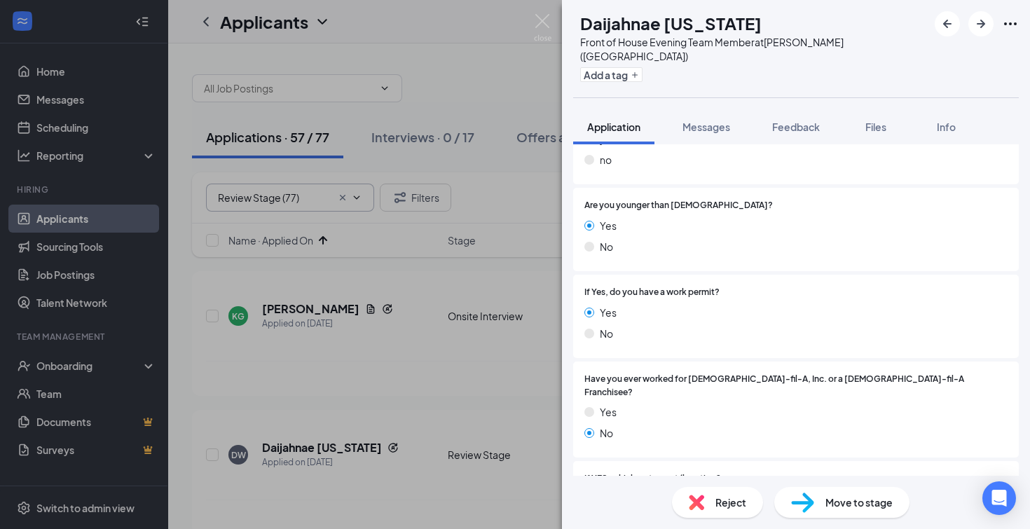
click at [851, 499] on span "Move to stage" at bounding box center [859, 502] width 67 height 15
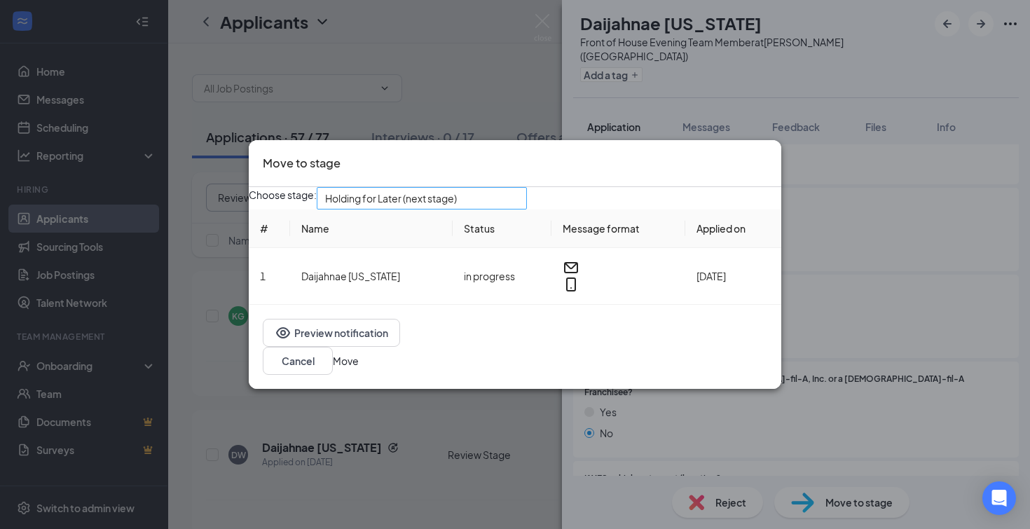
click at [519, 208] on span "Holding for Later (next stage)" at bounding box center [421, 198] width 193 height 21
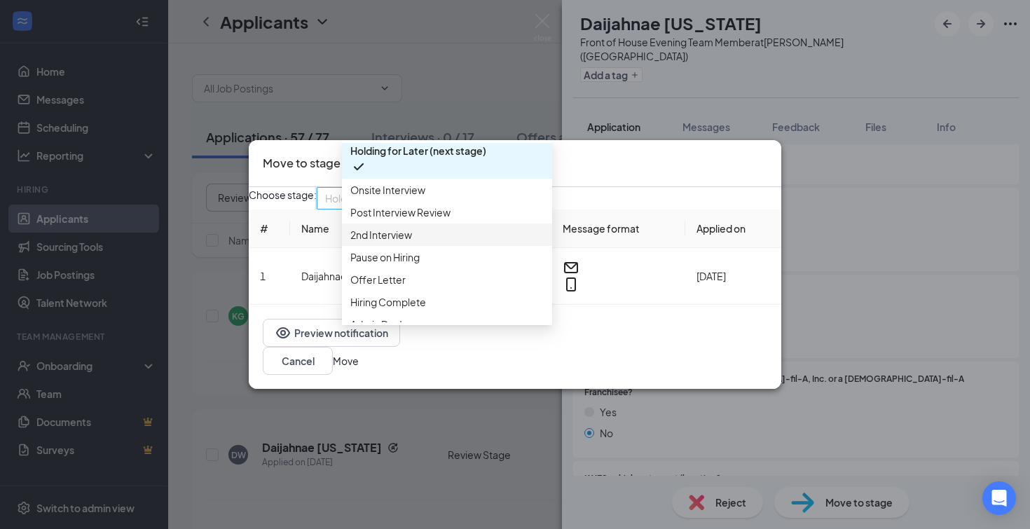
scroll to position [77, 0]
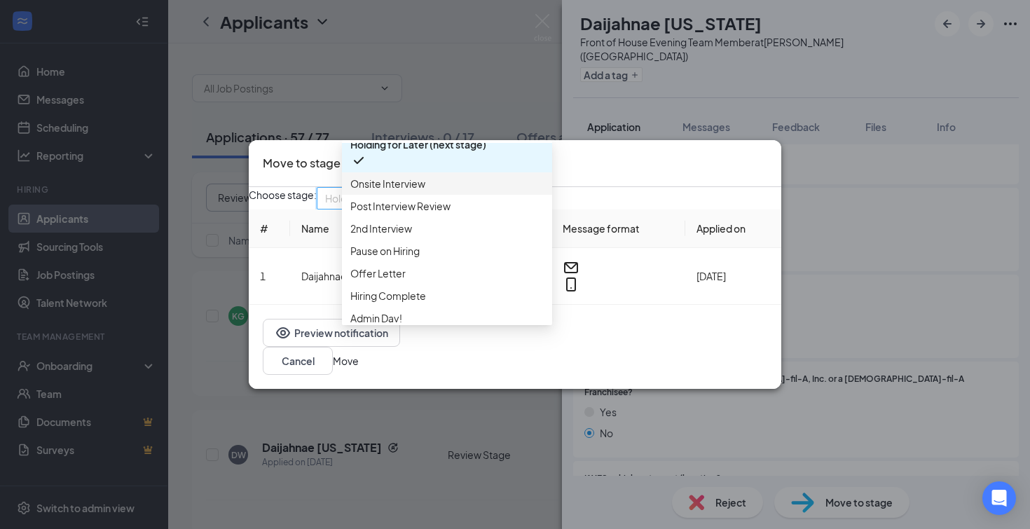
click at [431, 191] on span "Onsite Interview" at bounding box center [446, 183] width 193 height 15
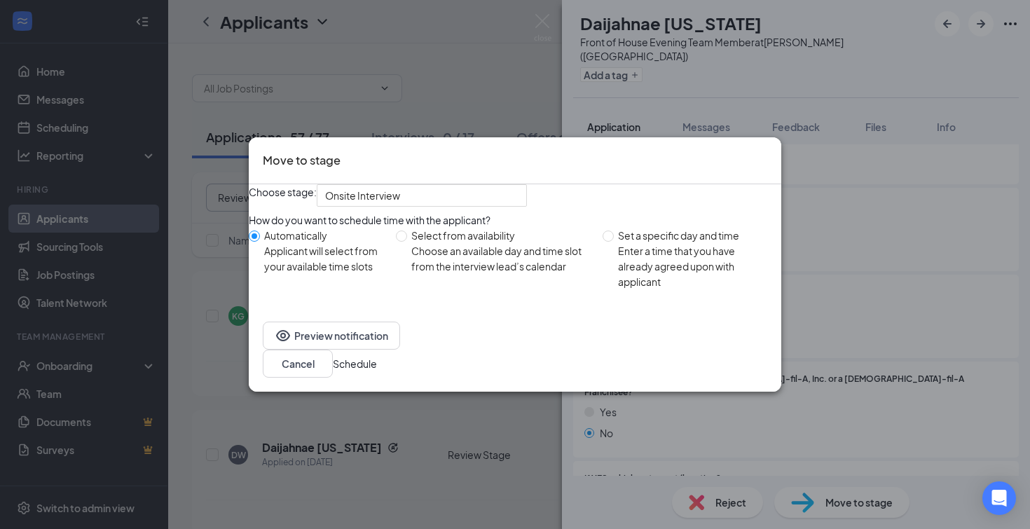
click at [377, 368] on button "Schedule" at bounding box center [355, 363] width 44 height 15
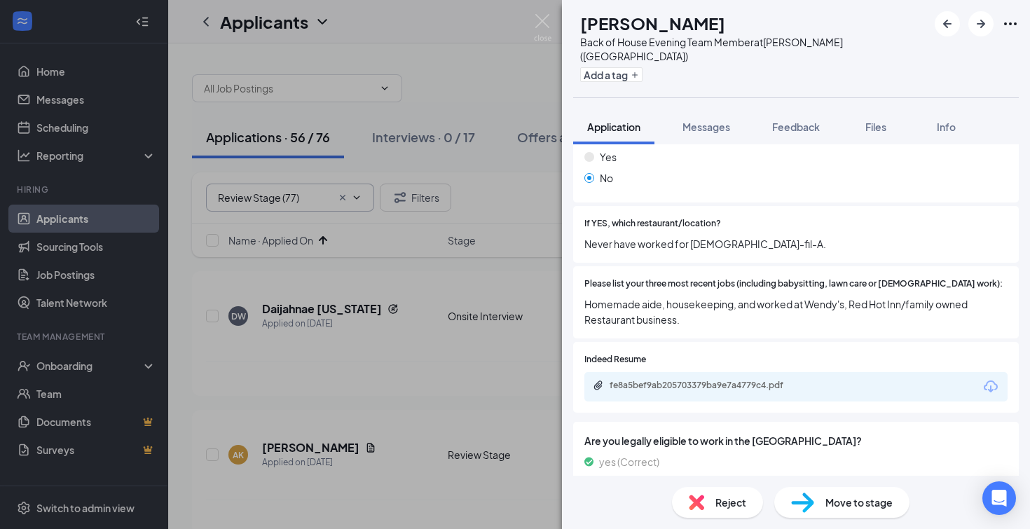
scroll to position [513, 0]
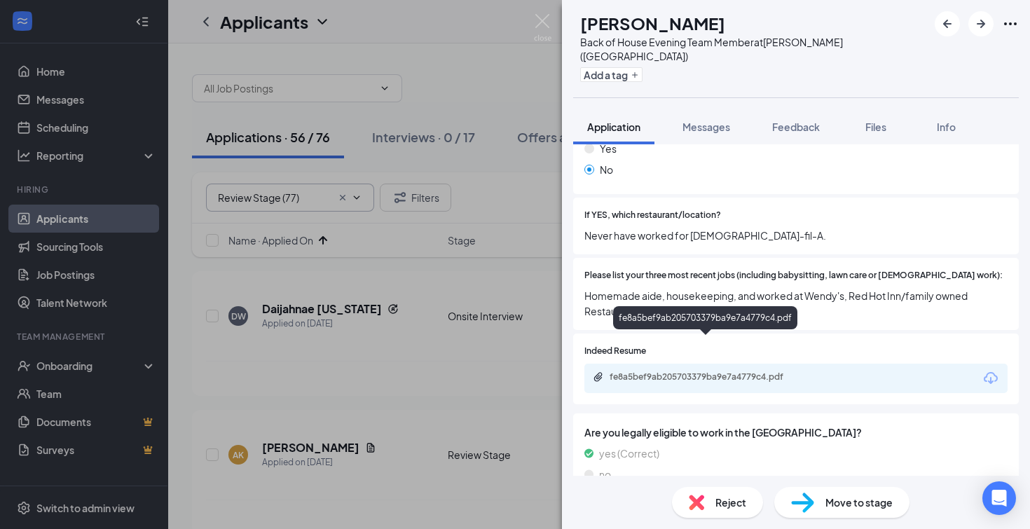
click at [690, 371] on div "fe8a5bef9ab205703379ba9e7a4779c4.pdf" at bounding box center [708, 376] width 196 height 11
click at [718, 507] on span "Reject" at bounding box center [731, 502] width 31 height 15
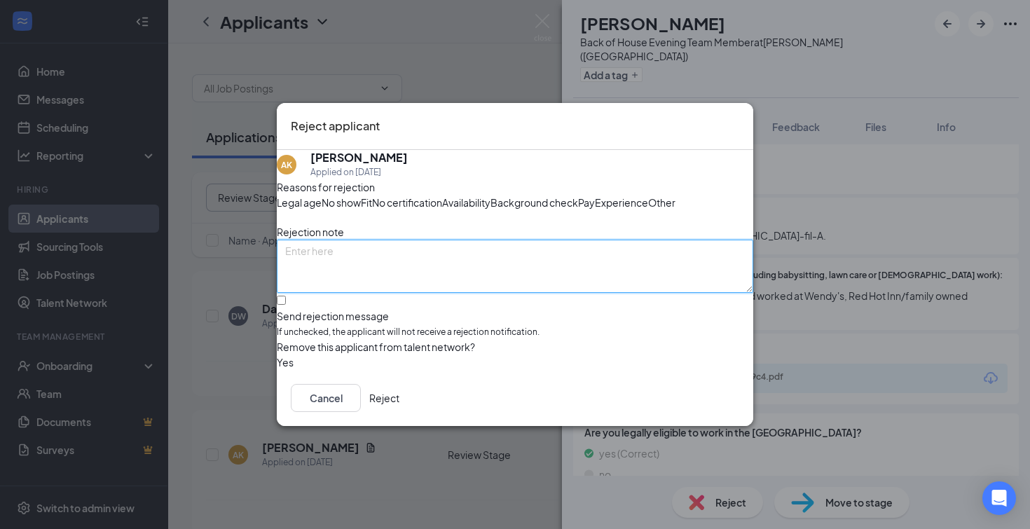
click at [421, 281] on textarea at bounding box center [515, 266] width 477 height 53
type textarea "applied for evening position with only morning availability"
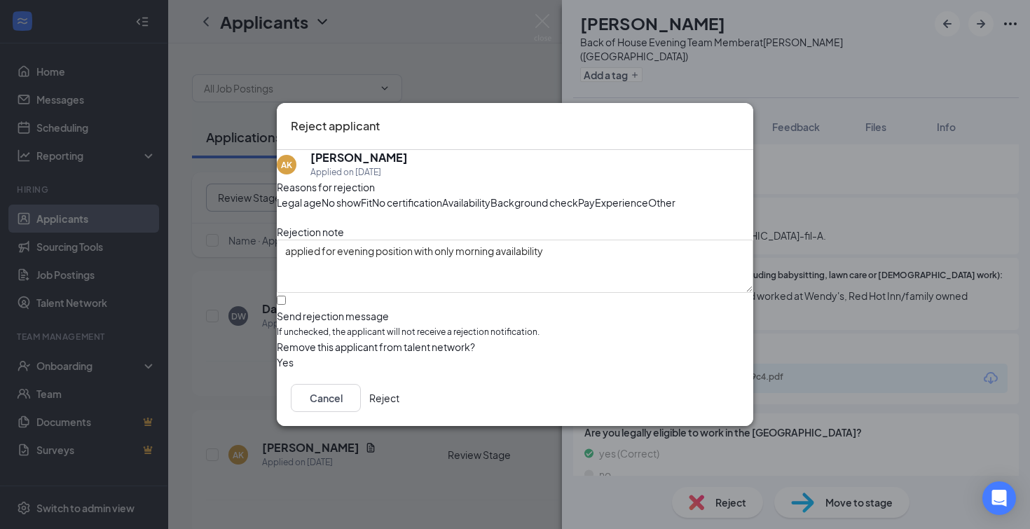
click at [301, 309] on div at bounding box center [515, 309] width 477 height 0
click at [286, 305] on input "Send rejection message If unchecked, the applicant will not receive a rejection…" at bounding box center [281, 300] width 9 height 9
checkbox input "true"
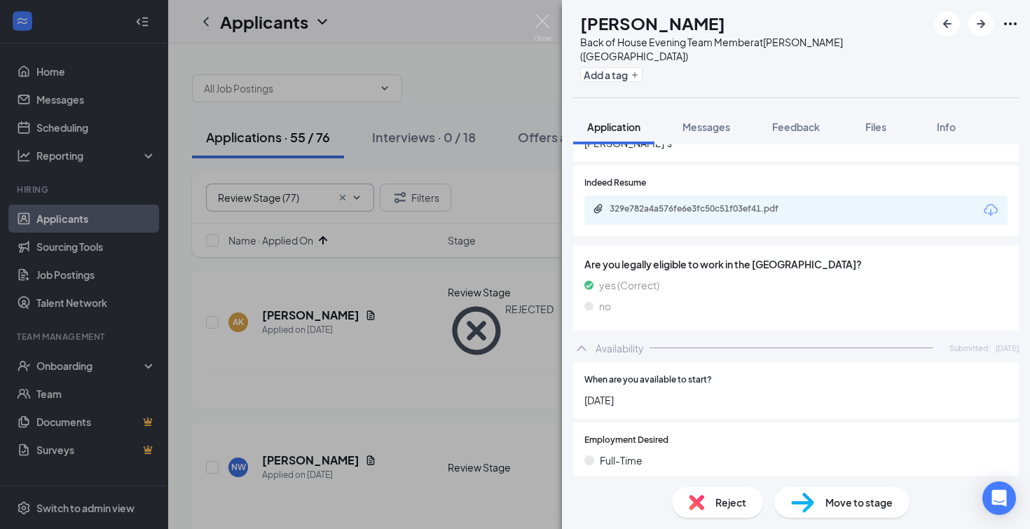
scroll to position [678, 0]
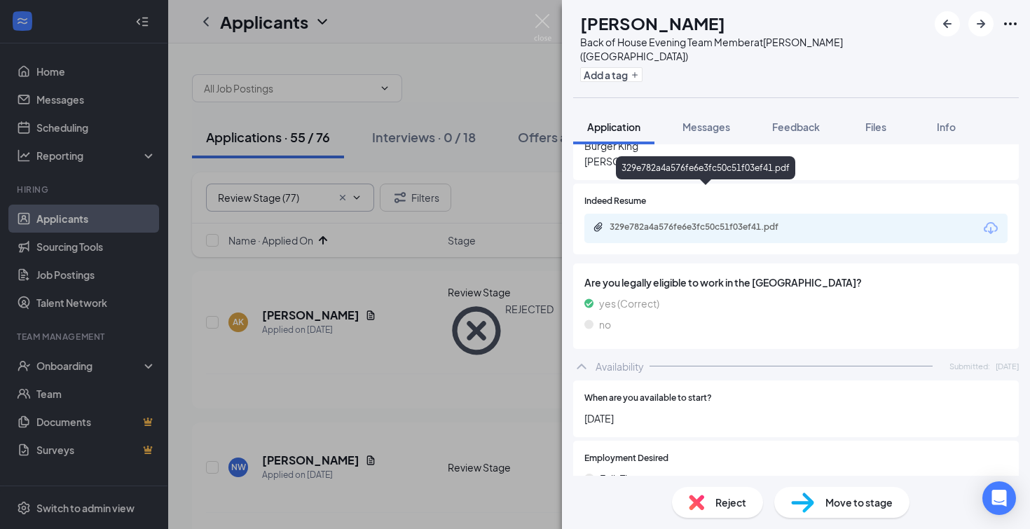
click at [697, 221] on div "329e782a4a576fe6e3fc50c51f03ef41.pdf" at bounding box center [708, 226] width 196 height 11
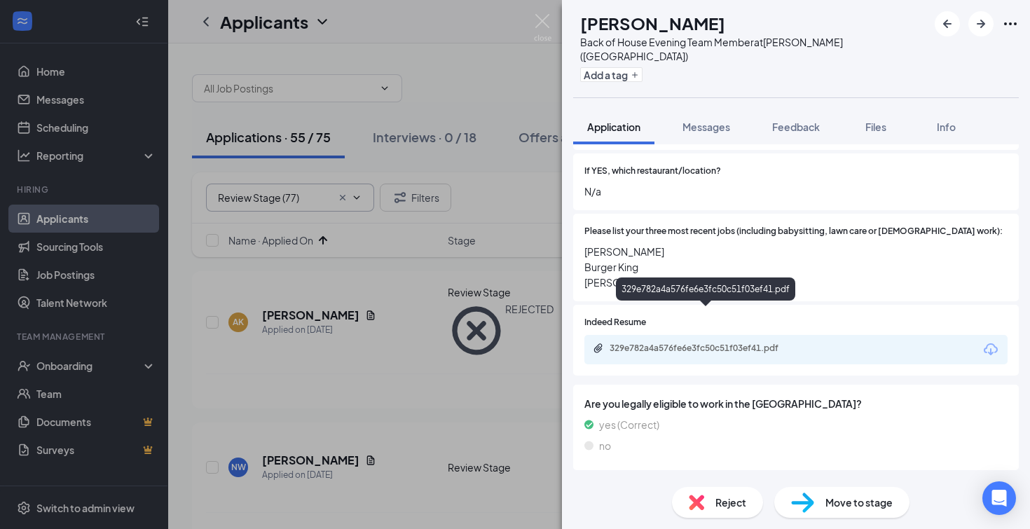
scroll to position [559, 0]
click at [778, 341] on div "329e782a4a576fe6e3fc50c51f03ef41.pdf" at bounding box center [708, 346] width 196 height 11
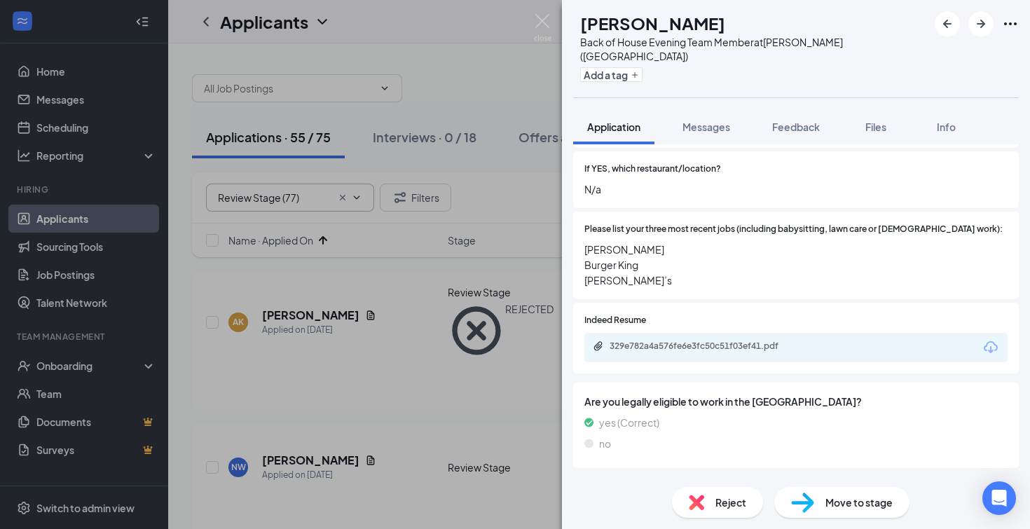
click at [725, 505] on span "Reject" at bounding box center [731, 502] width 31 height 15
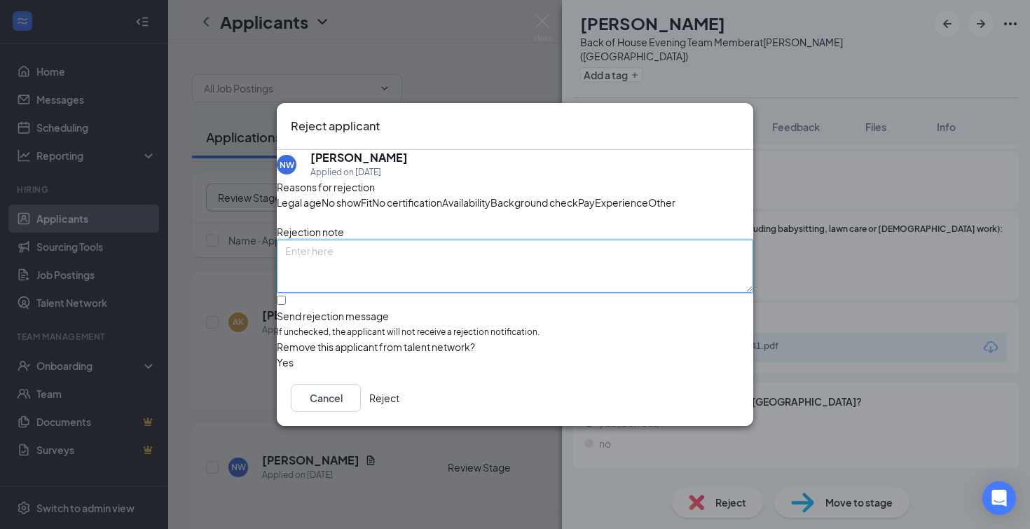
click at [346, 278] on textarea at bounding box center [515, 266] width 477 height 53
type textarea "unimpressed with resume"
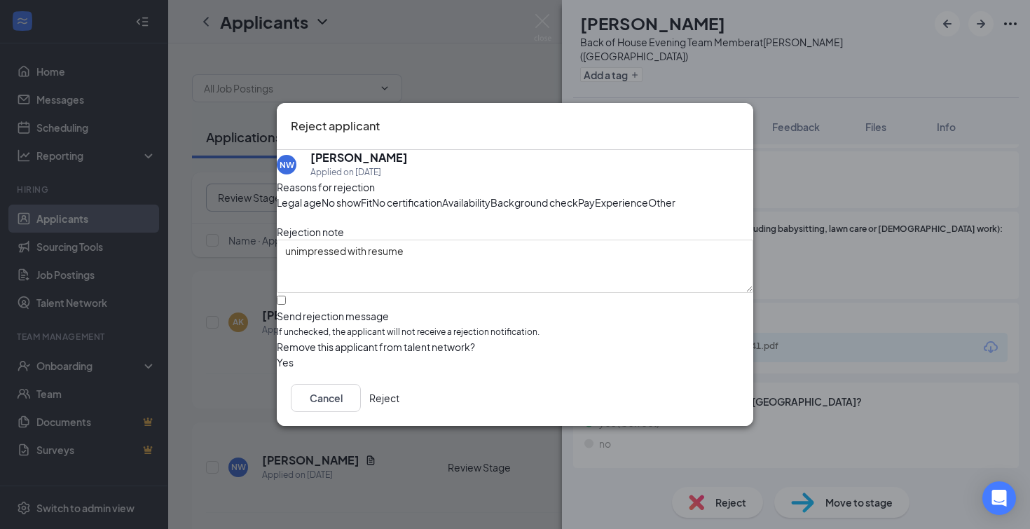
drag, startPoint x: 303, startPoint y: 335, endPoint x: 417, endPoint y: 364, distance: 118.0
click at [303, 309] on div at bounding box center [515, 309] width 477 height 0
click at [286, 305] on input "Send rejection message If unchecked, the applicant will not receive a rejection…" at bounding box center [281, 300] width 9 height 9
checkbox input "true"
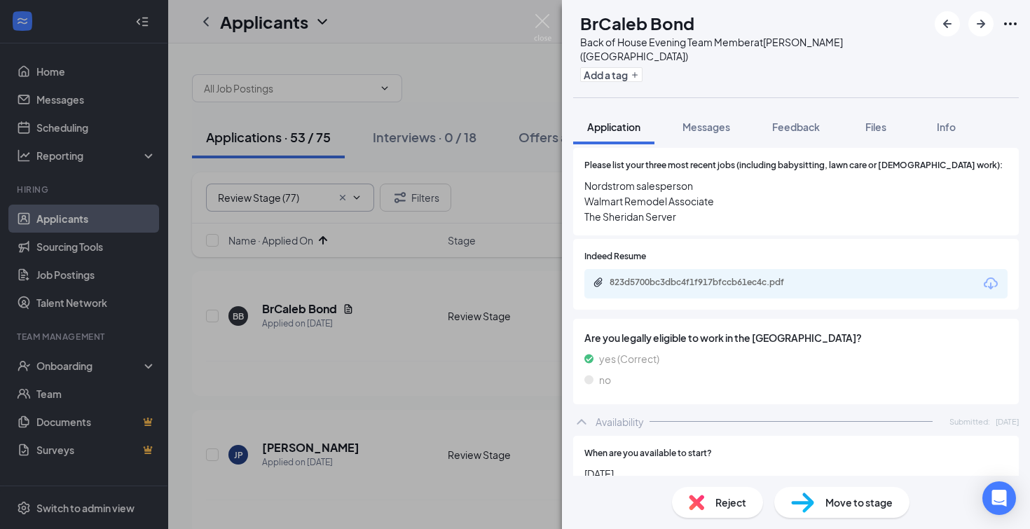
scroll to position [619, 0]
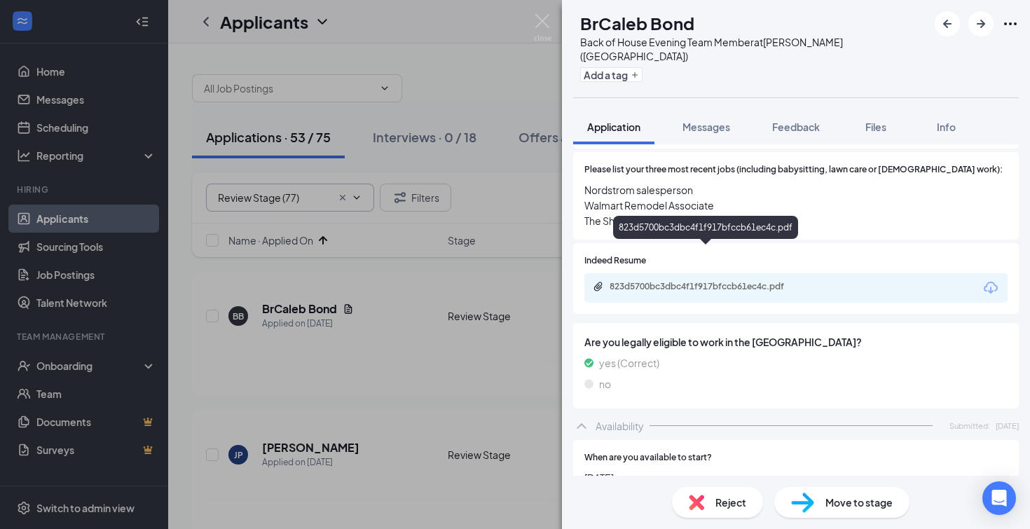
click at [653, 281] on div "823d5700bc3dbc4f1f917bfccb61ec4c.pdf" at bounding box center [708, 286] width 196 height 11
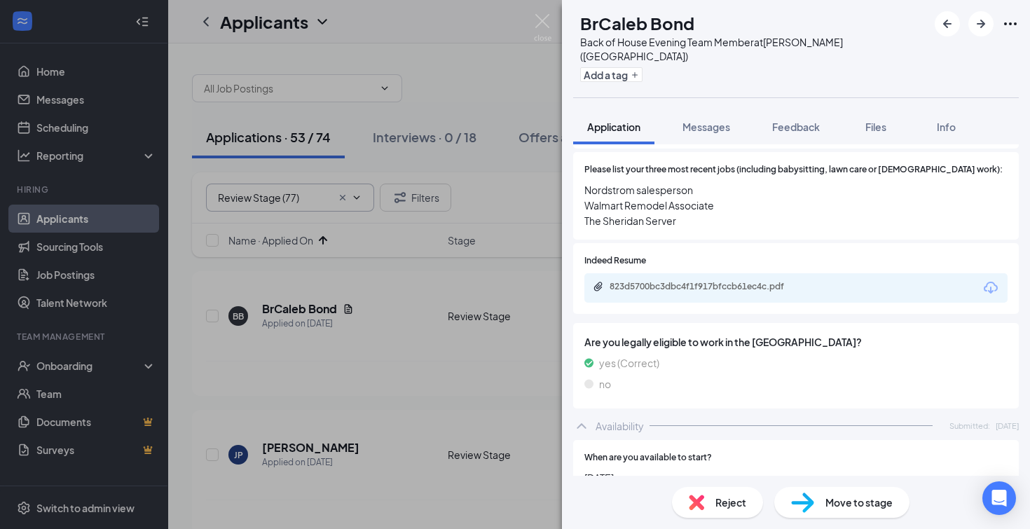
click at [838, 505] on span "Move to stage" at bounding box center [859, 502] width 67 height 15
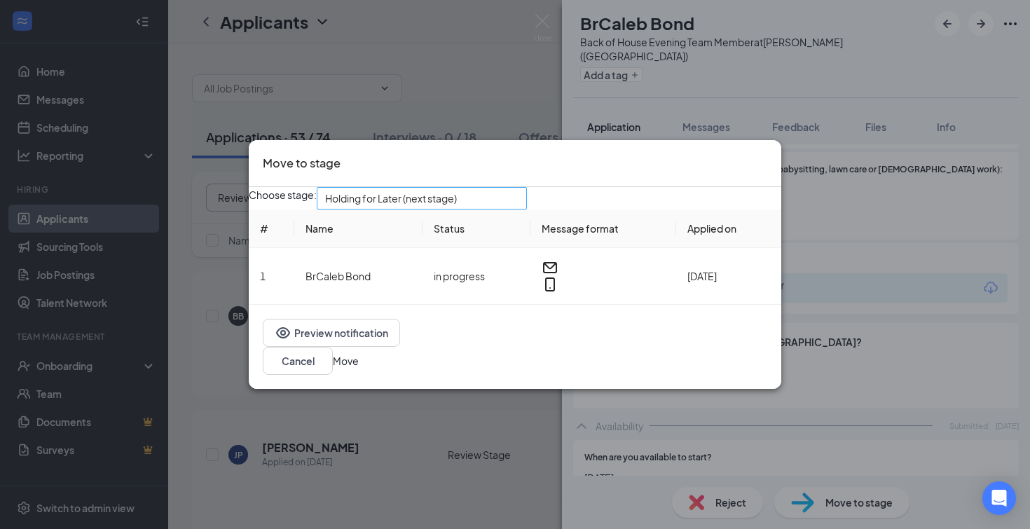
click at [519, 205] on span "Holding for Later (next stage)" at bounding box center [421, 198] width 193 height 21
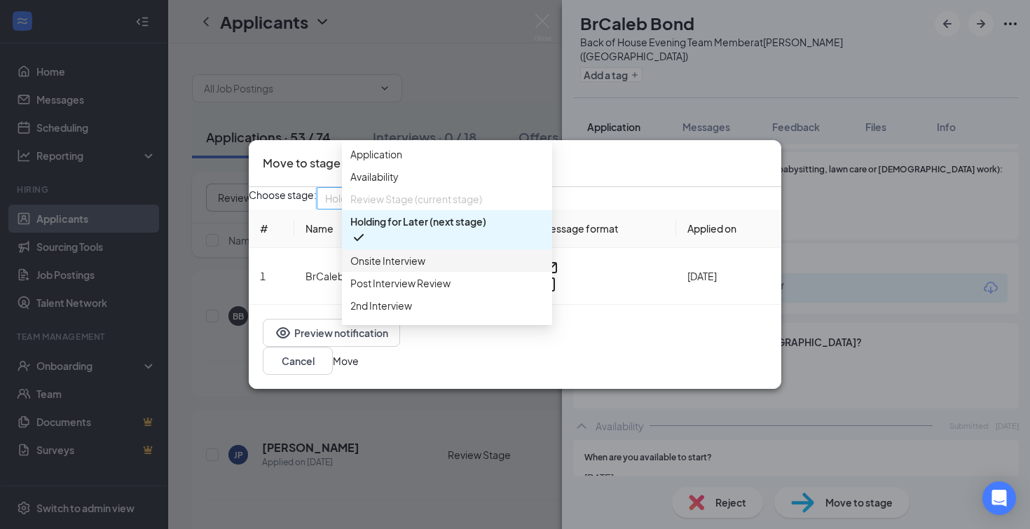
click at [414, 268] on span "Onsite Interview" at bounding box center [387, 260] width 75 height 15
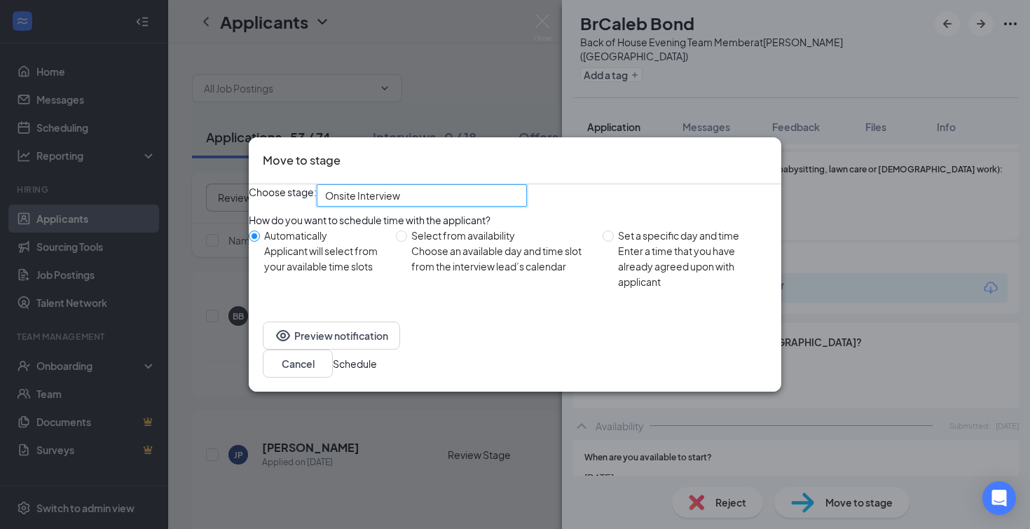
click at [377, 371] on button "Schedule" at bounding box center [355, 363] width 44 height 15
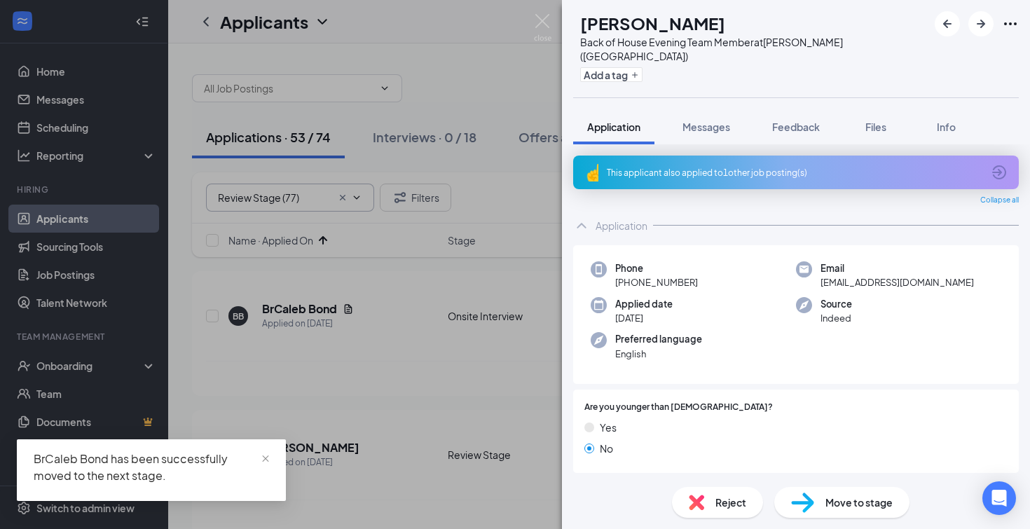
click at [999, 165] on icon "ArrowCircle" at bounding box center [999, 172] width 14 height 14
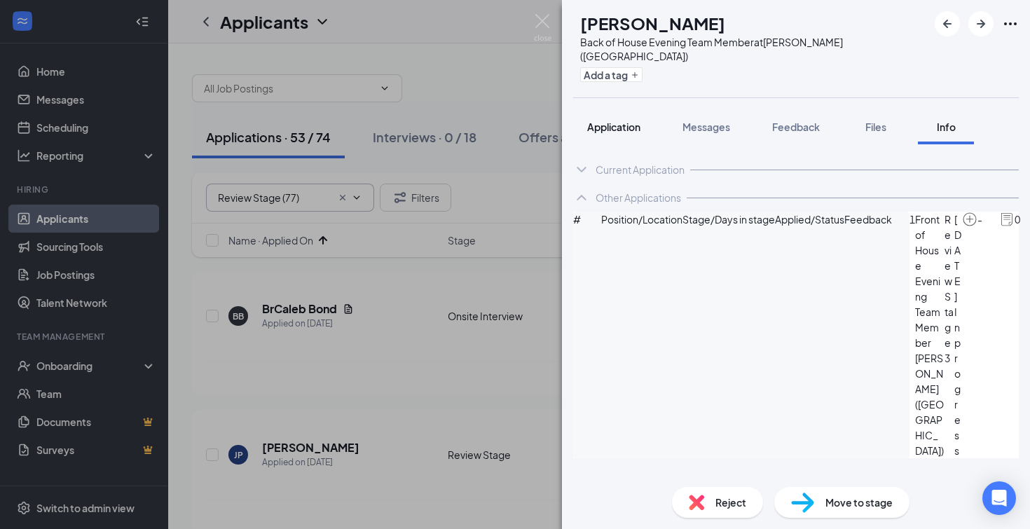
click at [613, 121] on span "Application" at bounding box center [613, 127] width 53 height 13
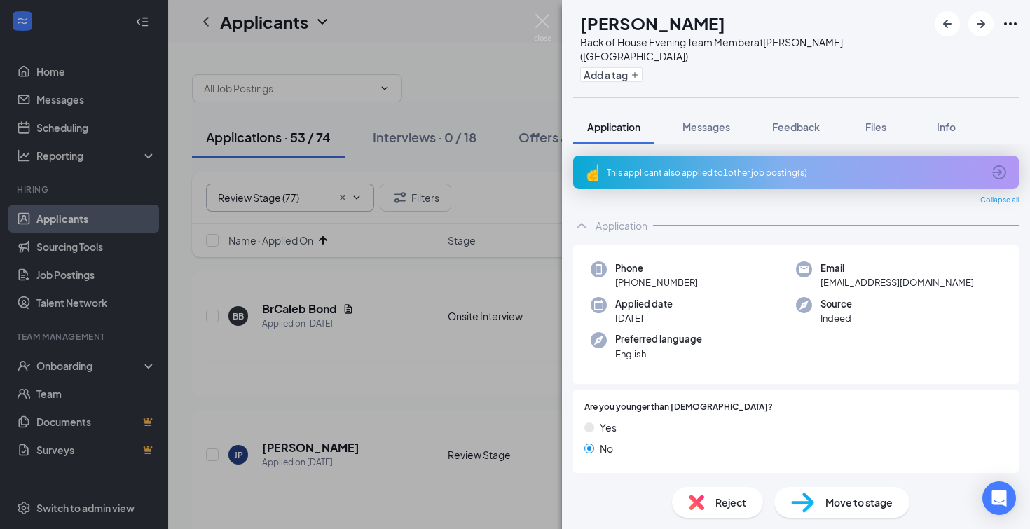
click at [727, 507] on span "Reject" at bounding box center [731, 502] width 31 height 15
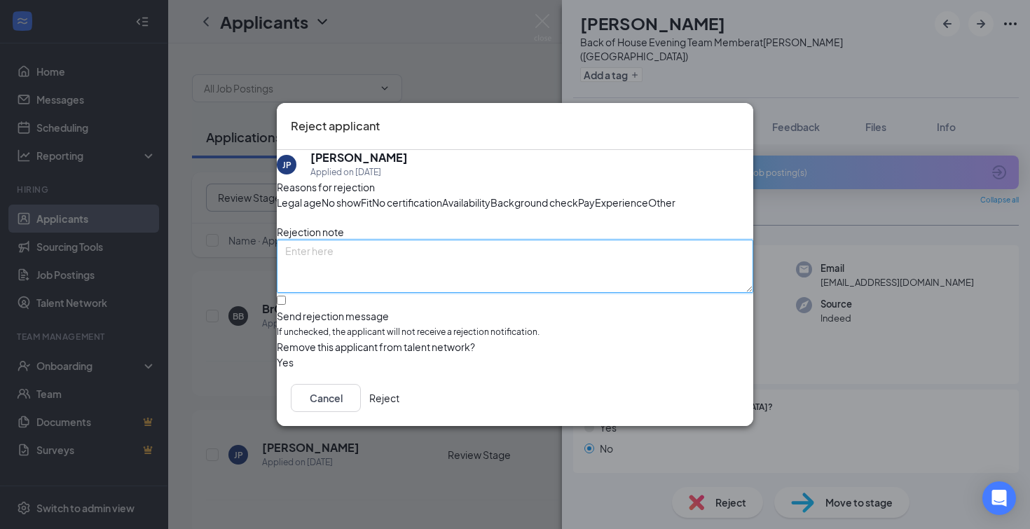
click at [346, 263] on textarea at bounding box center [515, 266] width 477 height 53
type textarea "dbl apps"
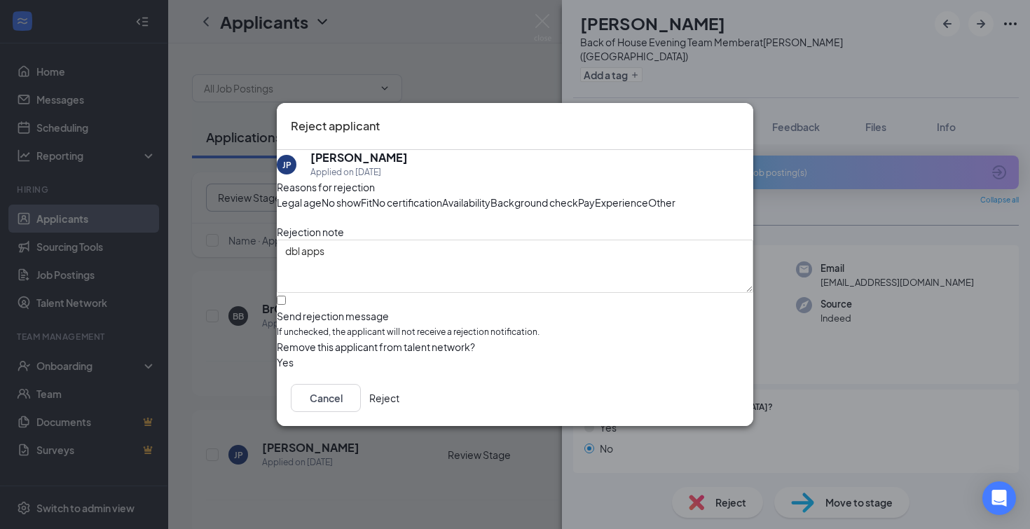
click at [399, 412] on button "Reject" at bounding box center [384, 398] width 30 height 28
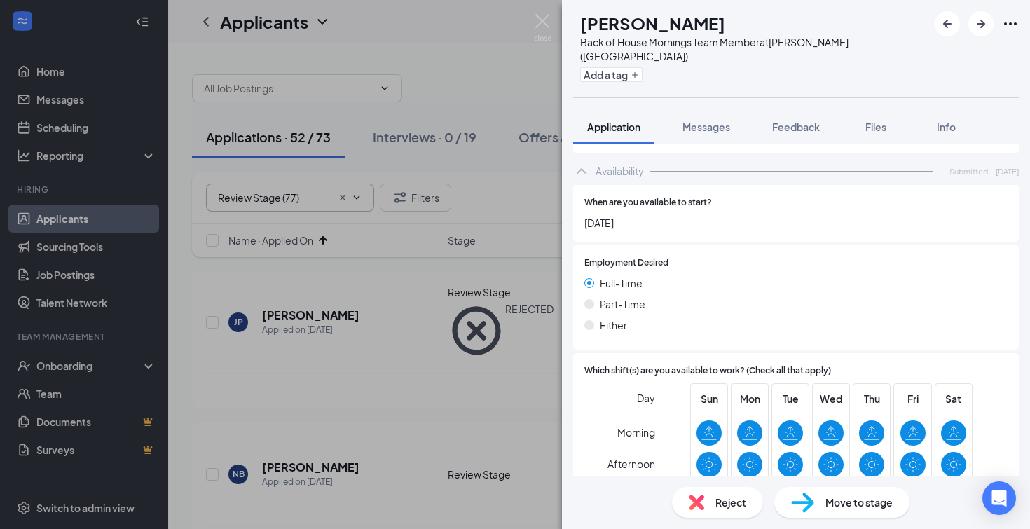
scroll to position [786, 0]
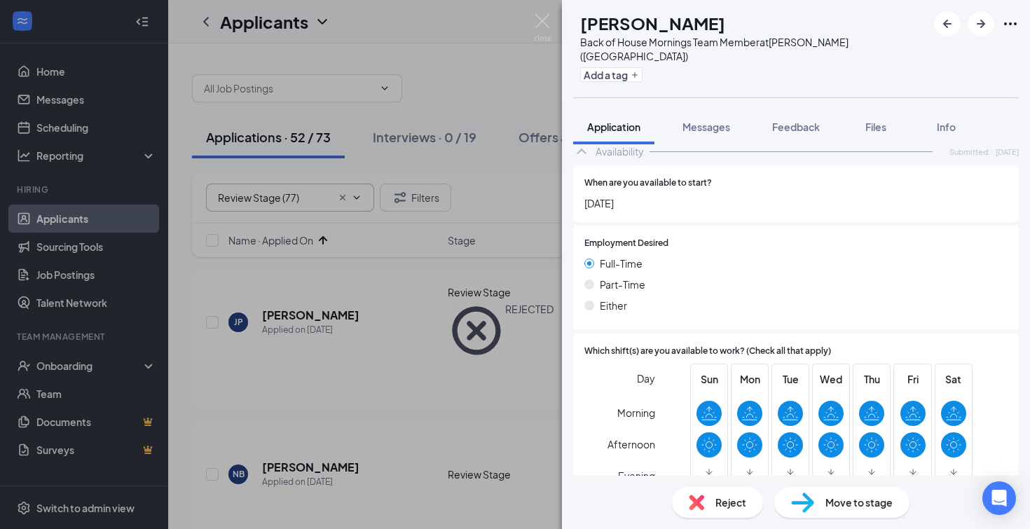
click at [724, 503] on span "Reject" at bounding box center [731, 502] width 31 height 15
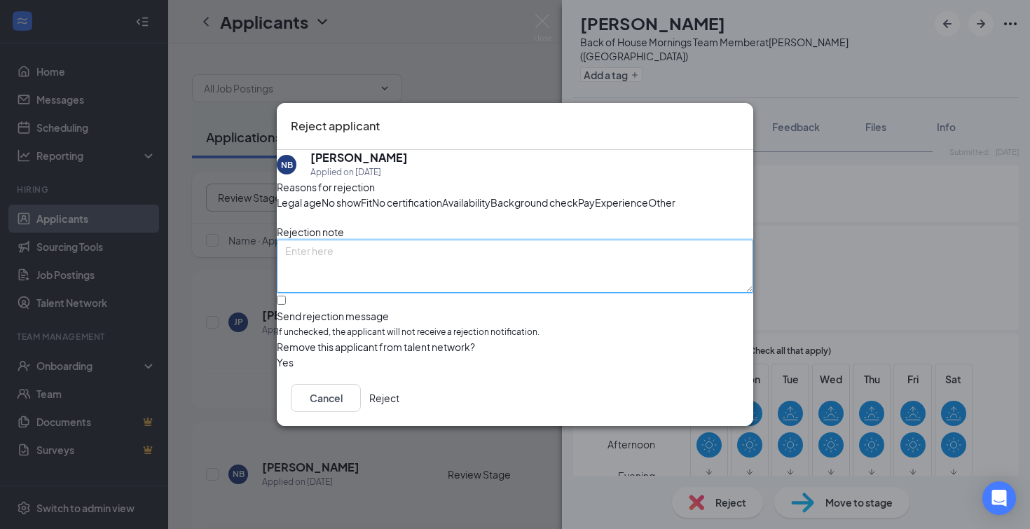
click at [332, 271] on textarea at bounding box center [515, 266] width 477 height 53
type textarea "unimpressed with application"
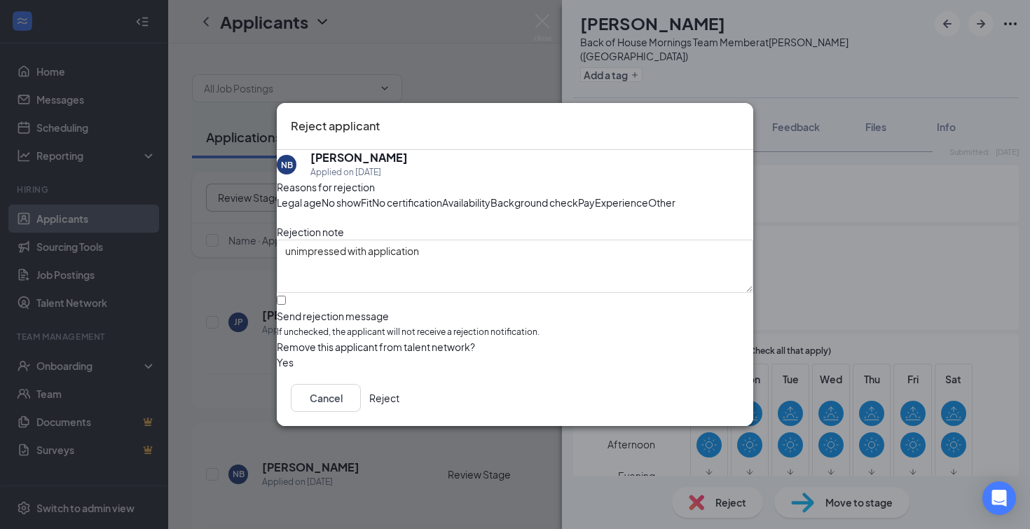
click at [286, 305] on input "Send rejection message If unchecked, the applicant will not receive a rejection…" at bounding box center [281, 300] width 9 height 9
checkbox input "true"
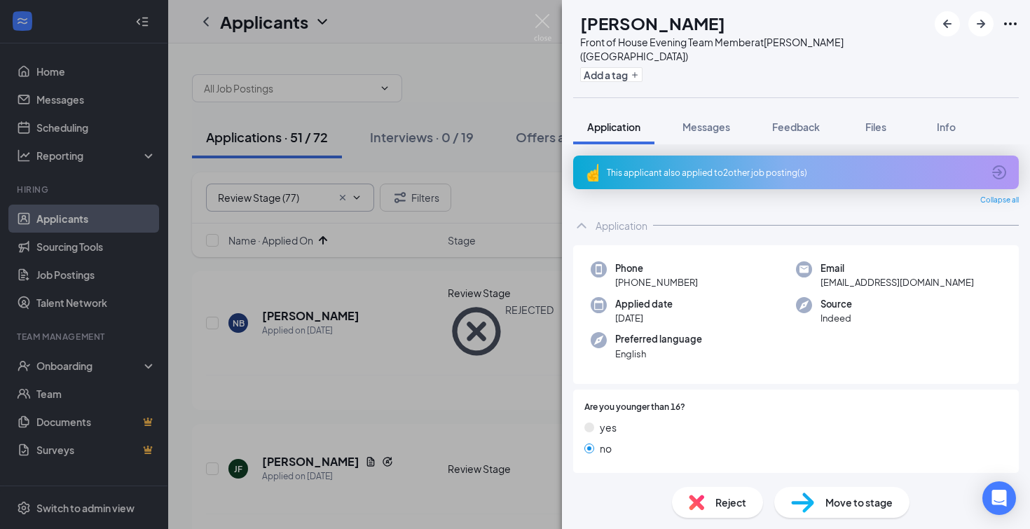
click at [995, 165] on icon "ArrowCircle" at bounding box center [999, 172] width 14 height 14
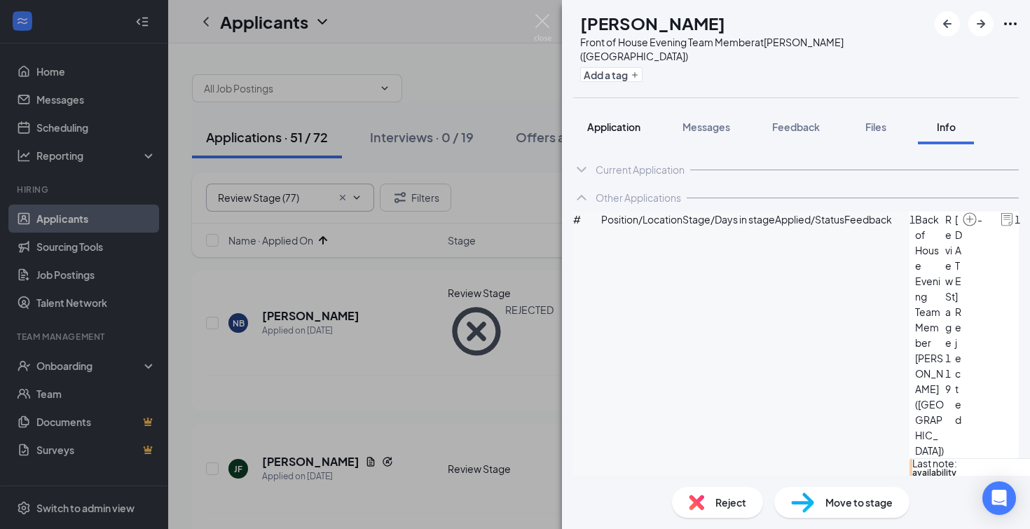
click at [611, 121] on span "Application" at bounding box center [613, 127] width 53 height 13
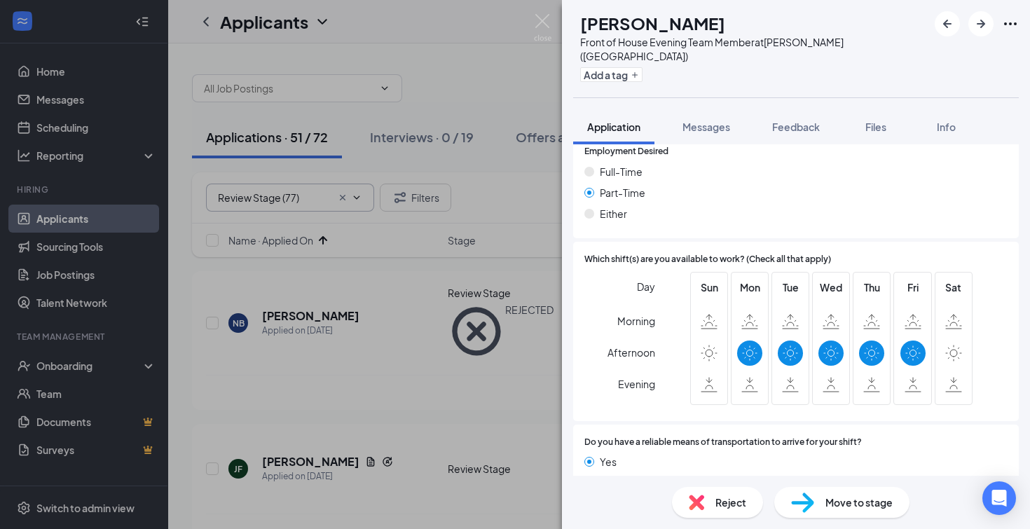
scroll to position [993, 0]
click at [719, 503] on span "Reject" at bounding box center [731, 502] width 31 height 15
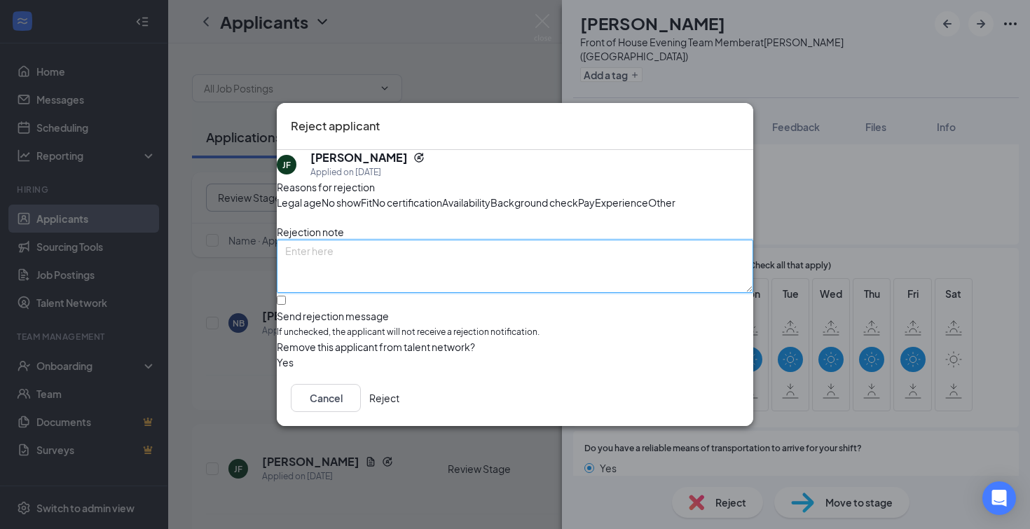
click at [364, 278] on textarea at bounding box center [515, 266] width 477 height 53
type textarea "availability"
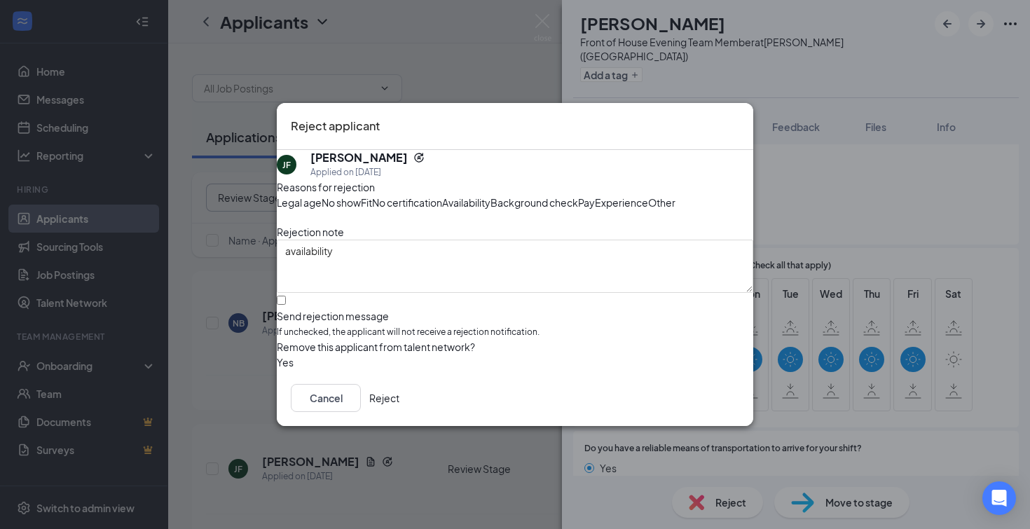
drag, startPoint x: 296, startPoint y: 334, endPoint x: 350, endPoint y: 357, distance: 58.4
click at [296, 334] on label "Send rejection message If unchecked, the applicant will not receive a rejection…" at bounding box center [515, 317] width 477 height 43
click at [286, 305] on input "Send rejection message If unchecked, the applicant will not receive a rejection…" at bounding box center [281, 300] width 9 height 9
checkbox input "true"
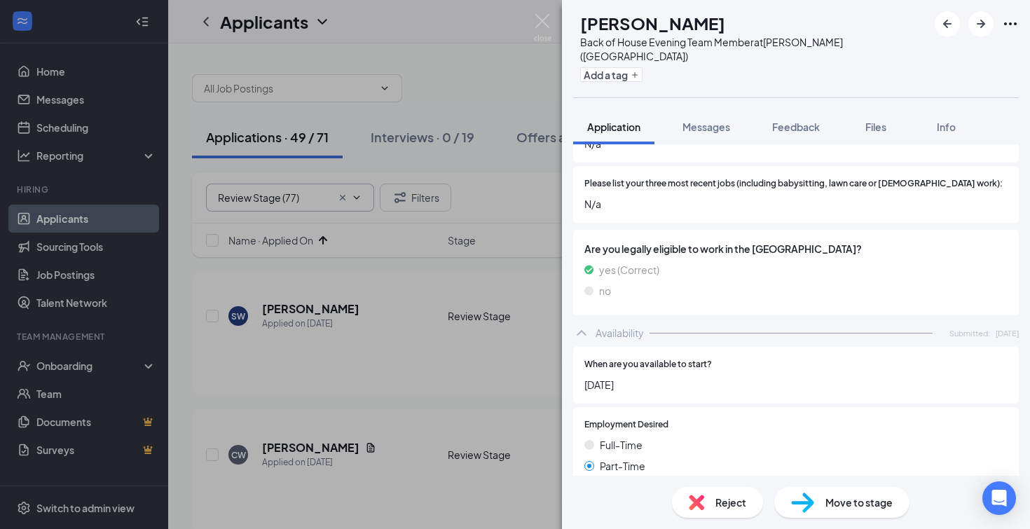
scroll to position [594, 0]
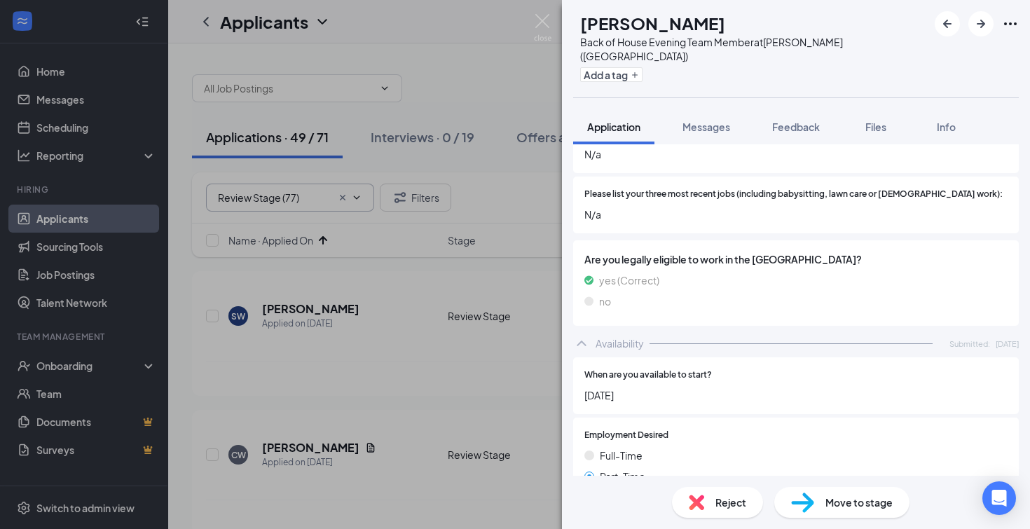
click at [839, 501] on span "Move to stage" at bounding box center [859, 502] width 67 height 15
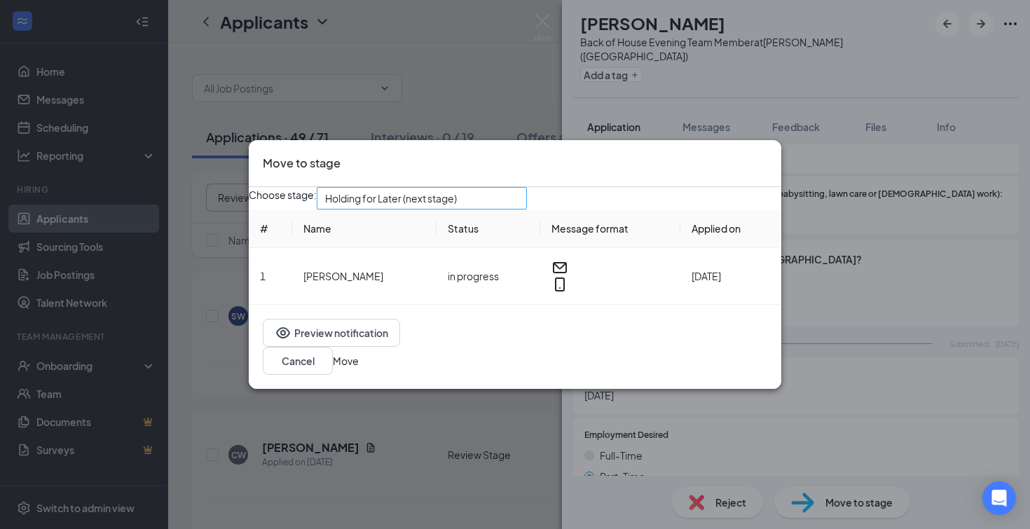
click at [519, 205] on span "Holding for Later (next stage)" at bounding box center [421, 198] width 193 height 21
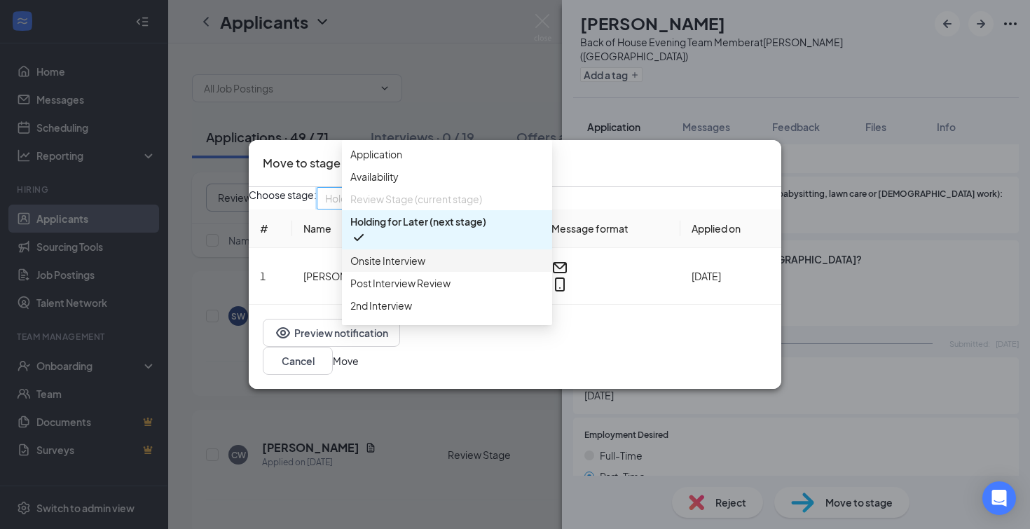
click at [411, 268] on span "Onsite Interview" at bounding box center [387, 260] width 75 height 15
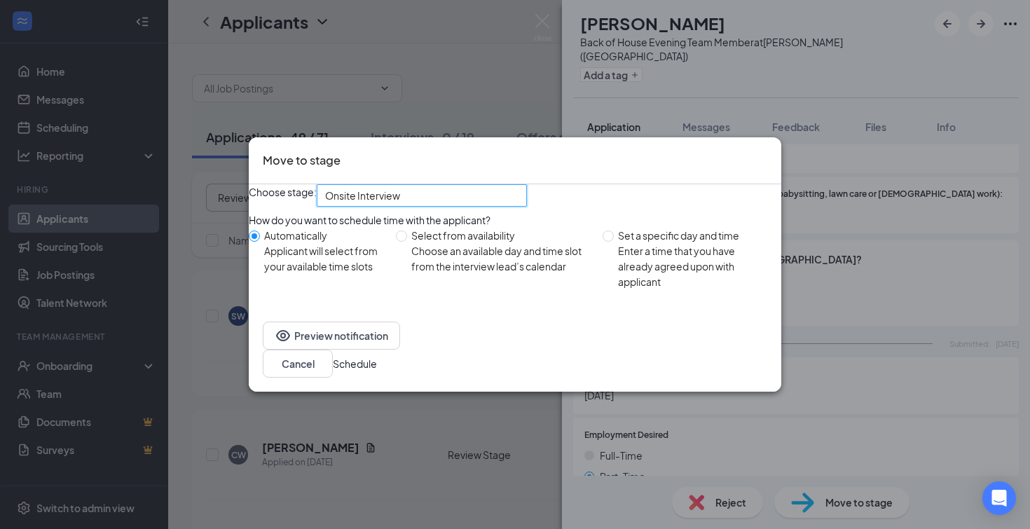
click at [377, 370] on button "Schedule" at bounding box center [355, 363] width 44 height 15
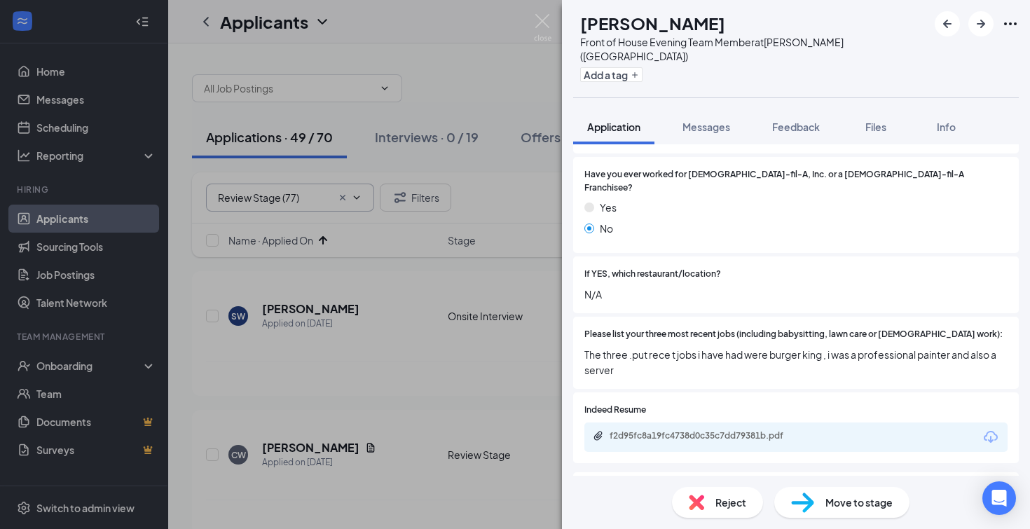
scroll to position [455, 0]
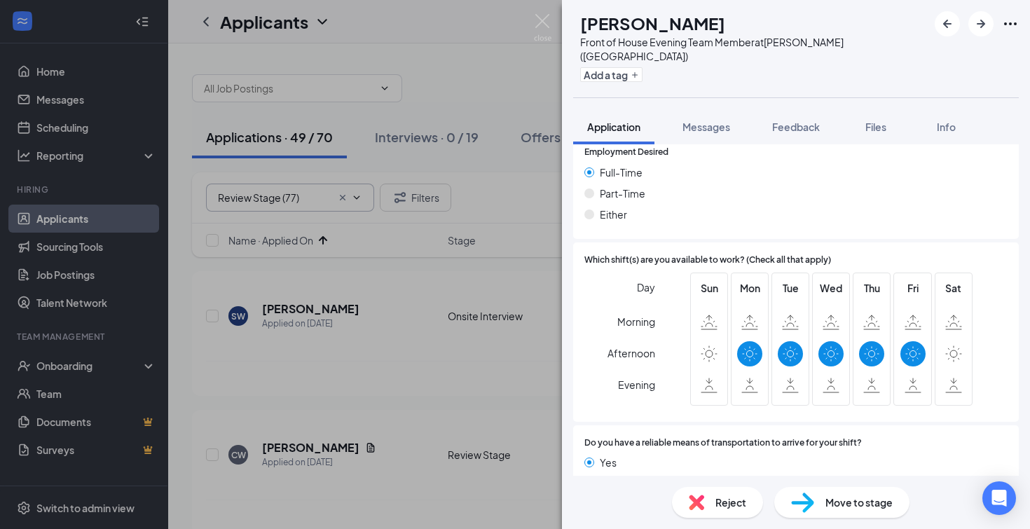
click at [718, 507] on span "Reject" at bounding box center [731, 502] width 31 height 15
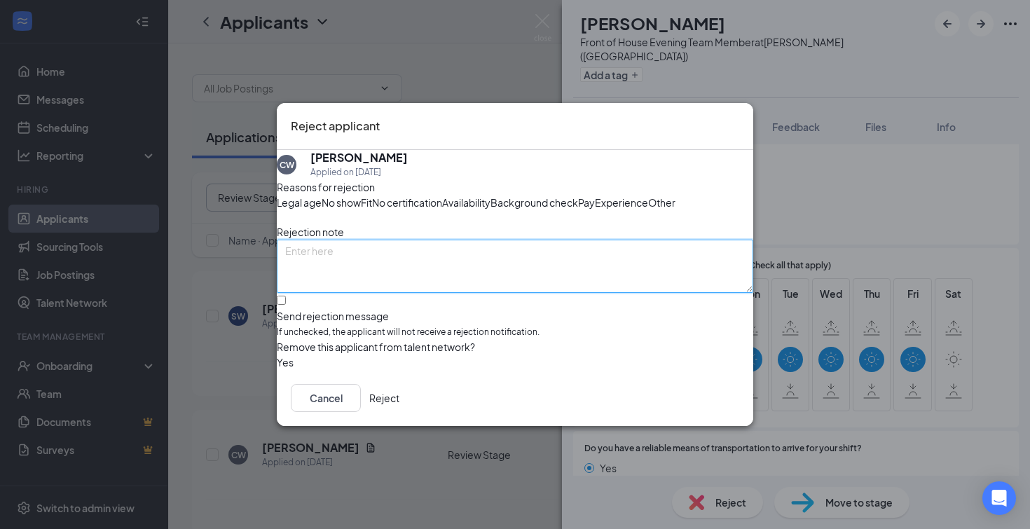
click at [359, 275] on textarea at bounding box center [515, 266] width 477 height 53
type textarea "availability"
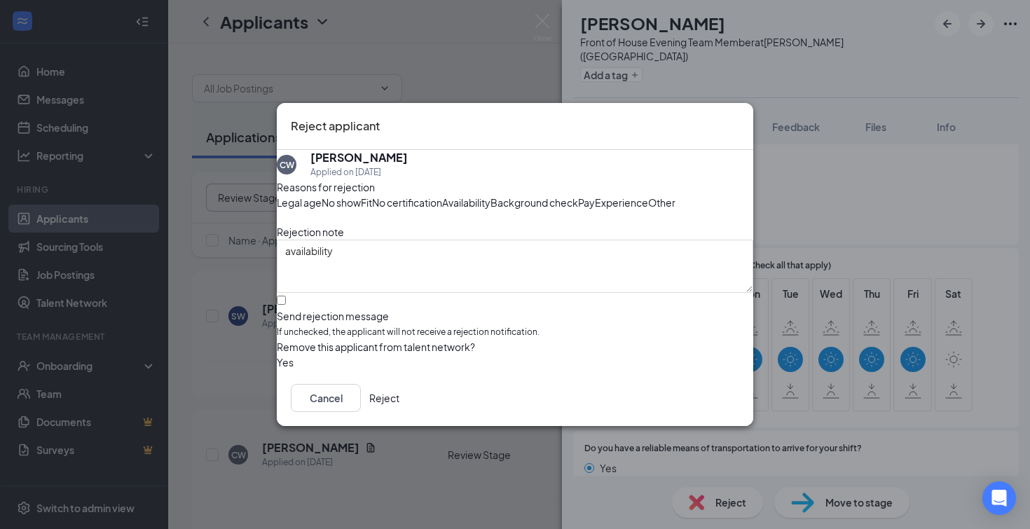
click at [286, 305] on input "Send rejection message If unchecked, the applicant will not receive a rejection…" at bounding box center [281, 300] width 9 height 9
checkbox input "true"
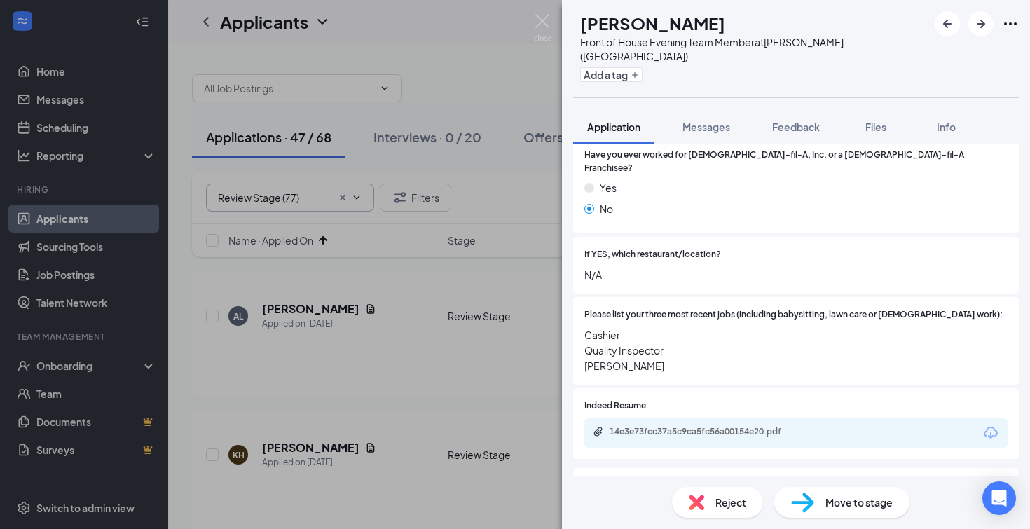
scroll to position [476, 0]
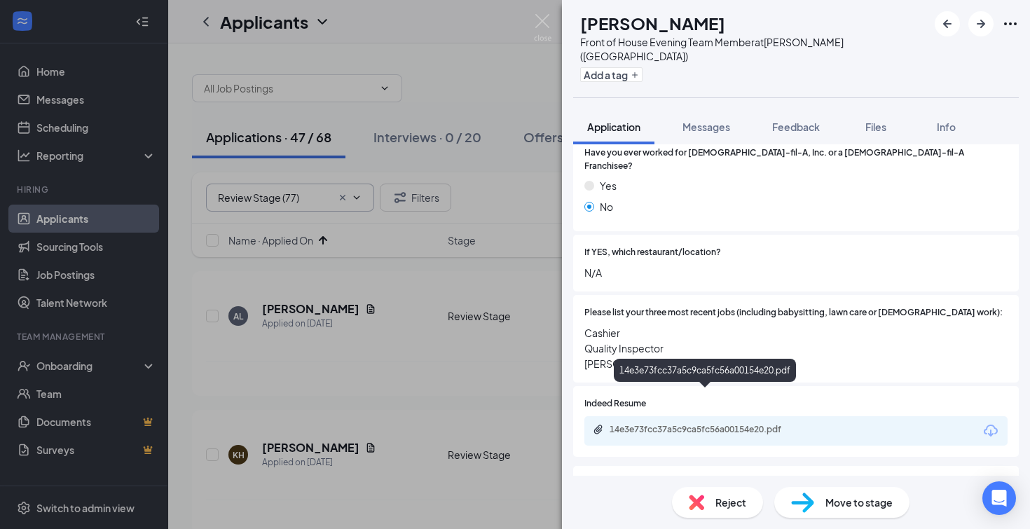
click at [731, 424] on div "14e3e73fcc37a5c9ca5fc56a00154e20.pdf" at bounding box center [708, 429] width 196 height 11
click at [717, 499] on span "Reject" at bounding box center [731, 502] width 31 height 15
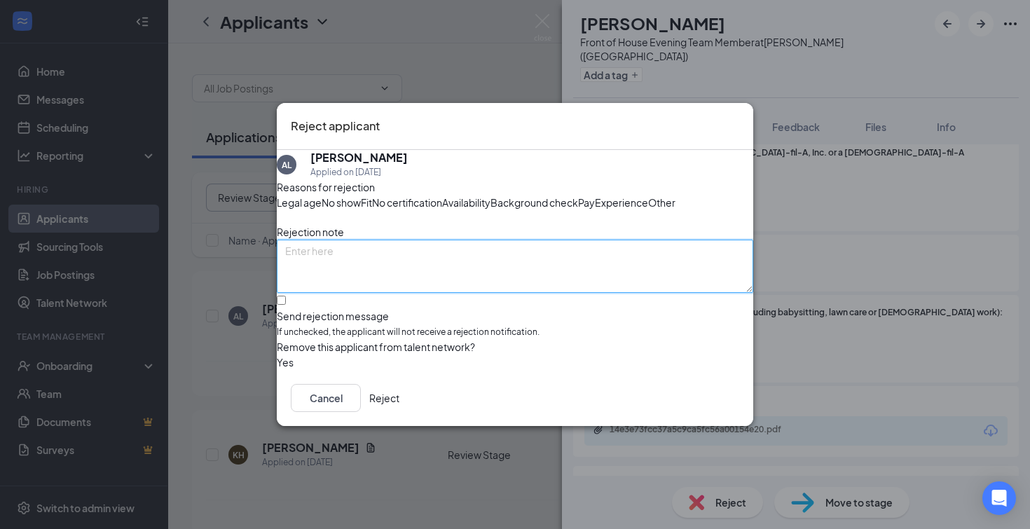
click at [341, 269] on textarea at bounding box center [515, 266] width 477 height 53
type textarea "longevity at work experiences"
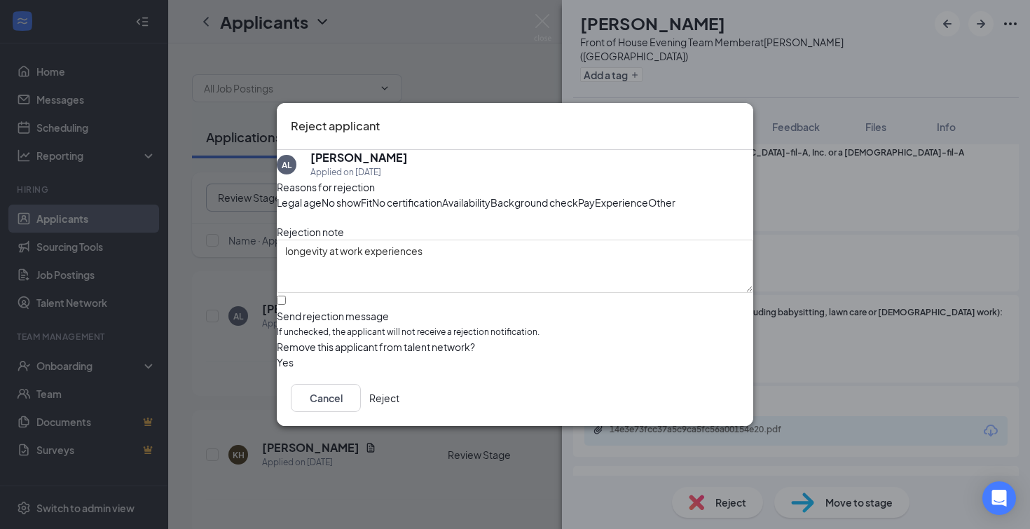
click at [303, 335] on label "Send rejection message If unchecked, the applicant will not receive a rejection…" at bounding box center [515, 317] width 477 height 43
click at [286, 305] on input "Send rejection message If unchecked, the applicant will not receive a rejection…" at bounding box center [281, 300] width 9 height 9
checkbox input "true"
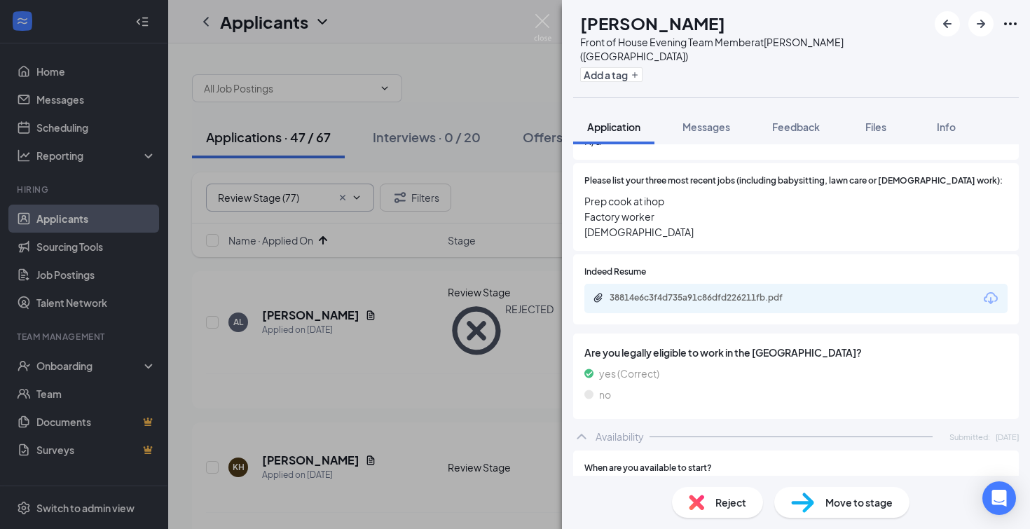
scroll to position [621, 0]
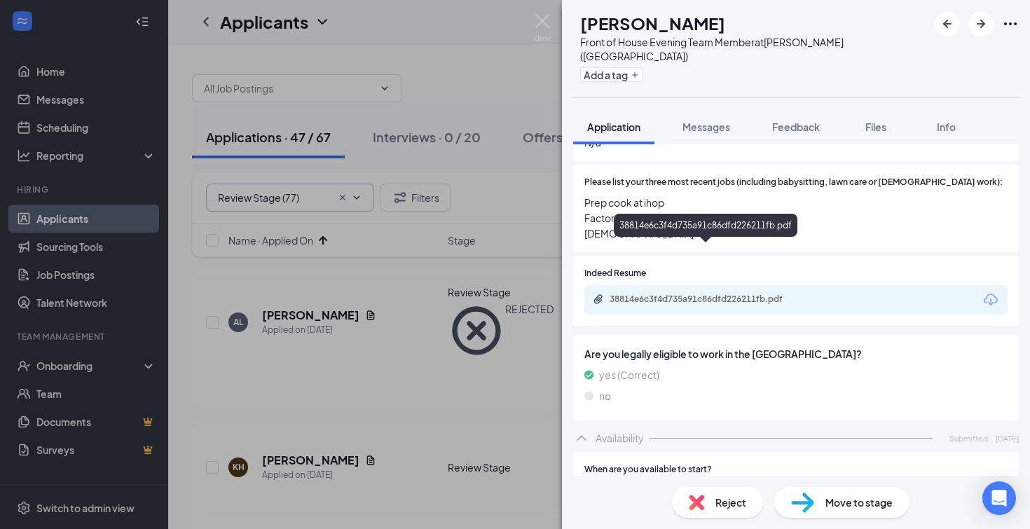
click at [638, 294] on div "38814e6c3f4d735a91c86dfd226211fb.pdf" at bounding box center [708, 299] width 196 height 11
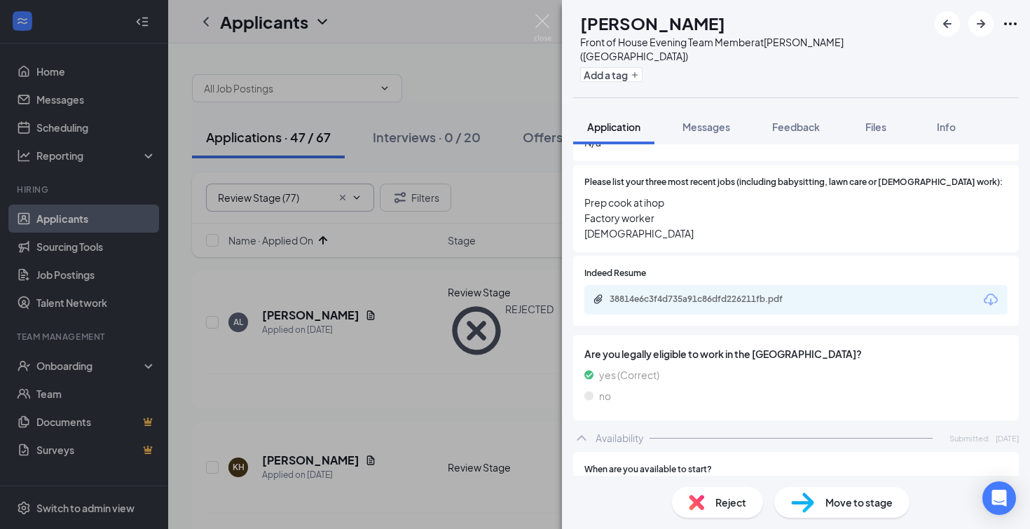
click at [725, 505] on span "Reject" at bounding box center [731, 502] width 31 height 15
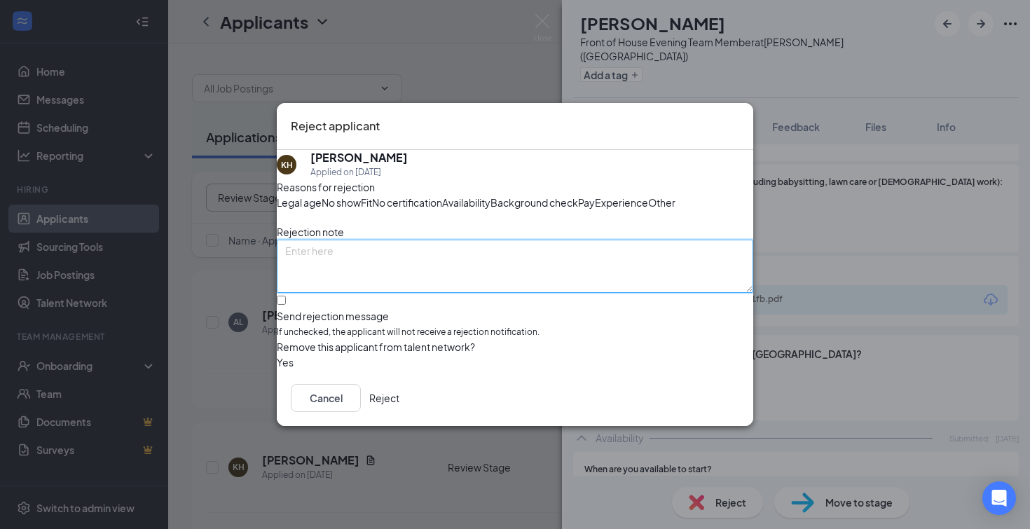
click at [367, 275] on textarea at bounding box center [515, 266] width 477 height 53
type textarea "longevity at previous job experiences"
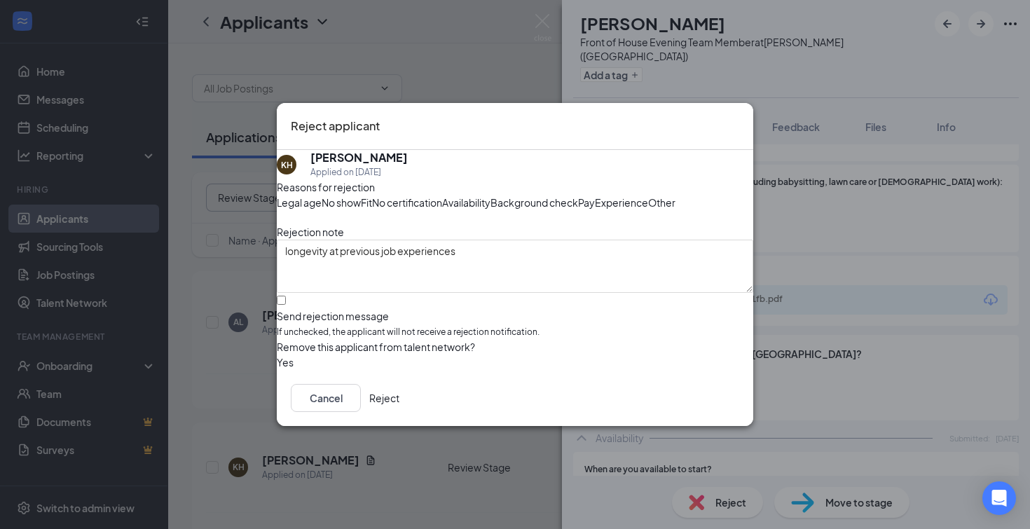
click at [303, 309] on div at bounding box center [515, 309] width 477 height 0
click at [286, 305] on input "Send rejection message If unchecked, the applicant will not receive a rejection…" at bounding box center [281, 300] width 9 height 9
checkbox input "true"
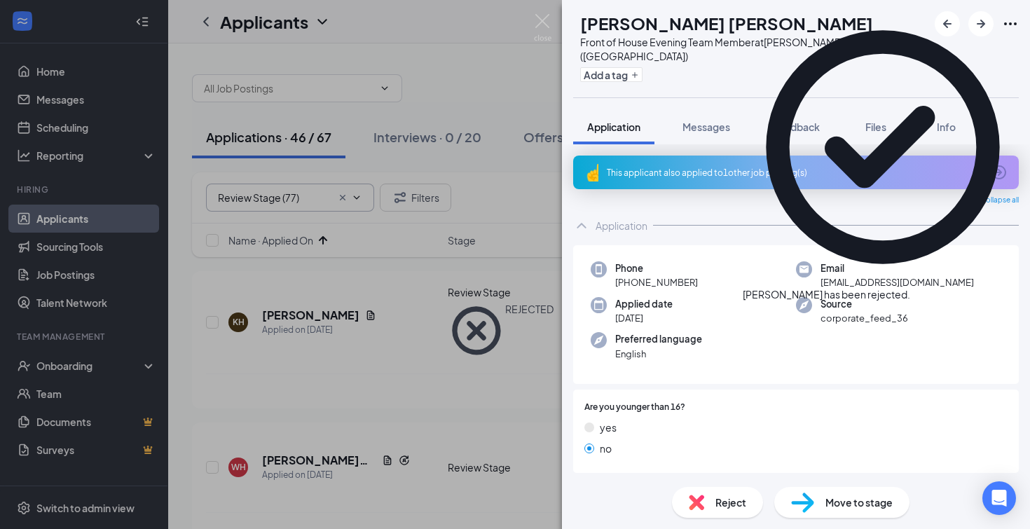
click at [994, 165] on icon "ArrowCircle" at bounding box center [999, 172] width 14 height 14
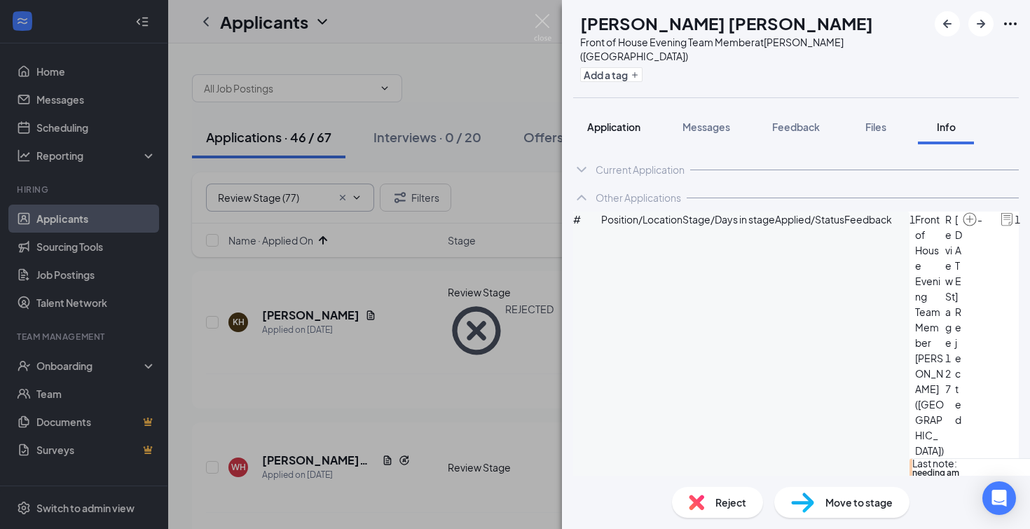
click at [594, 121] on span "Application" at bounding box center [613, 127] width 53 height 13
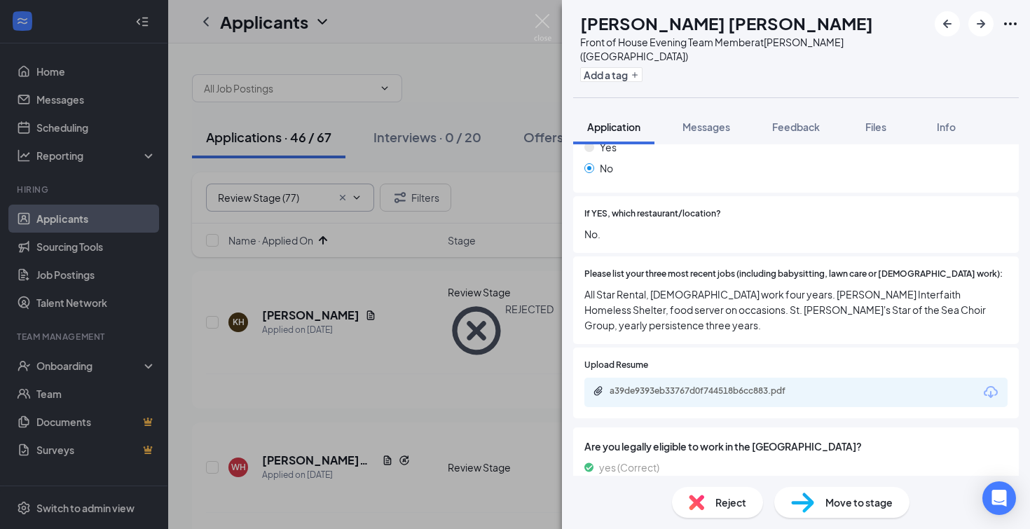
scroll to position [549, 0]
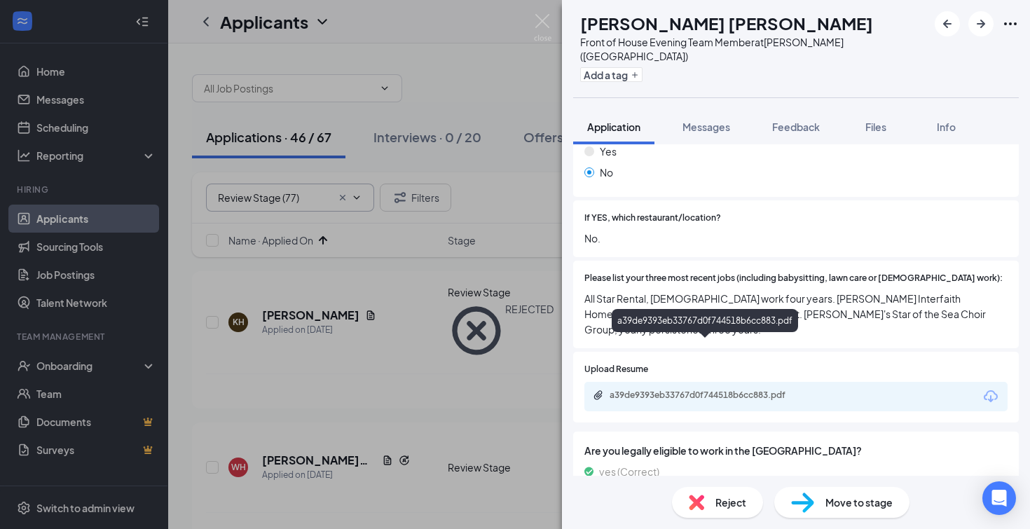
click at [742, 390] on div "a39de9393eb33767d0f744518b6cc883.pdf" at bounding box center [708, 395] width 196 height 11
click at [855, 503] on span "Move to stage" at bounding box center [859, 502] width 67 height 15
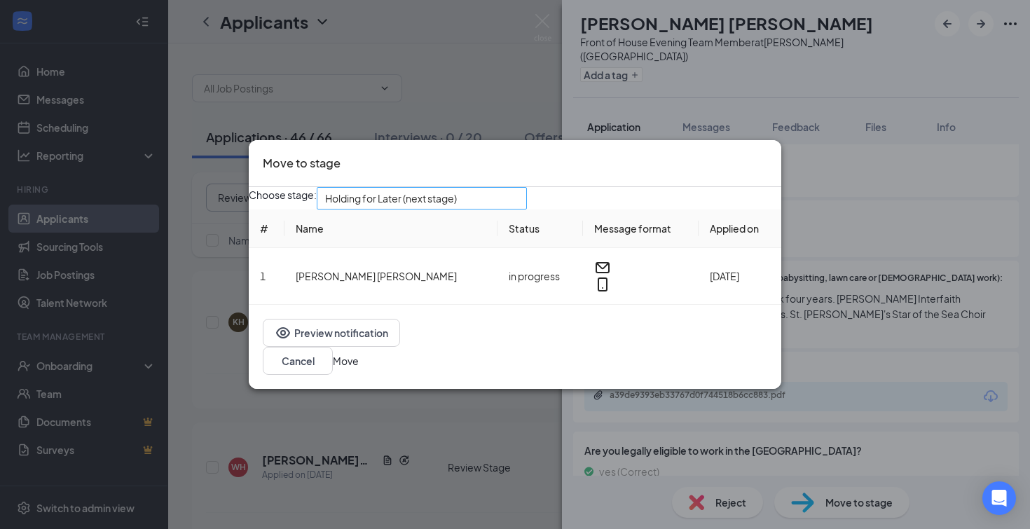
click at [519, 206] on span "Holding for Later (next stage)" at bounding box center [421, 198] width 193 height 21
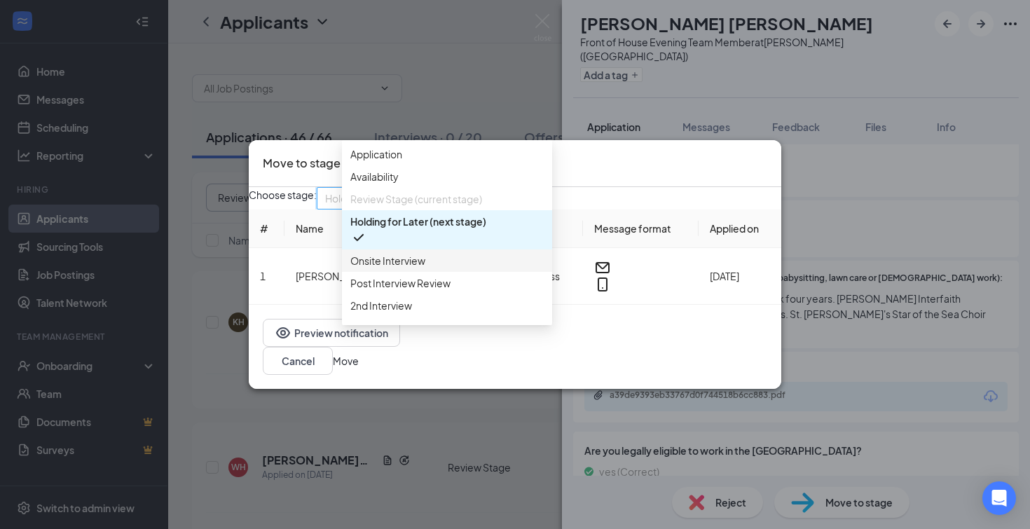
click at [403, 268] on span "Onsite Interview" at bounding box center [387, 260] width 75 height 15
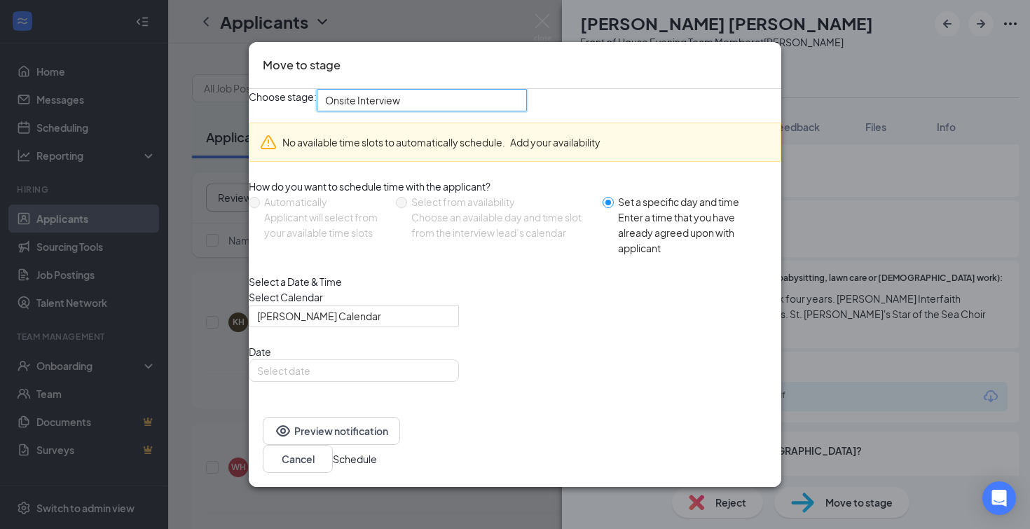
type input "[DATE]"
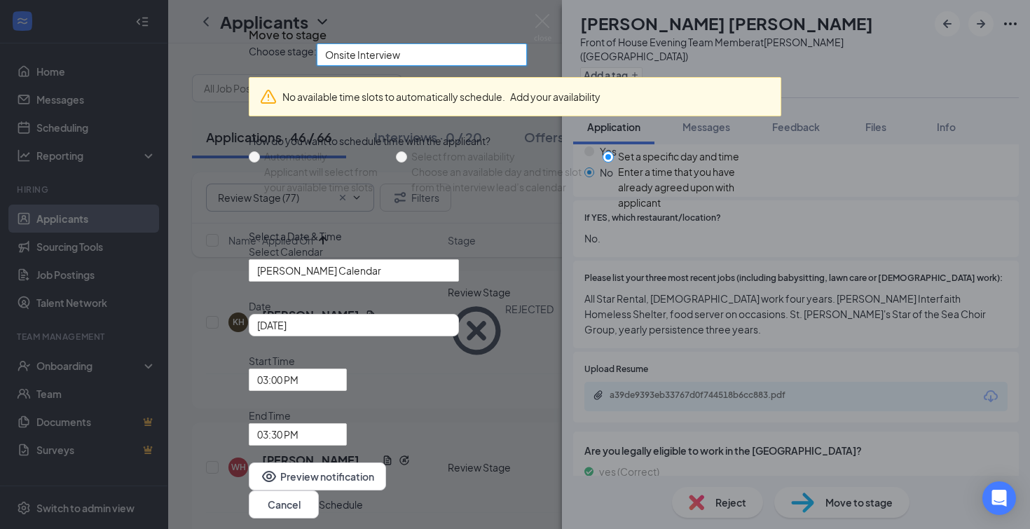
click at [249, 22] on icon "Cross" at bounding box center [249, 22] width 0 height 0
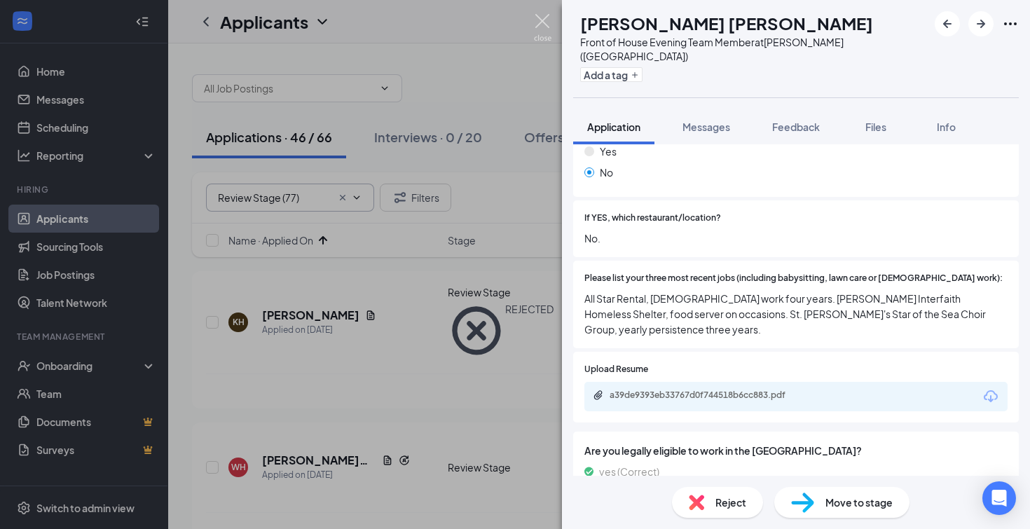
click at [540, 22] on img at bounding box center [543, 27] width 18 height 27
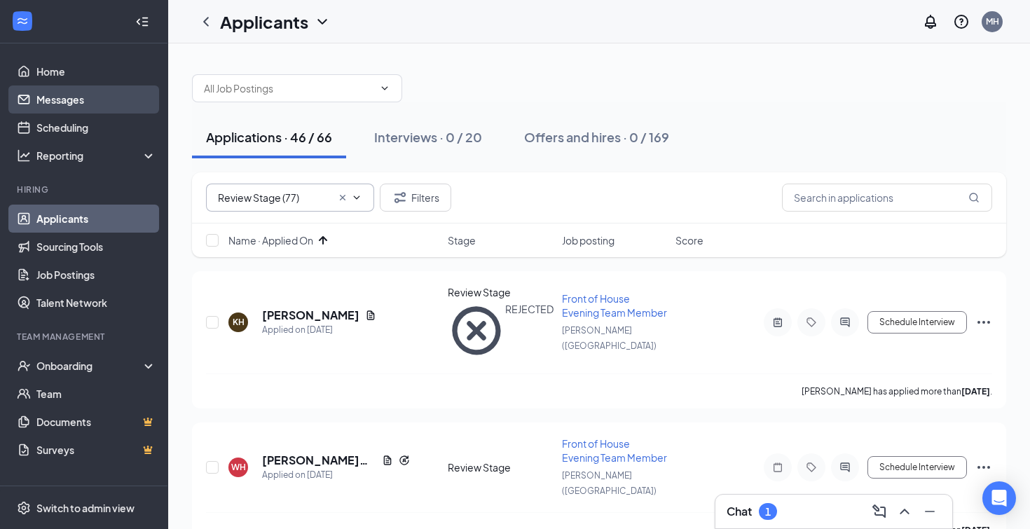
scroll to position [2, 0]
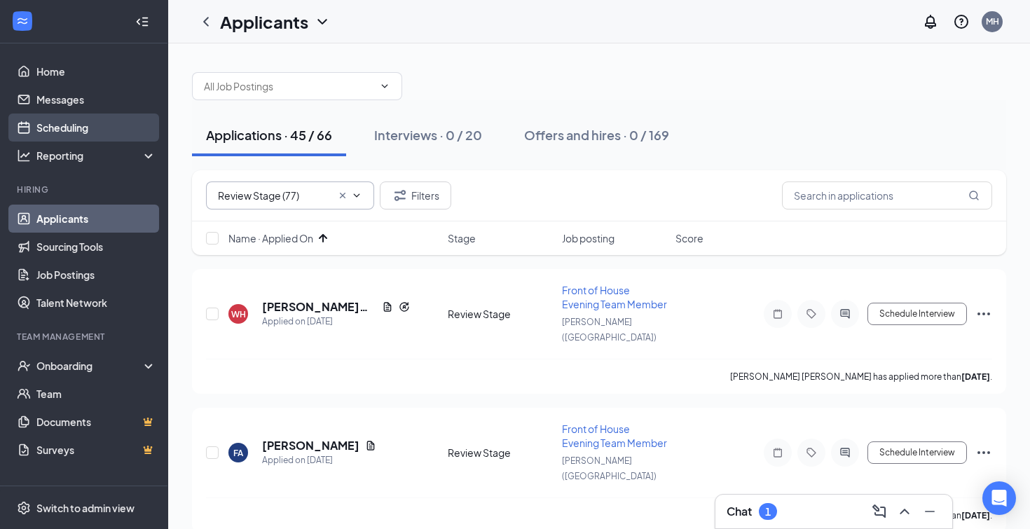
click at [84, 130] on link "Scheduling" at bounding box center [96, 128] width 120 height 28
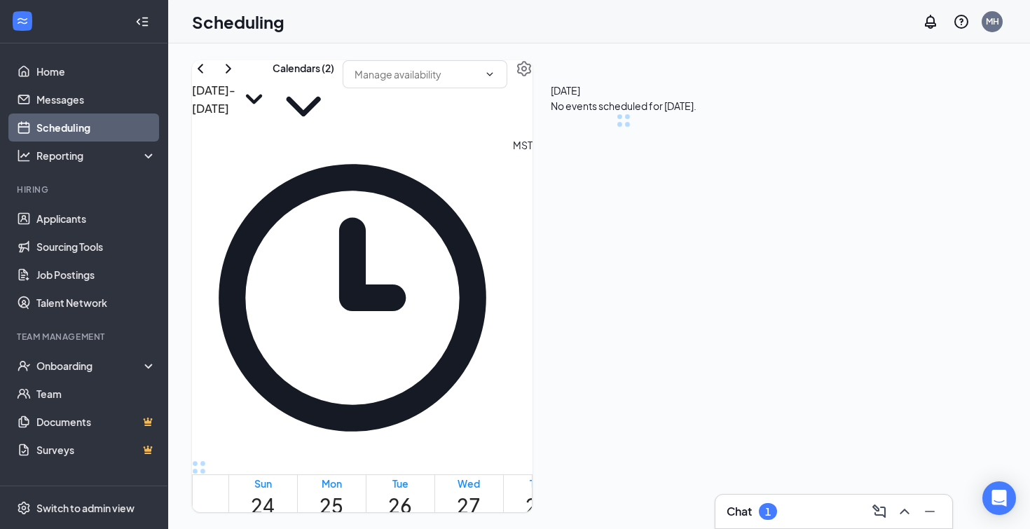
scroll to position [689, 0]
click at [237, 77] on icon "ChevronRight" at bounding box center [228, 68] width 17 height 17
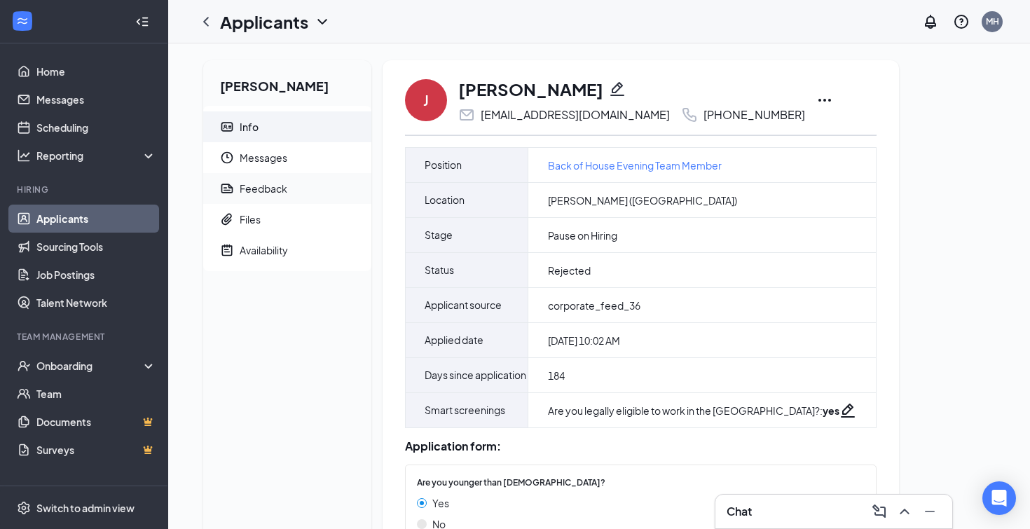
click at [262, 188] on div "Feedback" at bounding box center [264, 189] width 48 height 14
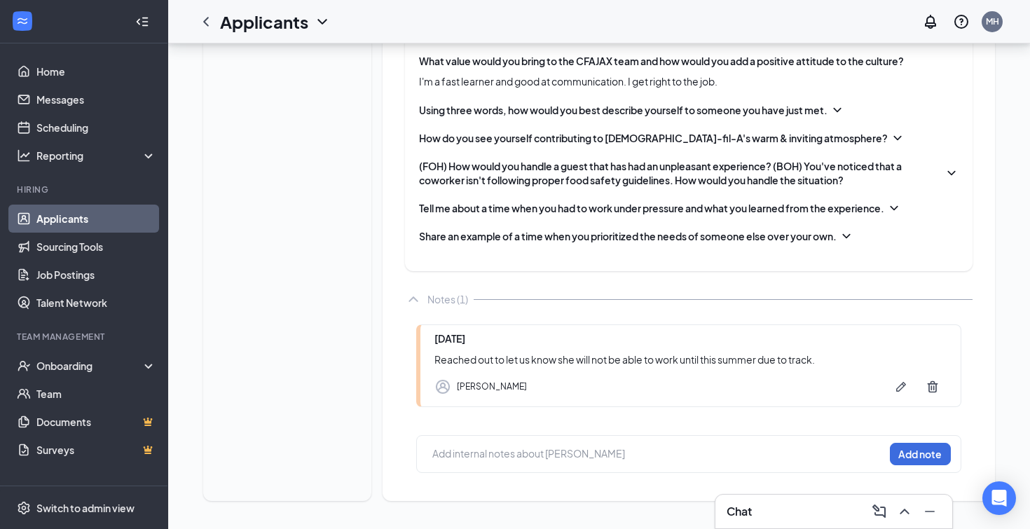
scroll to position [783, 0]
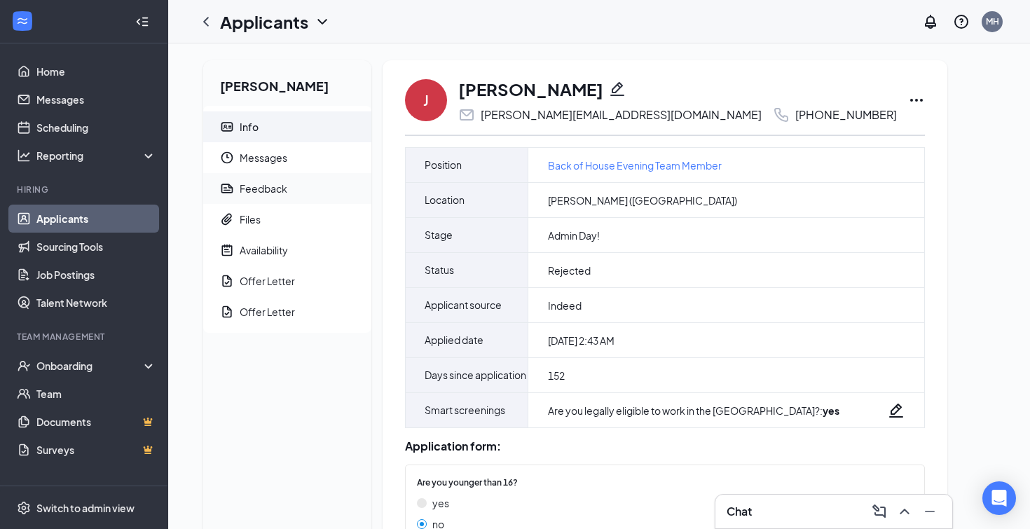
click at [254, 189] on div "Feedback" at bounding box center [264, 189] width 48 height 14
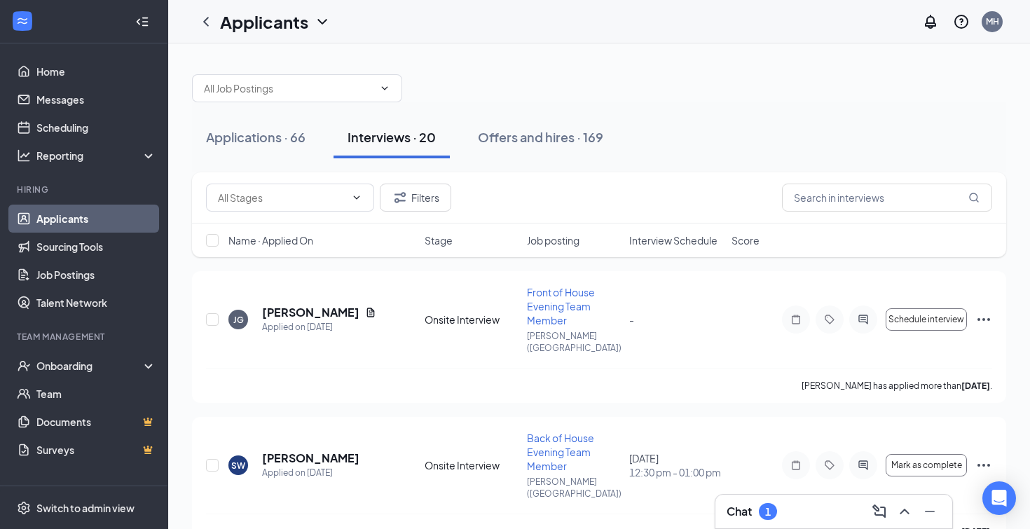
click at [797, 517] on div "Chat 1" at bounding box center [834, 511] width 214 height 22
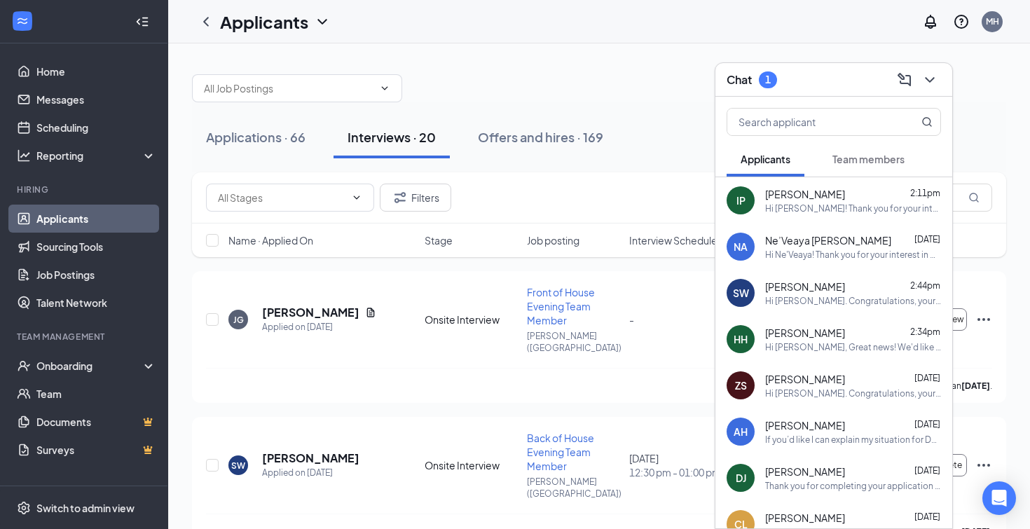
click at [867, 162] on span "Team members" at bounding box center [869, 159] width 72 height 13
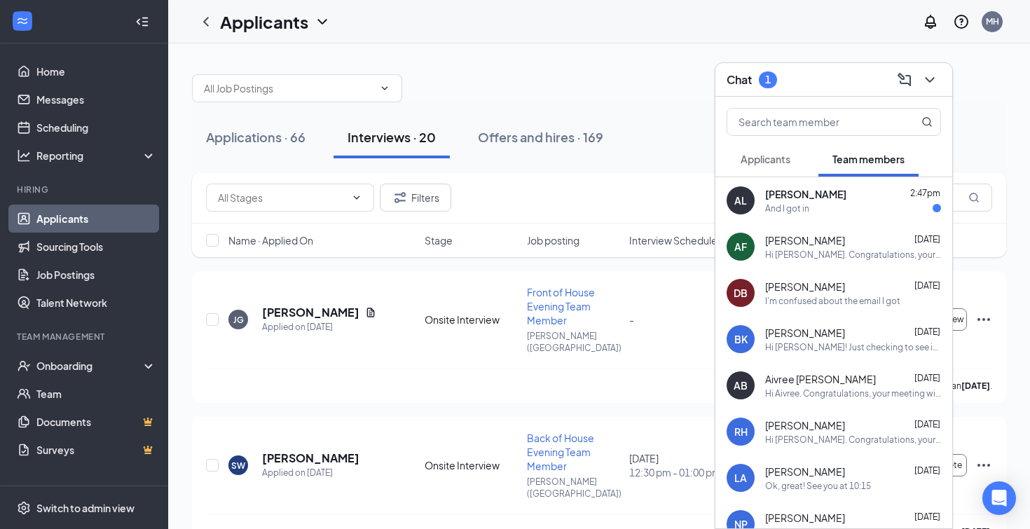
click at [843, 207] on div "And I got in" at bounding box center [853, 209] width 176 height 12
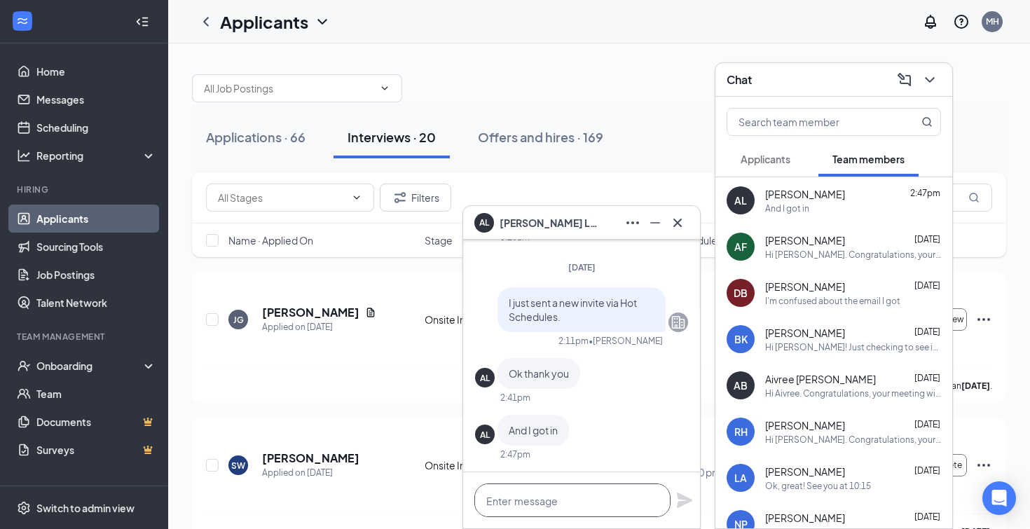
click at [545, 503] on textarea at bounding box center [572, 501] width 196 height 34
type textarea "Great!"
click at [683, 500] on icon "Plane" at bounding box center [684, 500] width 17 height 17
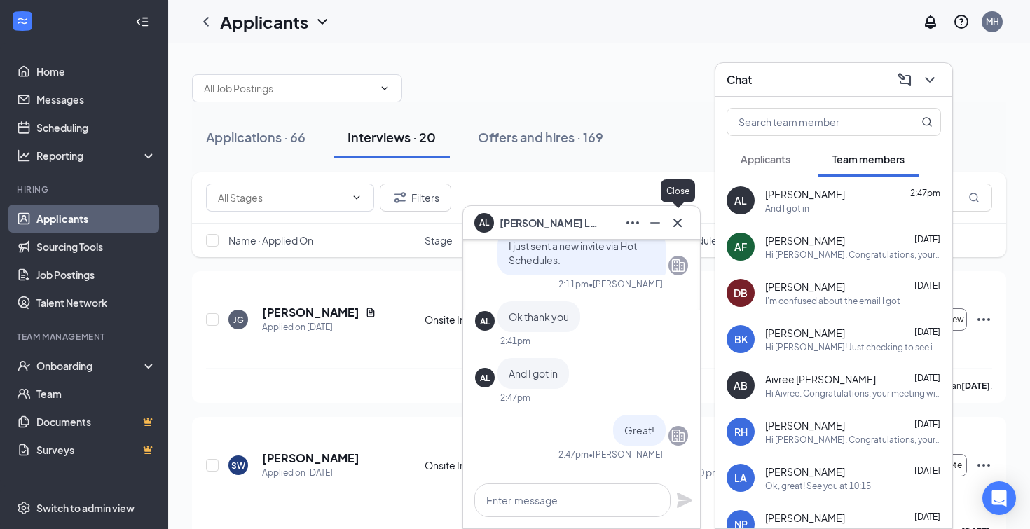
click at [671, 225] on icon "Cross" at bounding box center [677, 222] width 17 height 17
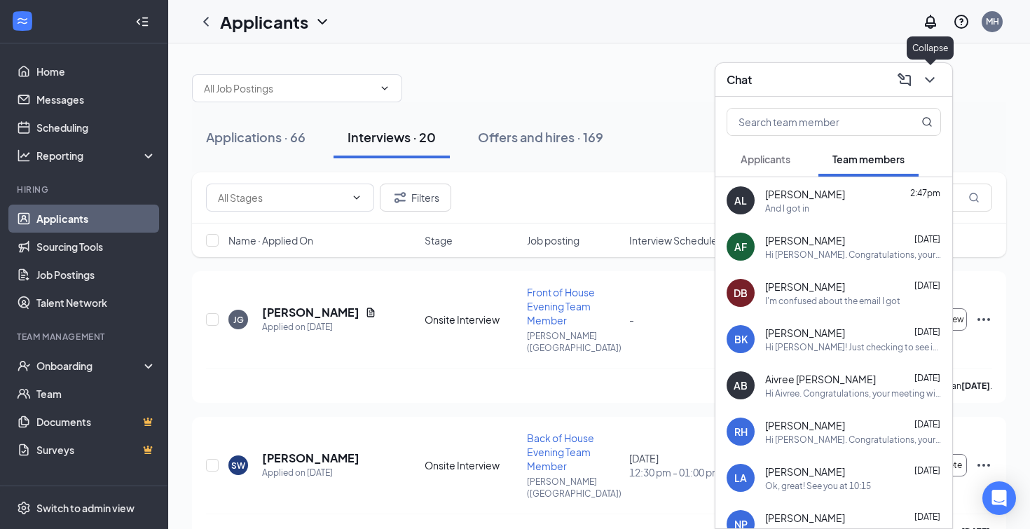
click at [934, 78] on icon "ChevronDown" at bounding box center [930, 79] width 17 height 17
